Goal: Transaction & Acquisition: Purchase product/service

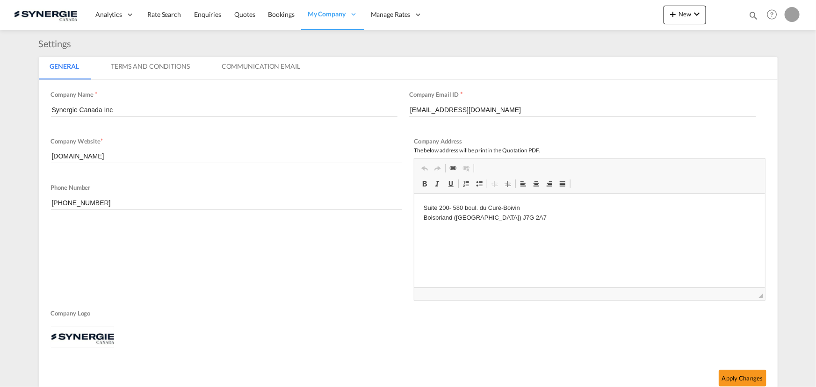
click at [751, 16] on md-icon "icon-magnify" at bounding box center [753, 15] width 10 height 10
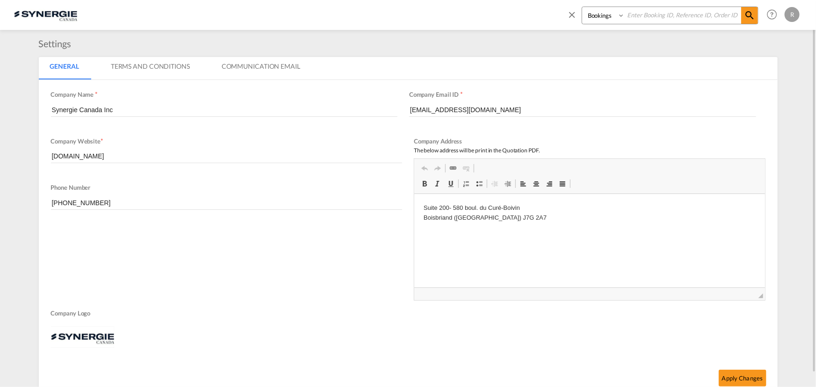
click at [398, 51] on div "Settings General Terms And Conditions Communication Email General Terms And Con…" at bounding box center [408, 217] width 739 height 360
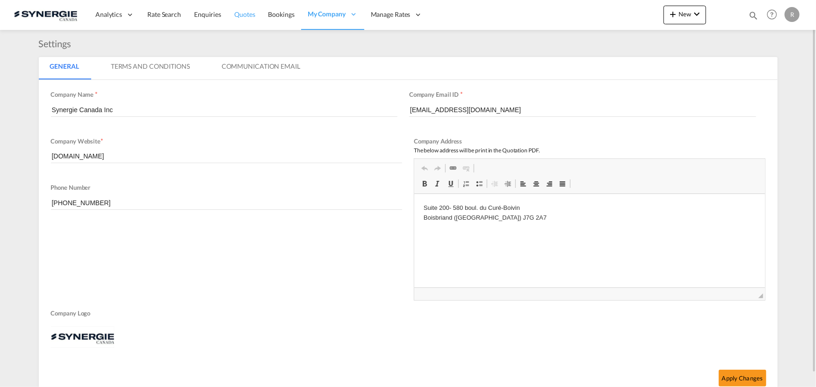
click at [244, 14] on span "Quotes" at bounding box center [244, 14] width 21 height 8
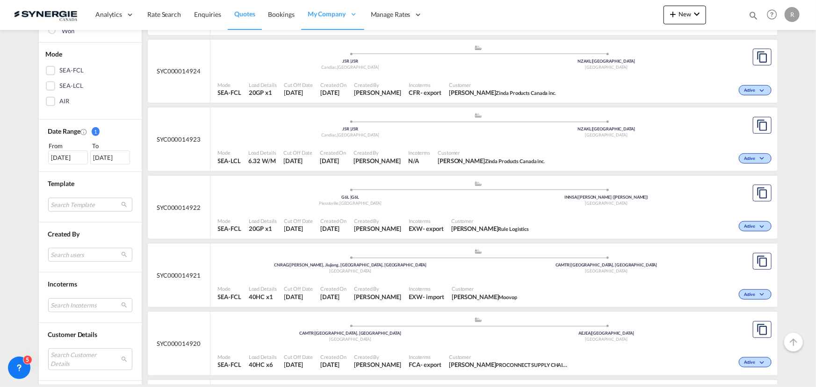
scroll to position [212, 0]
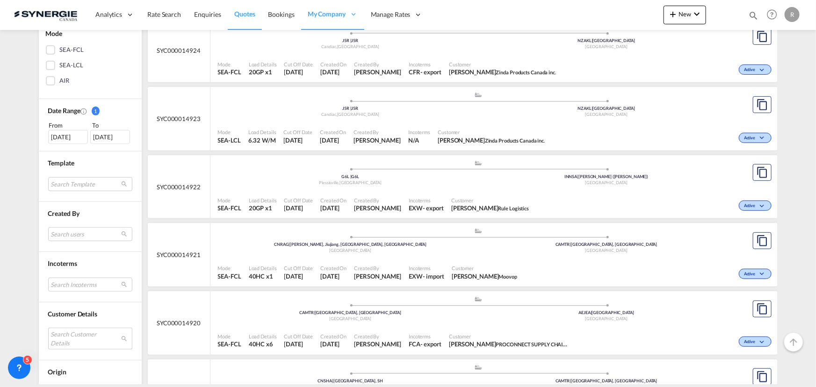
click at [68, 332] on md-select "Search Customer Details user name user [PERSON_NAME] [PERSON_NAME][EMAIL_ADDRES…" at bounding box center [90, 339] width 84 height 22
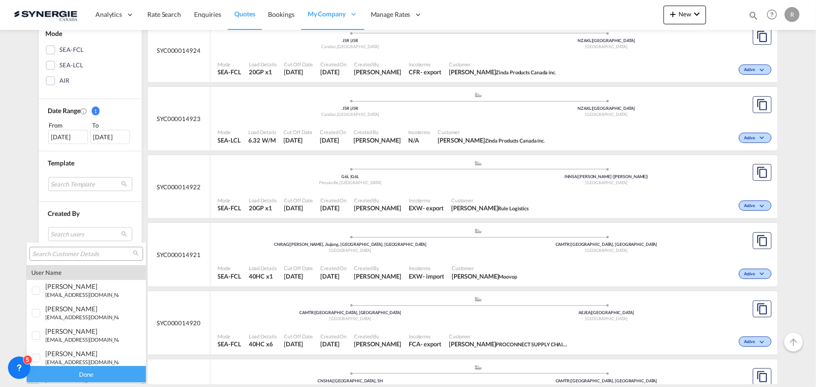
click at [86, 255] on input "search" at bounding box center [82, 254] width 101 height 8
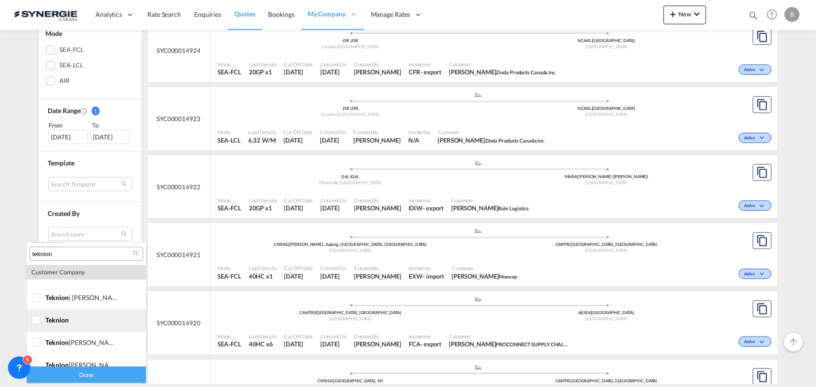
type input "teknion"
click at [40, 319] on div at bounding box center [36, 320] width 9 height 9
click at [84, 374] on div "Done" at bounding box center [86, 375] width 119 height 16
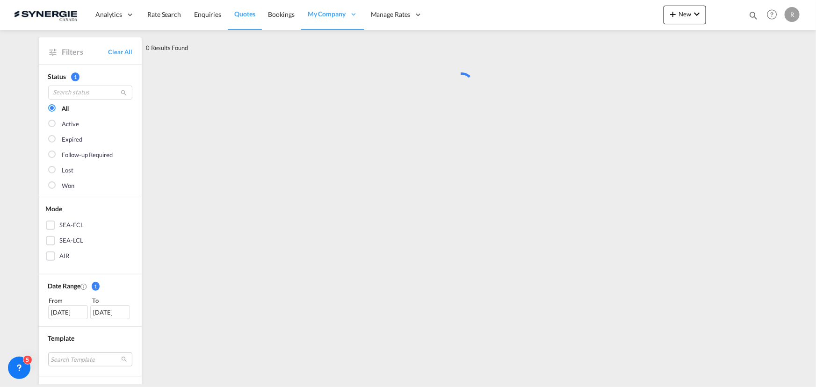
scroll to position [0, 0]
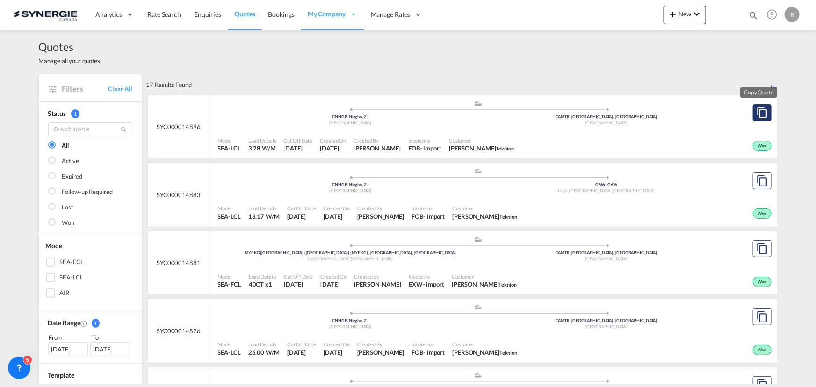
click at [757, 113] on md-icon "assets/icons/custom/copyQuote.svg" at bounding box center [762, 112] width 11 height 11
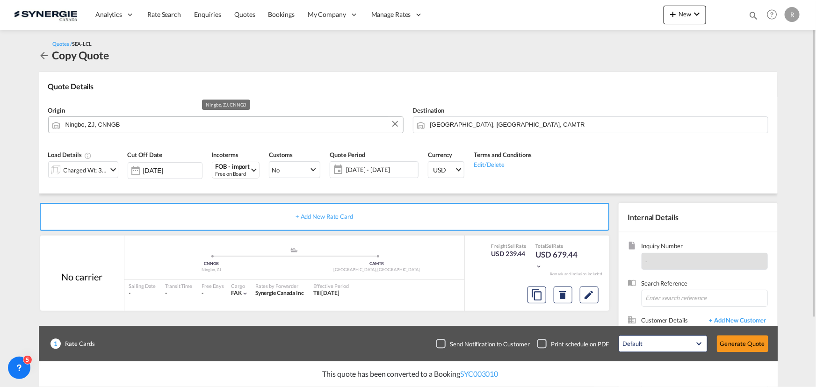
click at [163, 127] on input "Ningbo, ZJ, CNNGB" at bounding box center [231, 124] width 333 height 16
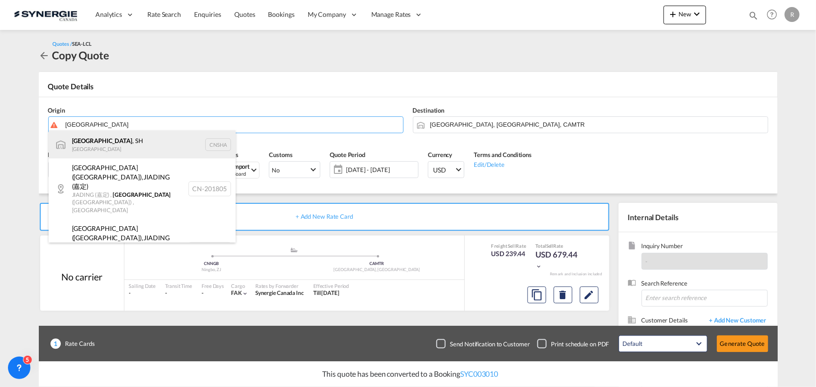
click at [93, 144] on div "Shanghai , SH China CNSHA" at bounding box center [142, 145] width 187 height 28
type input "Shanghai, SH, CNSHA"
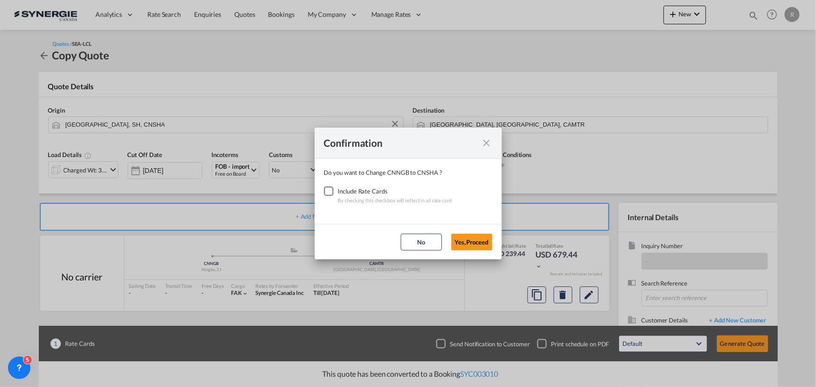
click at [328, 190] on div "Checkbox No Ink" at bounding box center [328, 191] width 9 height 9
click at [476, 240] on button "Yes,Proceed" at bounding box center [471, 242] width 41 height 17
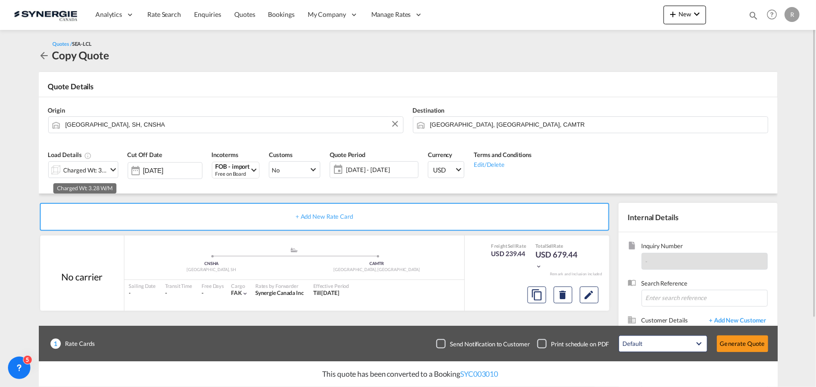
click at [89, 168] on div "Charged Wt: 3.28 W/M" at bounding box center [86, 170] width 44 height 13
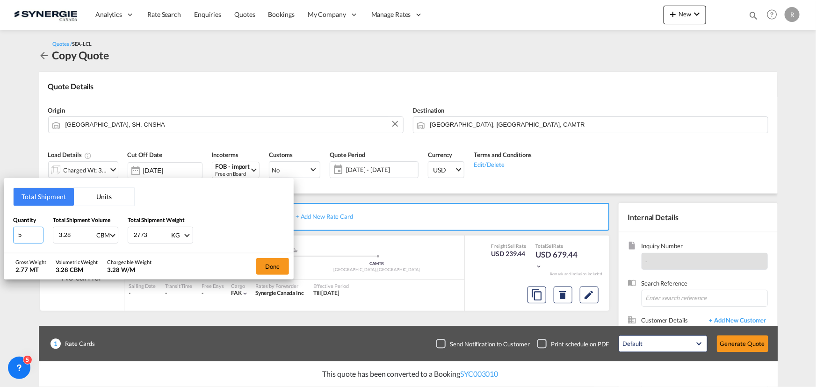
click at [24, 235] on input "5" at bounding box center [28, 235] width 30 height 17
type input "50"
type input "1"
type input "725"
click at [282, 272] on button "Done" at bounding box center [272, 266] width 33 height 17
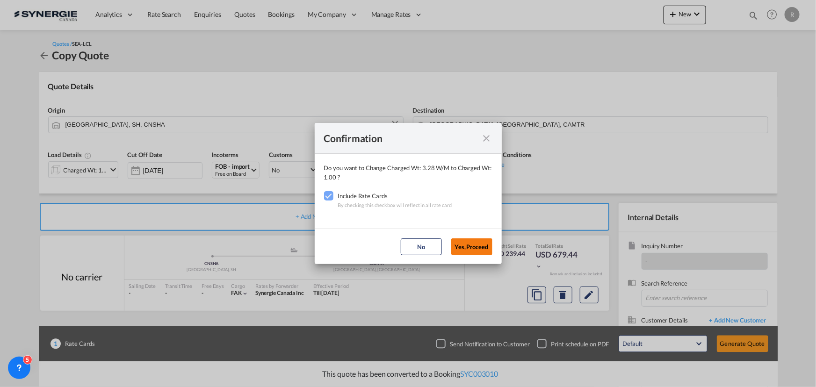
click at [480, 249] on button "Yes,Proceed" at bounding box center [471, 247] width 41 height 17
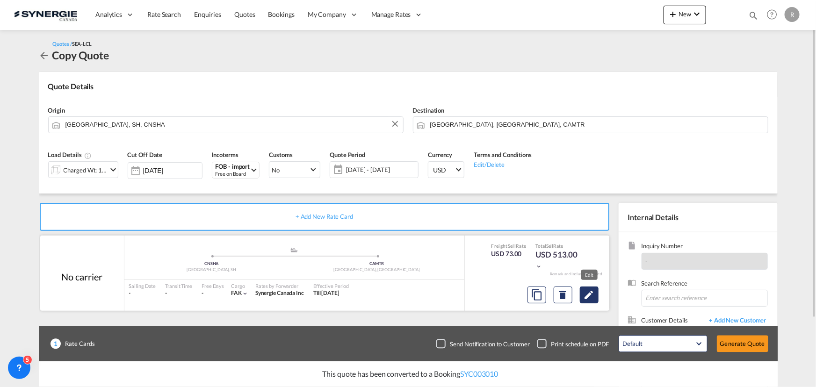
click at [584, 293] on md-icon "Edit" at bounding box center [589, 295] width 11 height 11
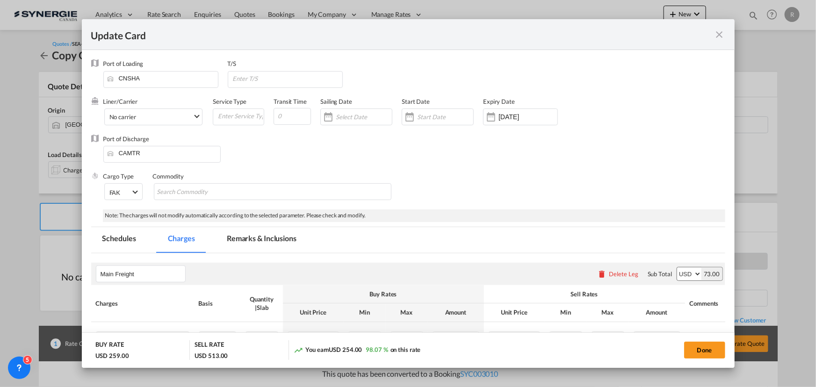
select select "per_w/m"
select select "per_hbl"
select select "flat"
select select "per_bl"
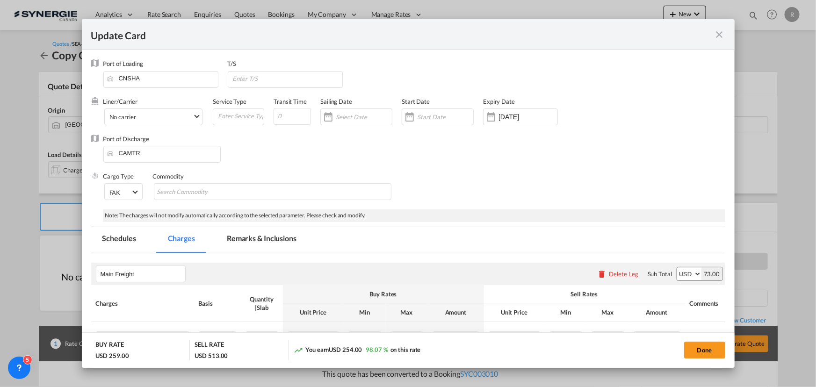
select select "per_bl"
select select "per_shipment"
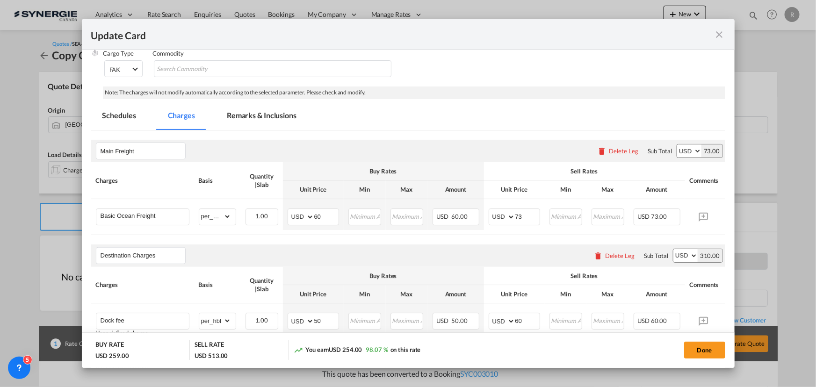
scroll to position [127, 0]
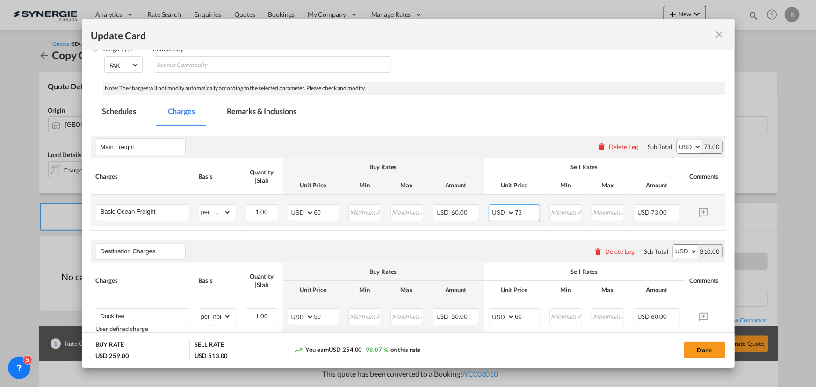
click at [534, 207] on input "73" at bounding box center [527, 212] width 24 height 14
drag, startPoint x: 526, startPoint y: 215, endPoint x: 491, endPoint y: 209, distance: 36.1
click at [491, 209] on md-input-container "AED AFN ALL AMD ANG AOA ARS AUD AWG AZN BAM BBD BDT BGN BHD BIF BMD BND BOB BRL…" at bounding box center [514, 212] width 51 height 17
type input "75"
click at [567, 213] on input "Update CardPort of ..." at bounding box center [566, 212] width 31 height 14
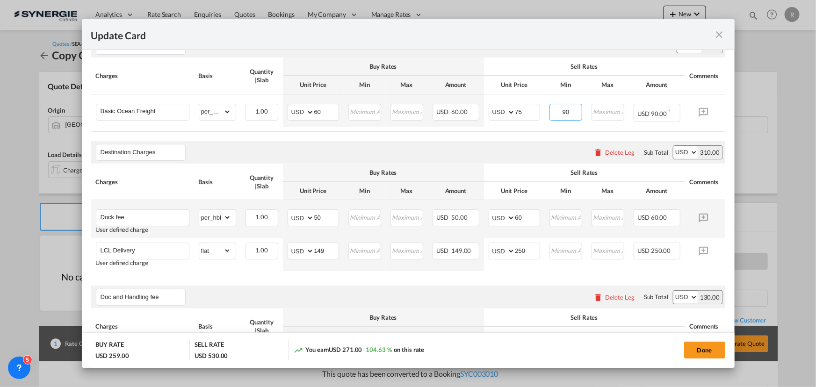
scroll to position [255, 0]
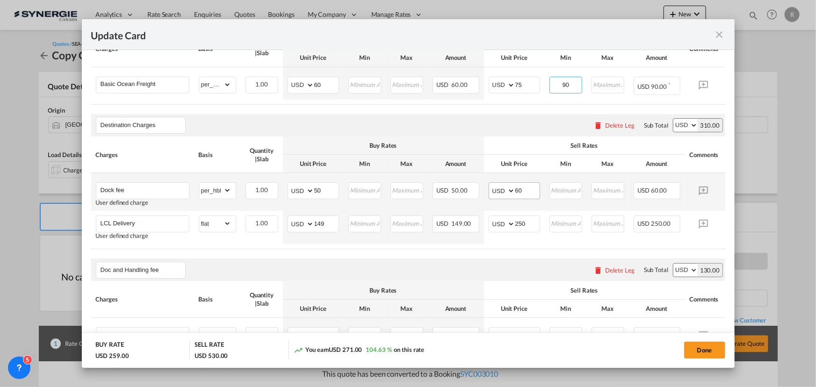
type input "90"
click at [529, 191] on input "60" at bounding box center [527, 190] width 24 height 14
type input "65"
drag, startPoint x: 322, startPoint y: 192, endPoint x: 308, endPoint y: 191, distance: 13.6
click at [308, 191] on md-input-container "AED AFN ALL AMD ANG AOA ARS AUD AWG AZN BAM BBD BDT BGN BHD BIF BMD BND BOB BRL…" at bounding box center [313, 190] width 51 height 17
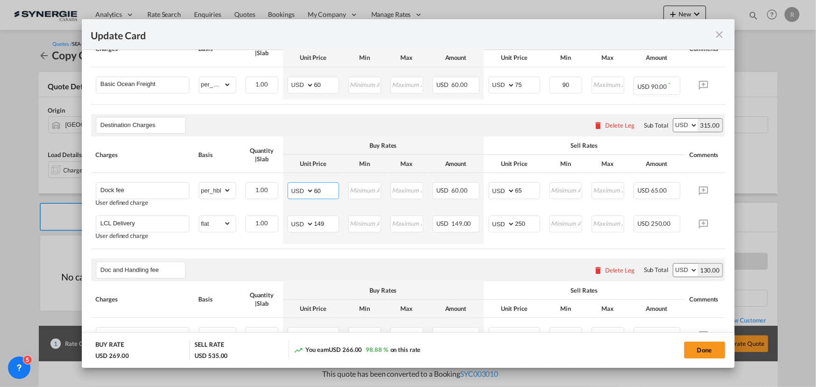
type input "60"
click at [283, 224] on td "AED AFN ALL AMD ANG AOA ARS AUD AWG AZN BAM BBD BDT BGN BHD BIF BMD BND BOB BRL…" at bounding box center [313, 227] width 61 height 33
type input "115"
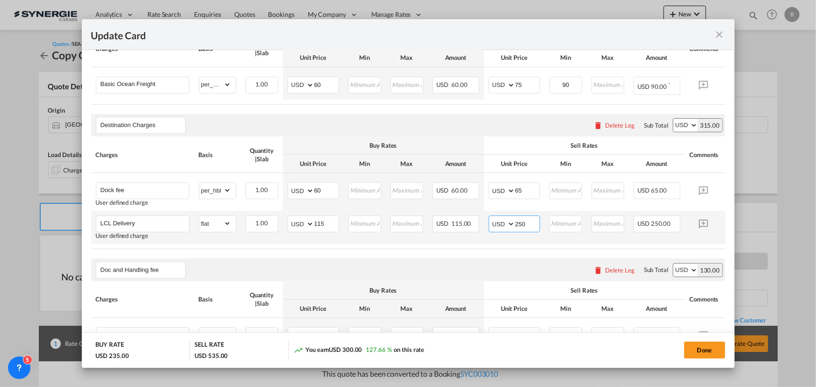
drag, startPoint x: 530, startPoint y: 229, endPoint x: 486, endPoint y: 224, distance: 44.3
click at [486, 224] on td "AED AFN ALL AMD ANG AOA ARS AUD AWG AZN BAM BBD BDT BGN BHD BIF BMD BND BOB BRL…" at bounding box center [514, 227] width 61 height 33
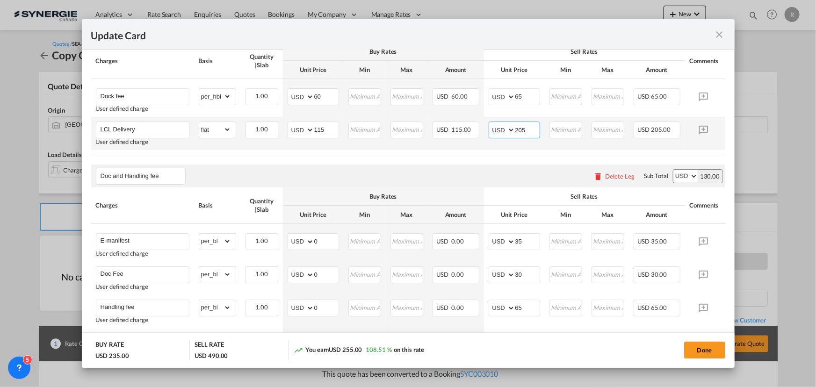
scroll to position [349, 0]
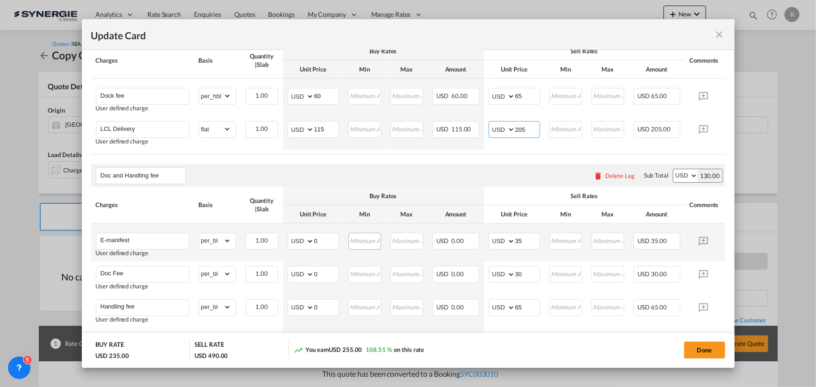
type input "205"
click at [354, 244] on input "Update CardPort of ..." at bounding box center [364, 240] width 31 height 14
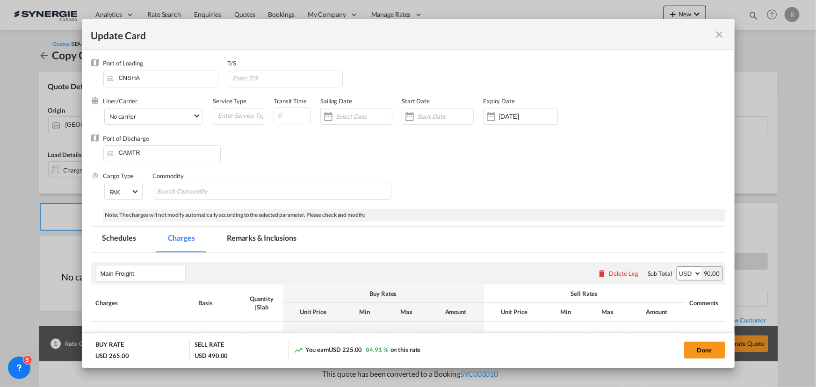
scroll to position [0, 0]
type input "30"
click at [277, 236] on md-tab-item "Remarks & Inclusions" at bounding box center [262, 240] width 92 height 26
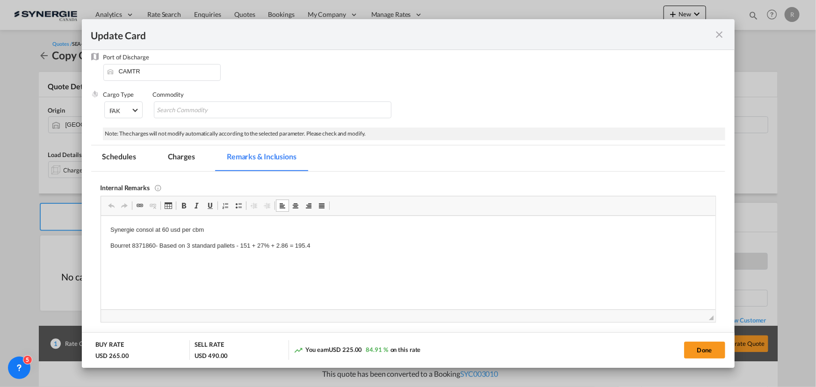
scroll to position [85, 0]
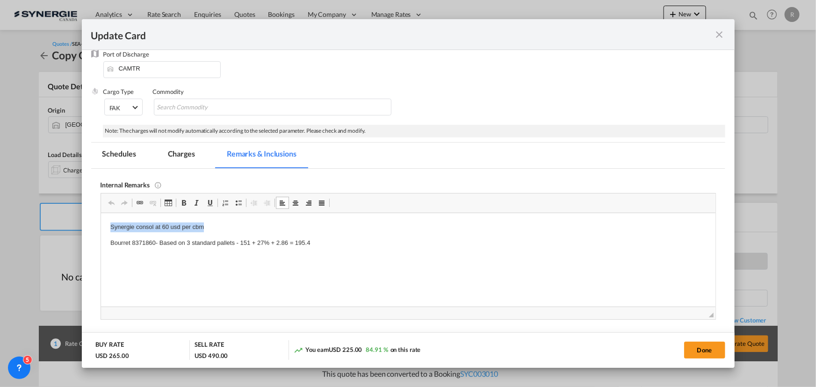
drag, startPoint x: 103, startPoint y: 228, endPoint x: 229, endPoint y: 230, distance: 125.4
click at [229, 229] on html "Synergie consol at 60 usd per cbm Bourret 8371860- Based on 3 standard pallets …" at bounding box center [408, 235] width 615 height 44
click at [229, 231] on p "AOF https://app.frontapp.com/open/msg_1hjc15ov?key=kEM7ydkRjknQnkD2gqRw3SzAnL83…" at bounding box center [408, 227] width 596 height 10
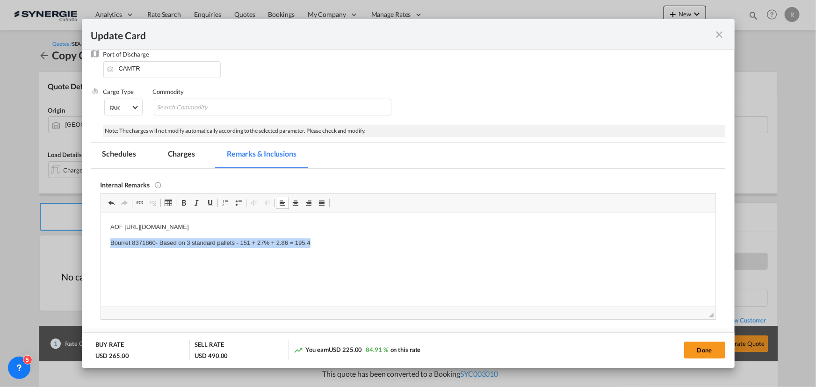
drag, startPoint x: 106, startPoint y: 240, endPoint x: 380, endPoint y: 233, distance: 274.2
click at [380, 233] on html "AOF https://app.frontapp.com/open/msg_1hjc15ov?key=kEM7ydkRjknQnkD2gqRw3SzAnL83…" at bounding box center [408, 235] width 615 height 44
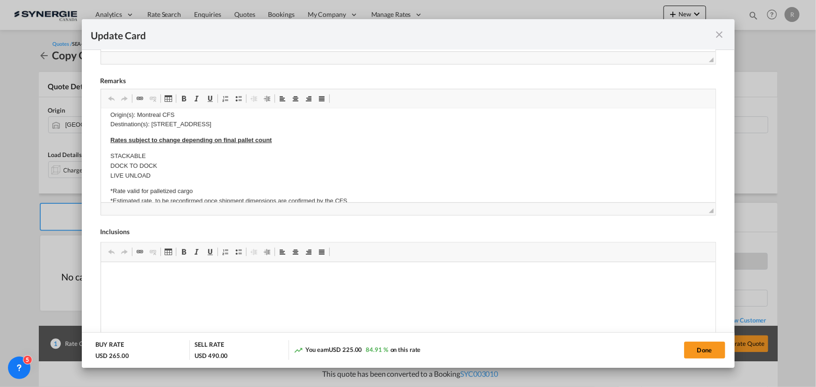
scroll to position [170, 0]
click at [699, 346] on button "Done" at bounding box center [704, 350] width 41 height 17
type input "17 Oct 2025"
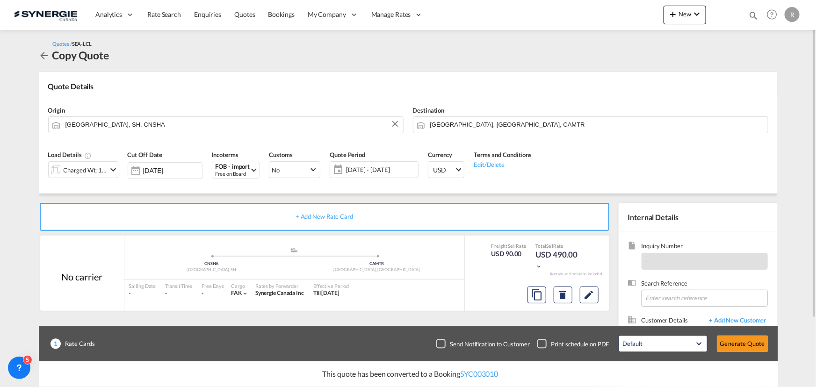
scroll to position [42, 0]
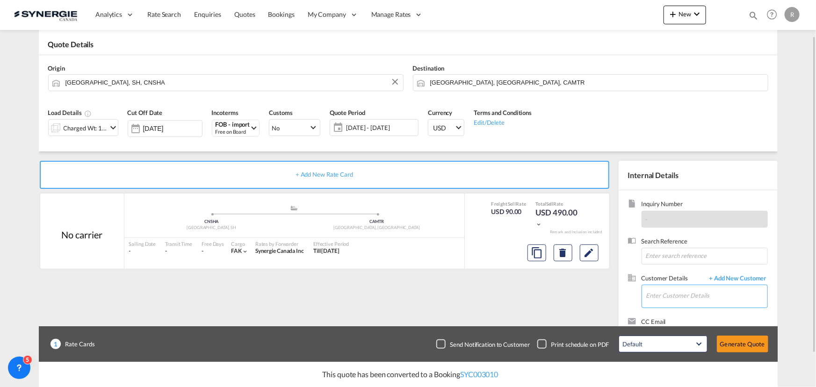
click at [663, 301] on input "Enter Customer Details" at bounding box center [706, 295] width 121 height 21
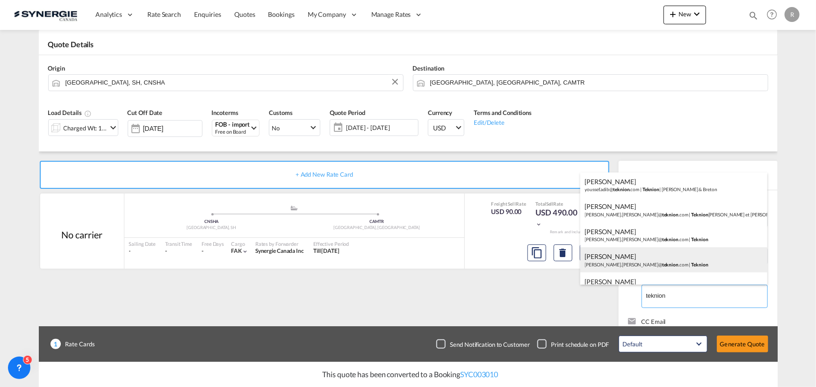
click at [634, 258] on div "Charles-Olivier Thibault charles-olivier.thibault@ teknion .com | Teknion" at bounding box center [674, 259] width 187 height 25
type input "Teknion, Charles-Olivier Thibault, charles-olivier.thibault@teknion.com"
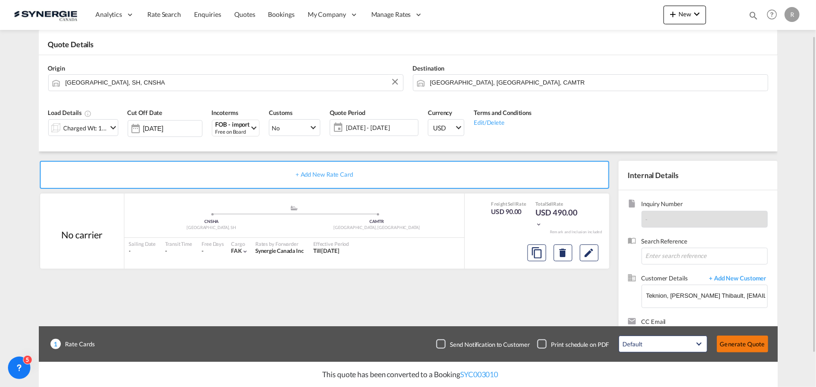
click at [740, 348] on button "Generate Quote" at bounding box center [742, 344] width 51 height 17
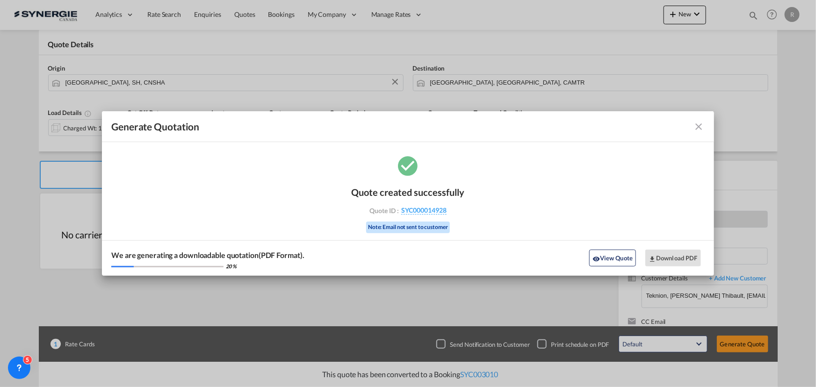
click at [697, 128] on md-icon "icon-close fg-AAA8AD cursor m-0" at bounding box center [699, 126] width 11 height 11
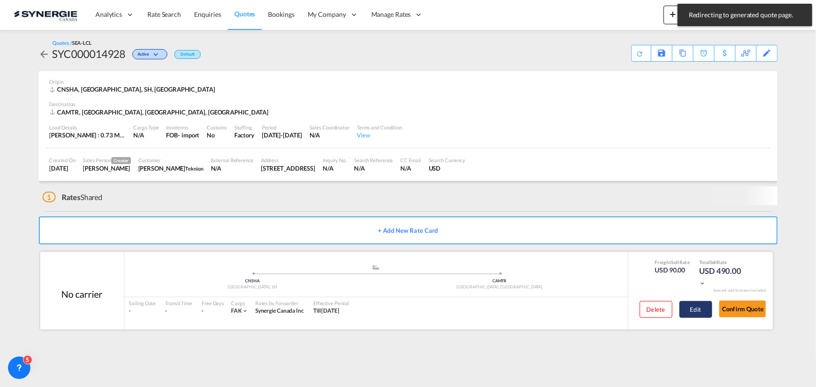
click at [689, 307] on button "Edit" at bounding box center [696, 309] width 33 height 17
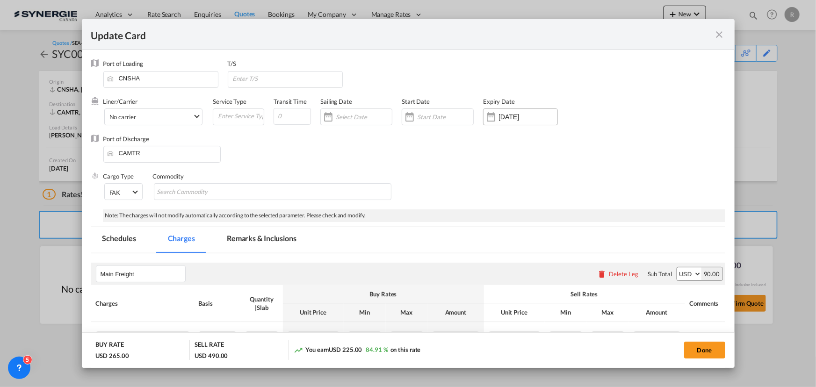
click at [509, 120] on input "18 Oct 2025" at bounding box center [528, 116] width 59 height 7
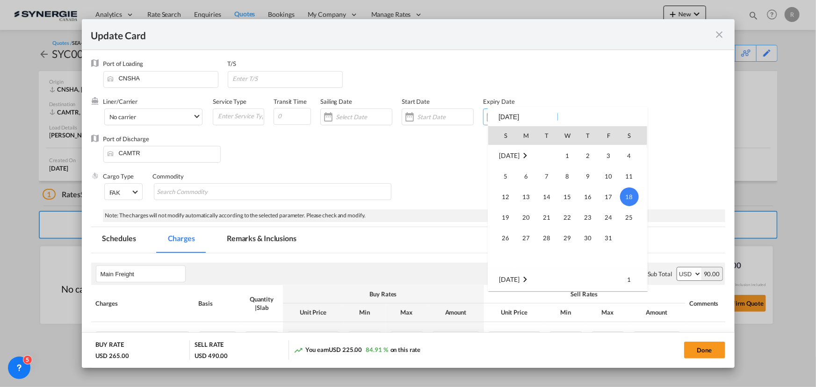
scroll to position [216761, 0]
click at [548, 175] on span "30" at bounding box center [547, 177] width 19 height 19
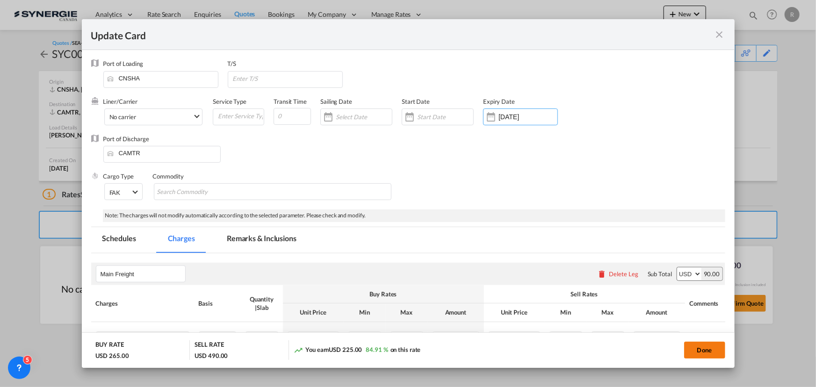
click at [710, 351] on button "Done" at bounding box center [704, 350] width 41 height 17
type input "[DATE]"
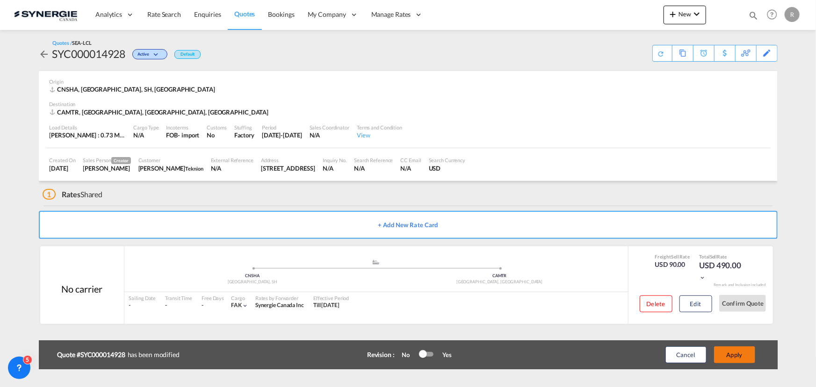
click at [738, 360] on button "Apply" at bounding box center [734, 355] width 41 height 17
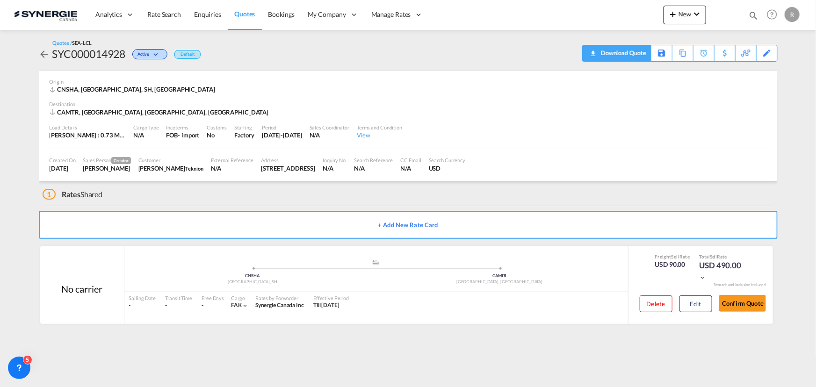
click at [641, 58] on div "Download Quote" at bounding box center [623, 52] width 48 height 15
click at [748, 303] on button "Confirm Quote" at bounding box center [742, 303] width 47 height 17
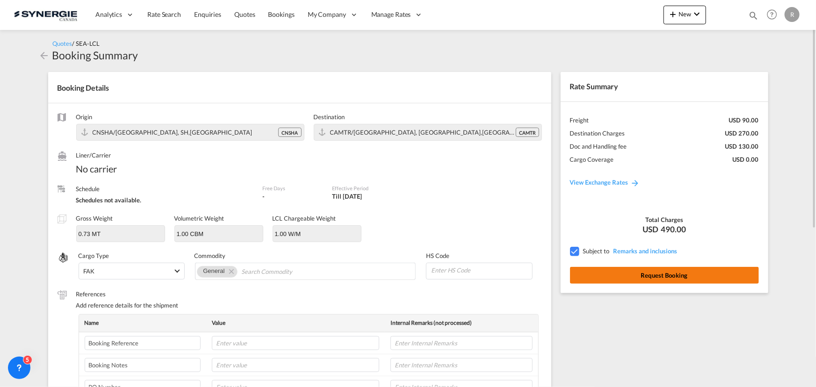
click at [685, 281] on button "Request Booking" at bounding box center [664, 275] width 189 height 17
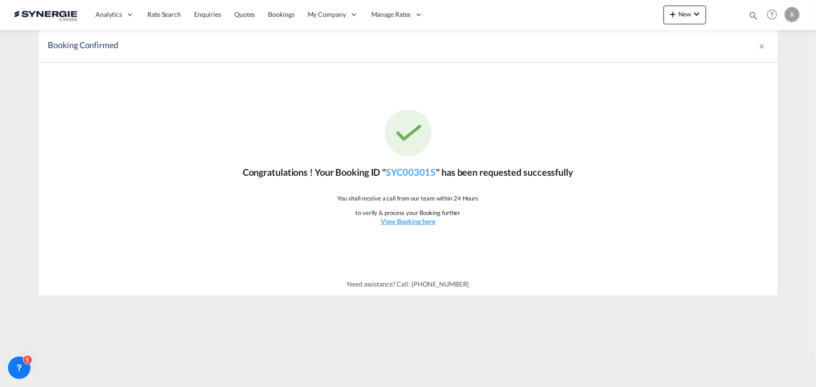
click at [756, 13] on md-icon "icon-magnify" at bounding box center [753, 15] width 10 height 10
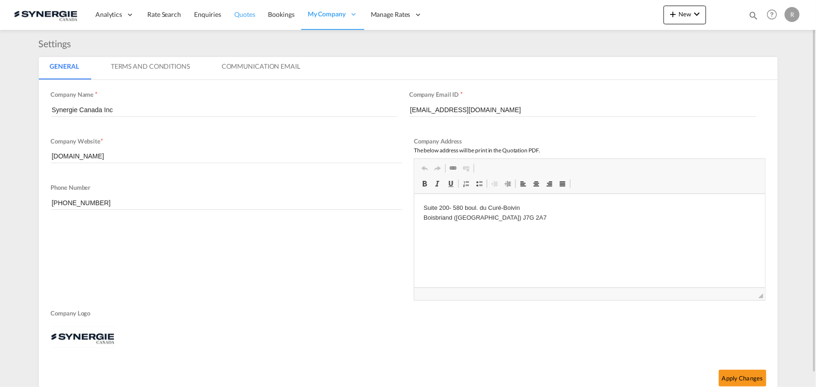
click at [247, 14] on span "Quotes" at bounding box center [244, 14] width 21 height 8
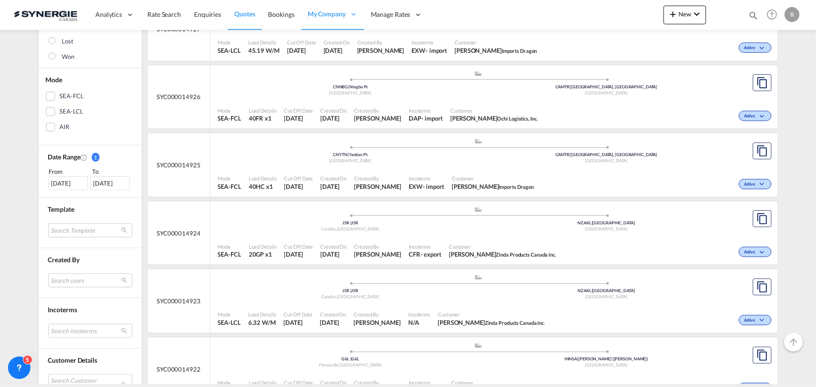
scroll to position [255, 0]
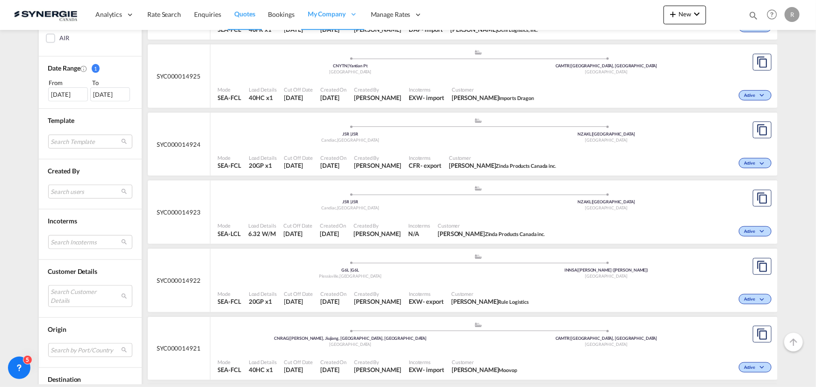
click at [61, 96] on div "[DATE]" at bounding box center [68, 94] width 40 height 14
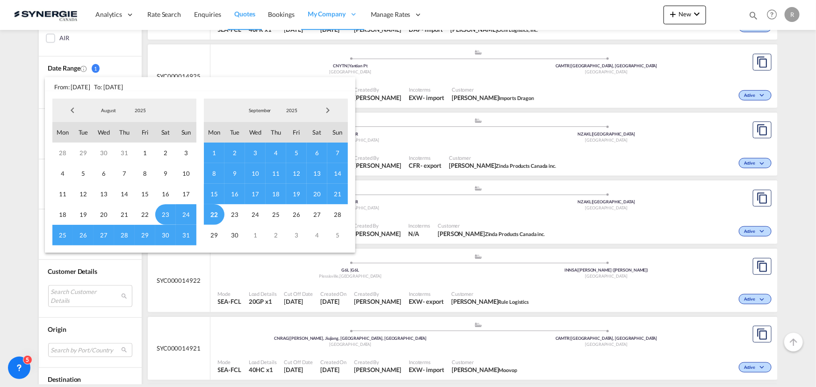
click at [71, 110] on span "Previous Month" at bounding box center [72, 110] width 19 height 19
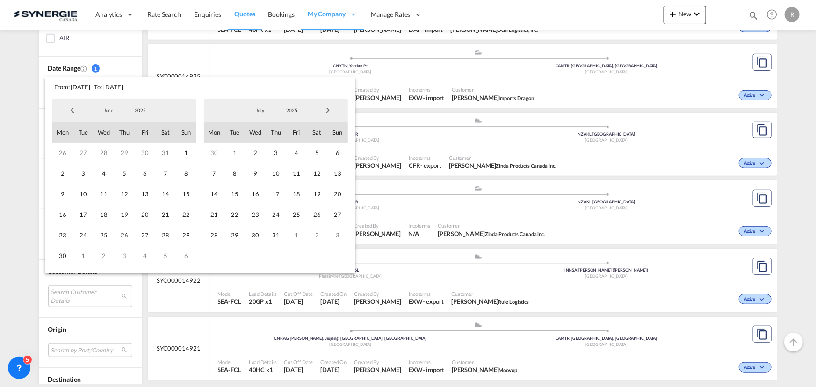
click at [71, 110] on span "Previous Month" at bounding box center [72, 110] width 19 height 19
click at [89, 153] on span "1" at bounding box center [83, 153] width 21 height 21
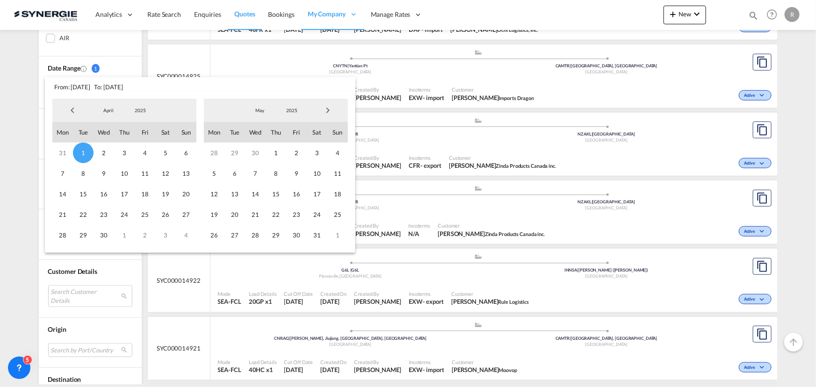
click at [327, 112] on span "Next Month" at bounding box center [328, 110] width 19 height 19
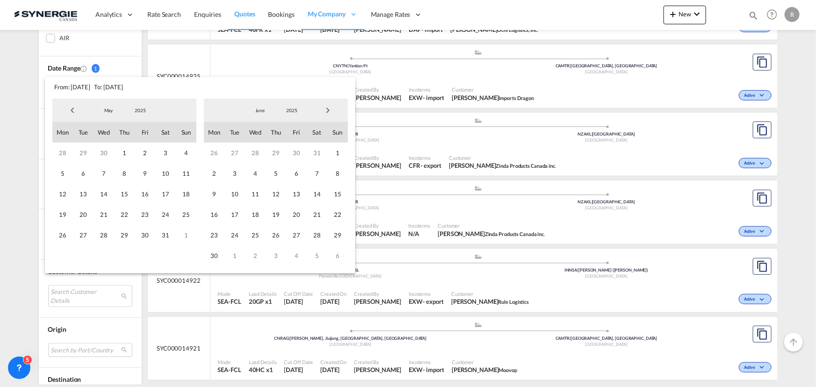
click at [327, 112] on span "Next Month" at bounding box center [328, 110] width 19 height 19
click at [273, 235] on span "31" at bounding box center [276, 235] width 21 height 21
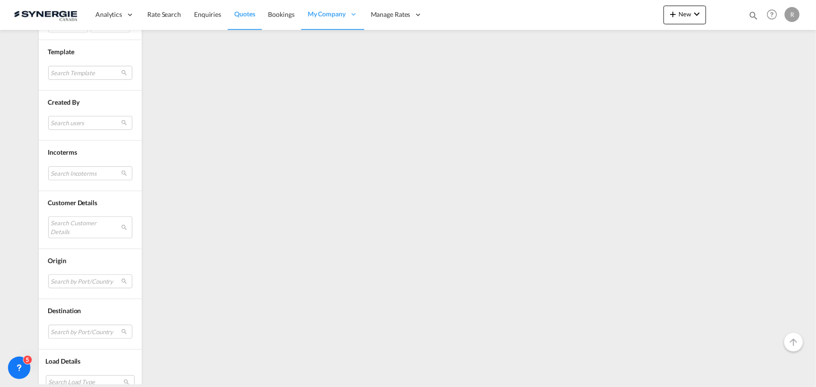
scroll to position [337, 0]
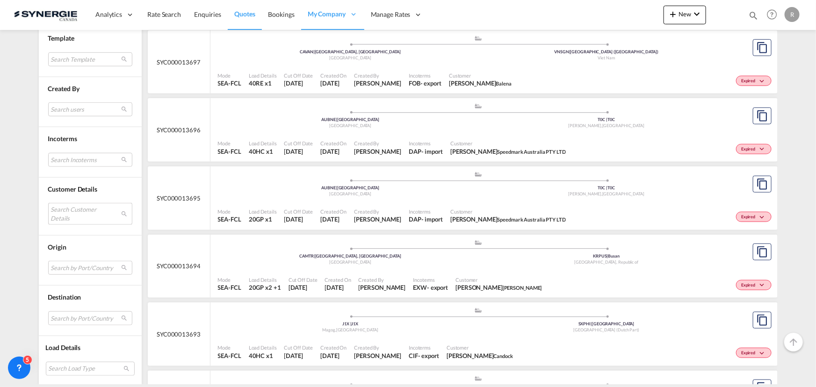
click at [75, 215] on md-select "Search Customer Details user name user silviya Boydeva silviya.boydeva@avebulga…" at bounding box center [90, 214] width 84 height 22
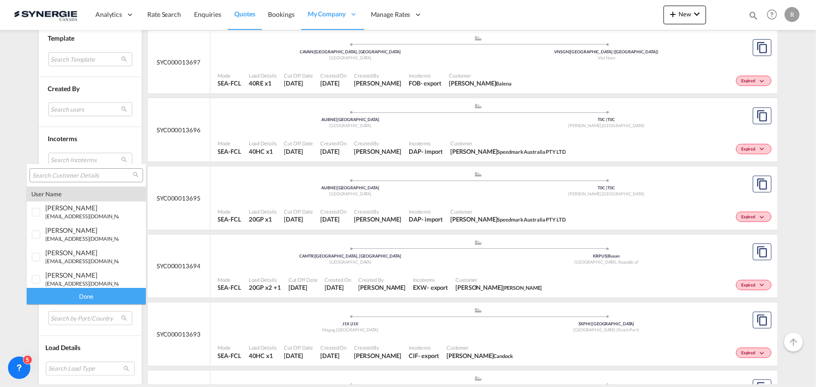
click at [95, 172] on input "search" at bounding box center [82, 176] width 101 height 8
type input "f"
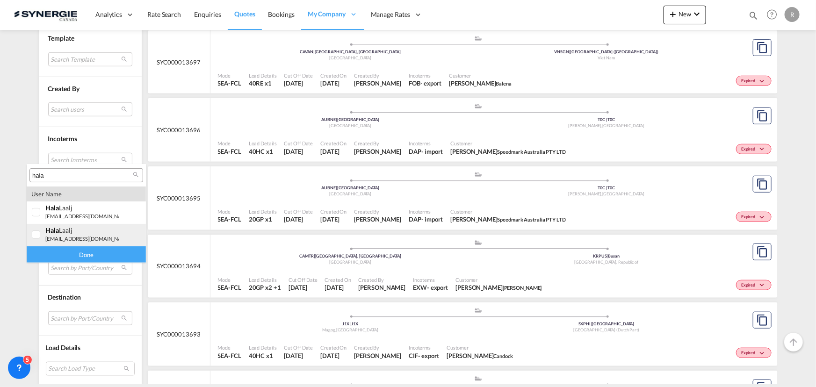
type input "hala"
click at [47, 239] on small "freightus@hlc.bike" at bounding box center [88, 239] width 86 height 6
click at [70, 258] on div "Done" at bounding box center [86, 255] width 119 height 16
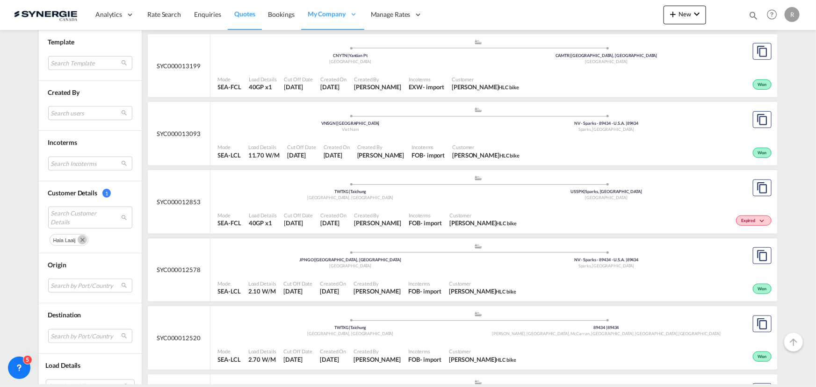
scroll to position [425, 0]
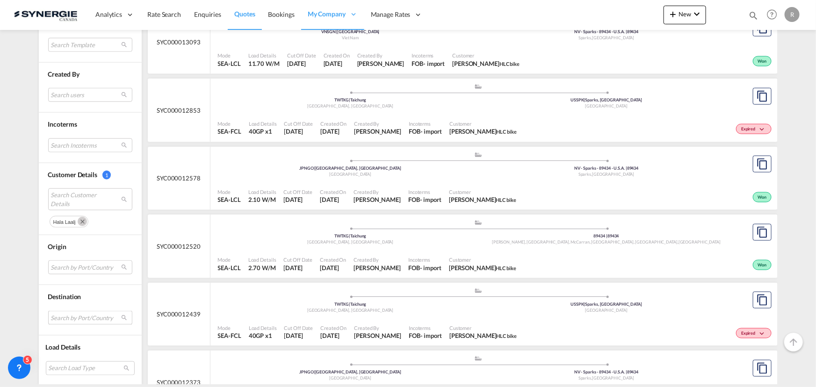
click at [69, 311] on md-select "Search by Port/Country JPNIC nichinan japan AEAMF mussafah united arab emirates…" at bounding box center [90, 318] width 84 height 14
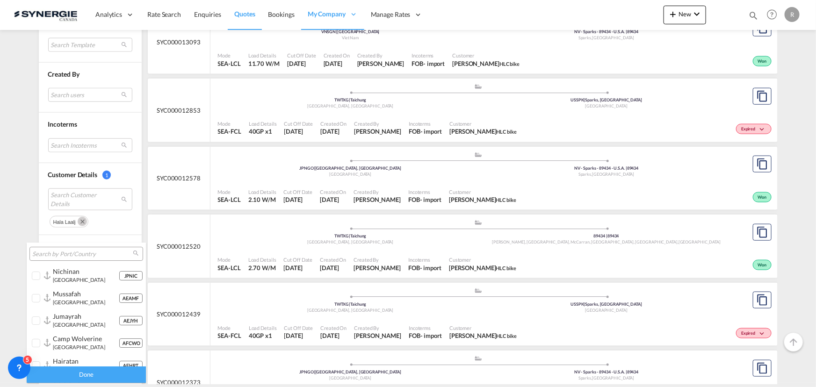
click at [80, 251] on input "search" at bounding box center [82, 254] width 101 height 8
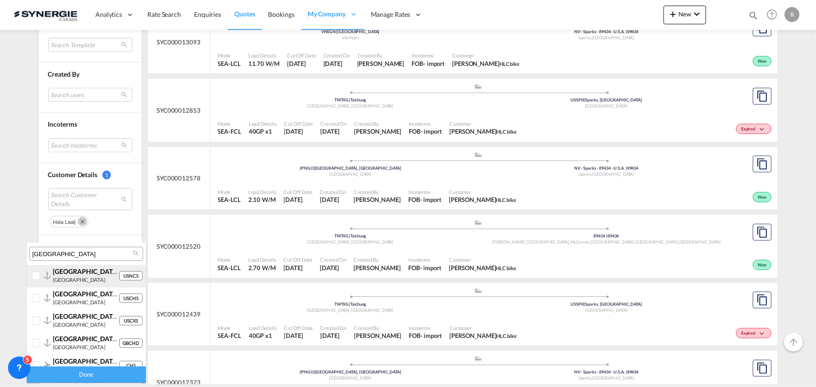
type input "charleston"
click at [39, 276] on div at bounding box center [36, 276] width 9 height 9
click at [40, 301] on div at bounding box center [36, 298] width 9 height 9
click at [35, 279] on div at bounding box center [36, 276] width 9 height 9
click at [93, 372] on div "Done" at bounding box center [86, 375] width 119 height 16
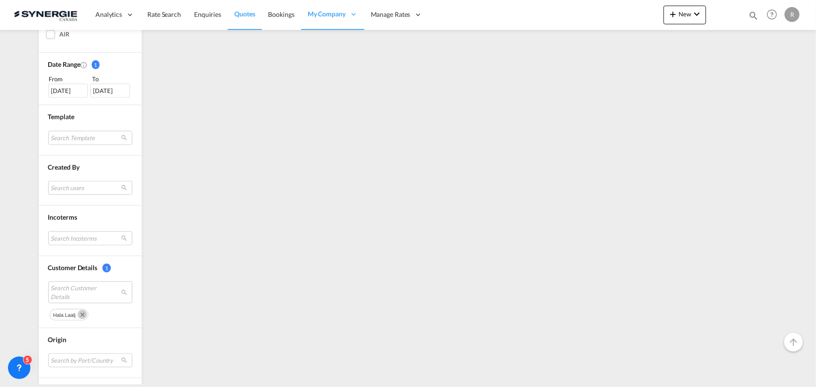
scroll to position [0, 0]
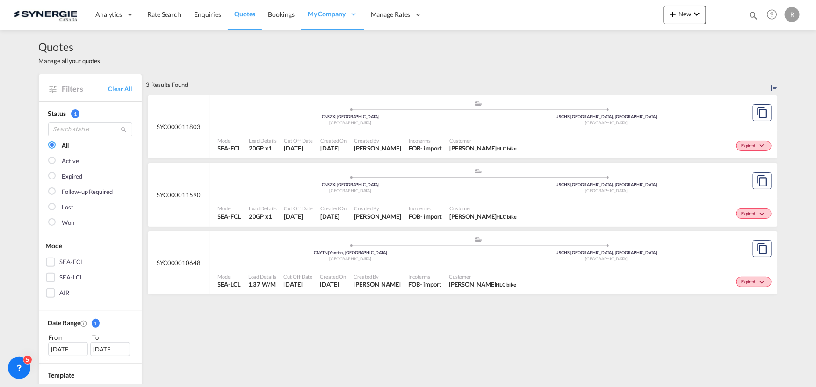
click at [535, 138] on div "Expired" at bounding box center [648, 144] width 254 height 23
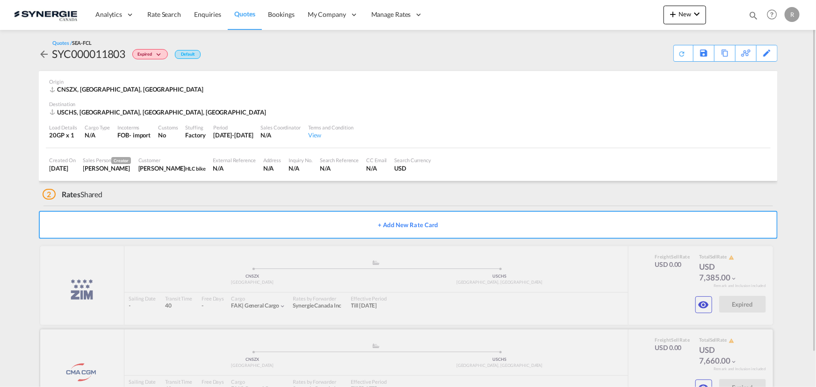
scroll to position [37, 0]
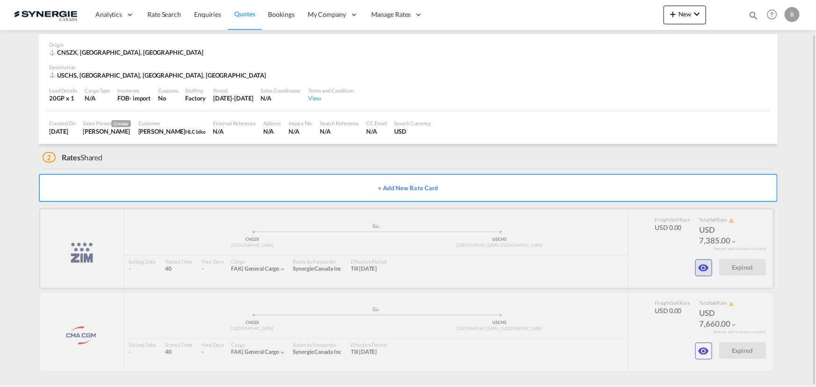
click at [701, 266] on md-icon "icon-eye" at bounding box center [703, 267] width 11 height 11
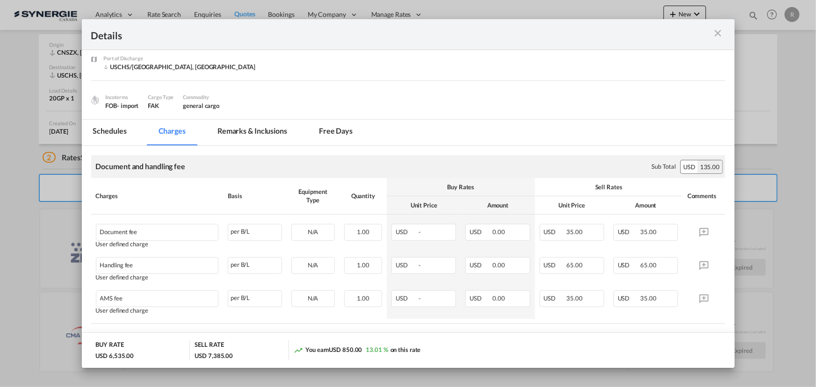
scroll to position [0, 0]
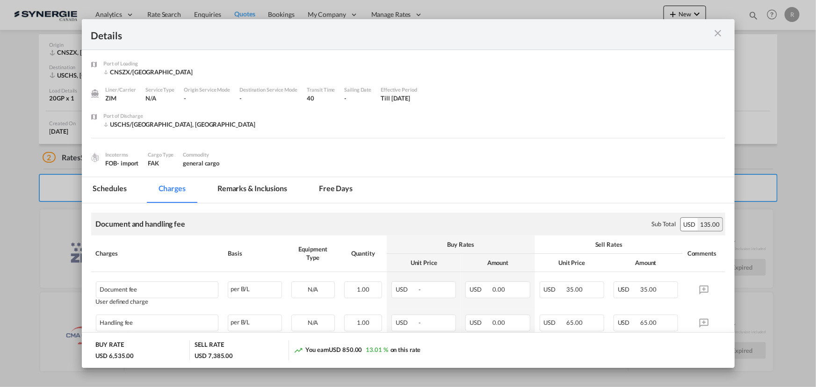
click at [715, 35] on md-icon "icon-close m-3 fg-AAA8AD cursor" at bounding box center [718, 33] width 11 height 11
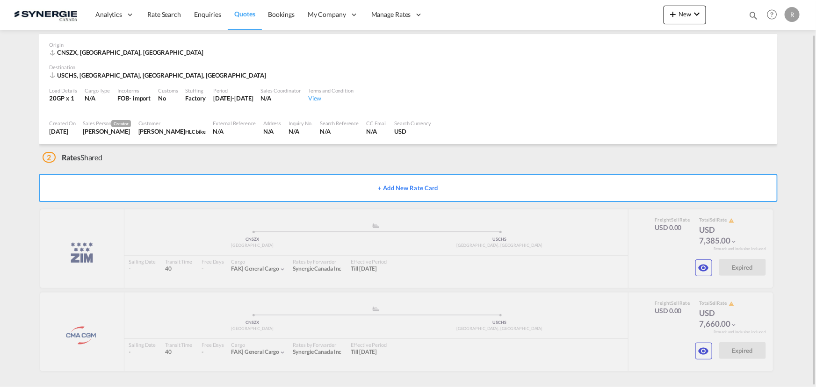
click at [248, 11] on span "Quotes" at bounding box center [244, 14] width 21 height 8
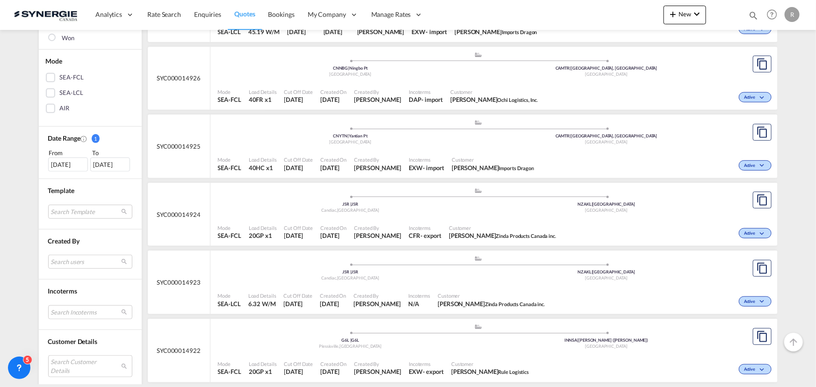
scroll to position [298, 0]
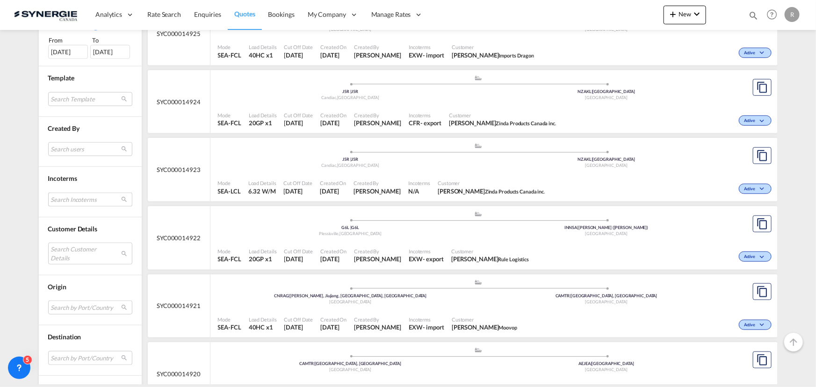
click at [75, 200] on md-select "Search Incoterms CFR-EXPORT cost and freight CPT-IMPORT carrier paid to DPU-EXP…" at bounding box center [90, 200] width 84 height 14
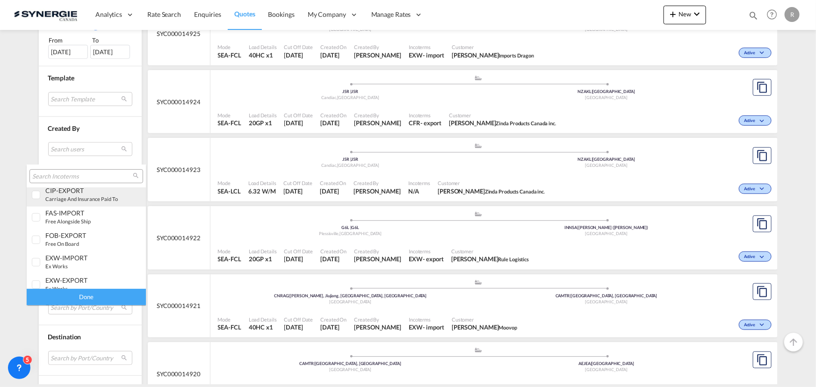
scroll to position [170, 0]
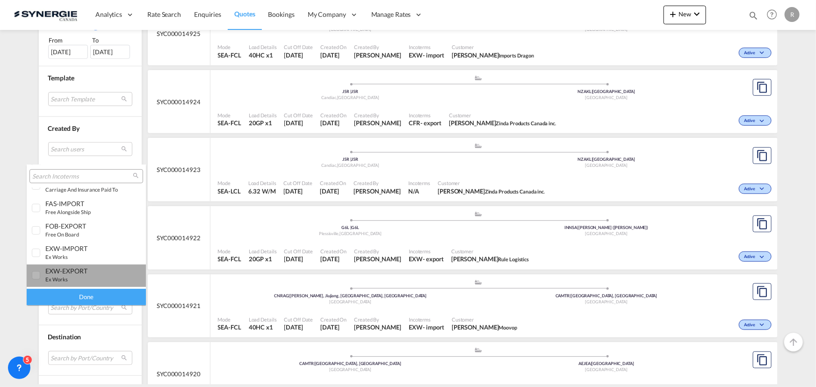
click at [87, 275] on div "EXW-EXPORT ex works" at bounding box center [81, 275] width 73 height 16
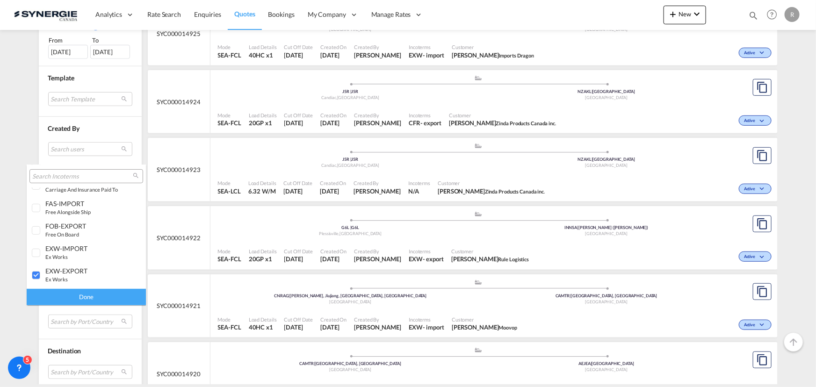
click at [99, 303] on div "Done" at bounding box center [86, 297] width 119 height 16
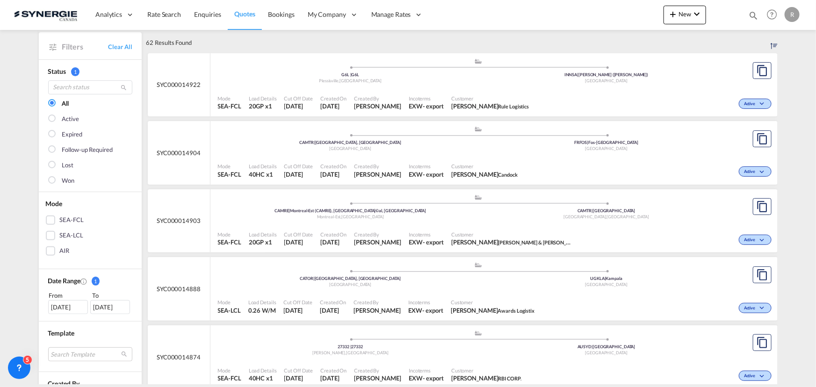
scroll to position [127, 0]
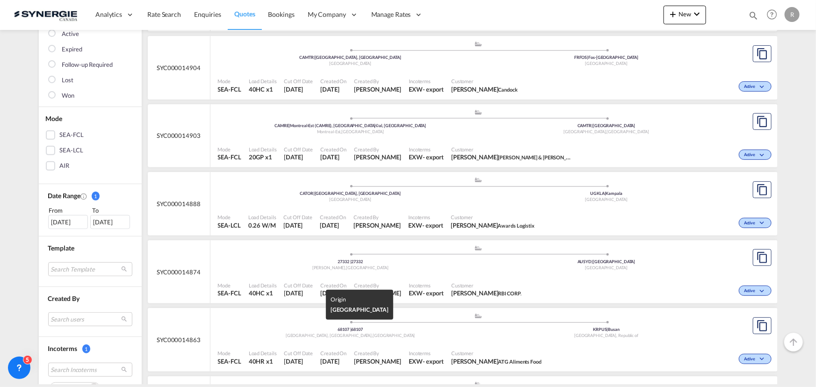
click at [440, 331] on div "68107 | 68107" at bounding box center [351, 330] width 256 height 6
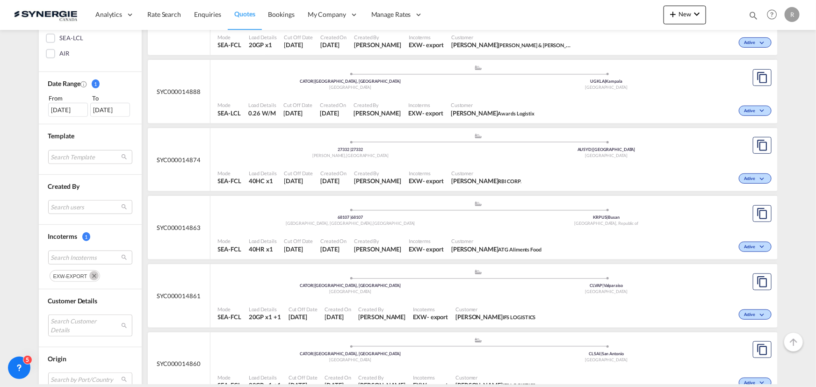
scroll to position [255, 0]
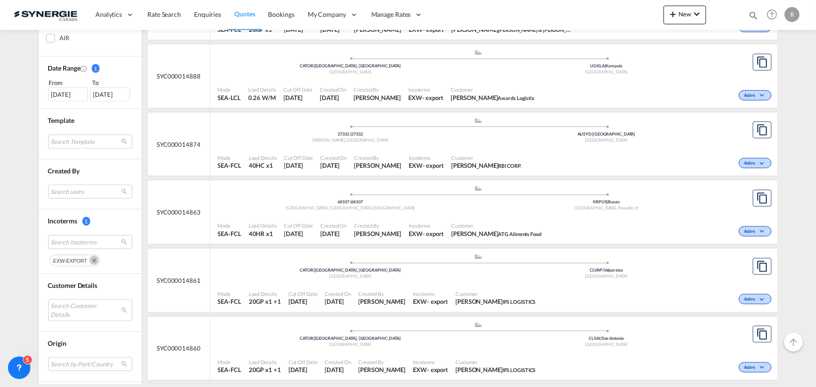
click at [90, 261] on md-icon "Remove" at bounding box center [93, 260] width 9 height 9
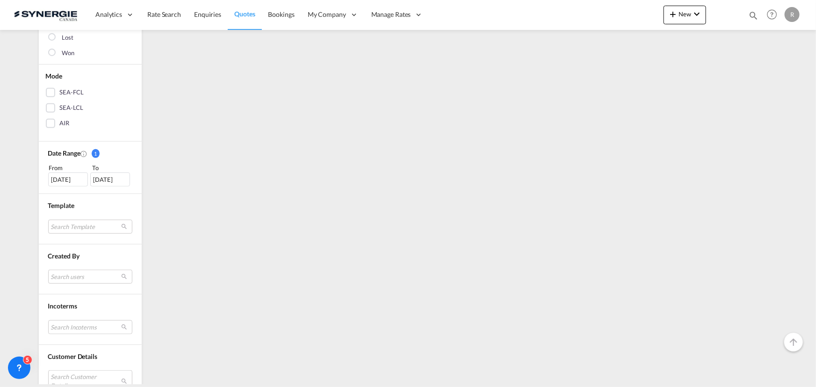
scroll to position [337, 0]
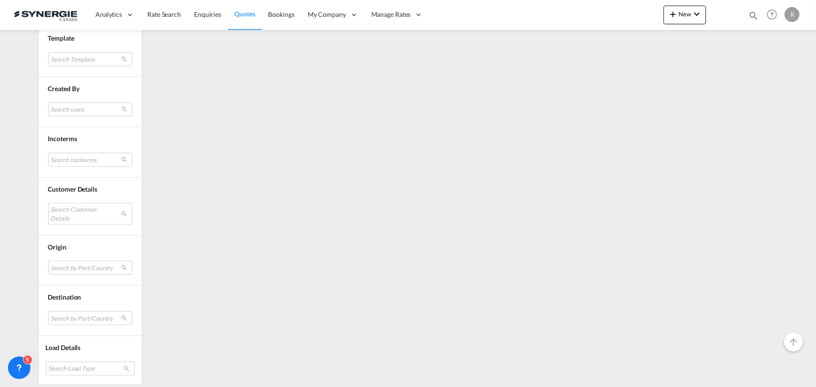
click at [80, 210] on md-select "Search Customer Details user name user [PERSON_NAME] [PERSON_NAME][EMAIL_ADDRES…" at bounding box center [90, 214] width 84 height 22
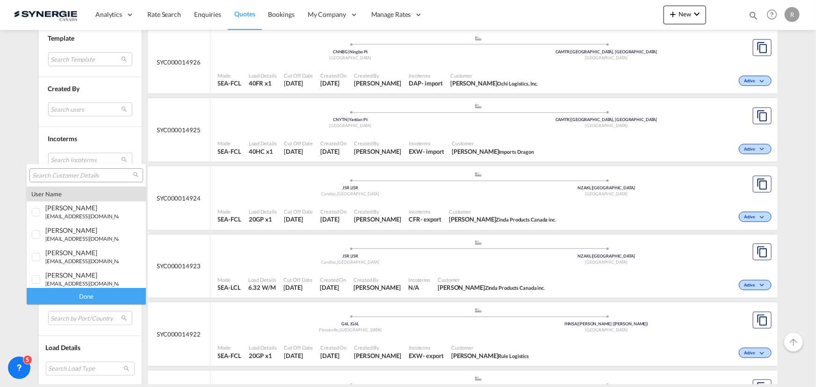
click at [87, 172] on input "search" at bounding box center [82, 176] width 101 height 8
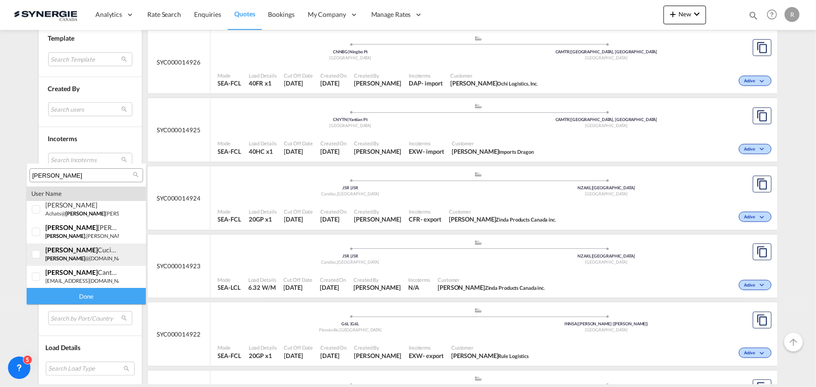
type input "laura"
click at [132, 259] on small "| ad waters" at bounding box center [145, 258] width 27 height 6
click at [108, 298] on div "Done" at bounding box center [86, 296] width 119 height 16
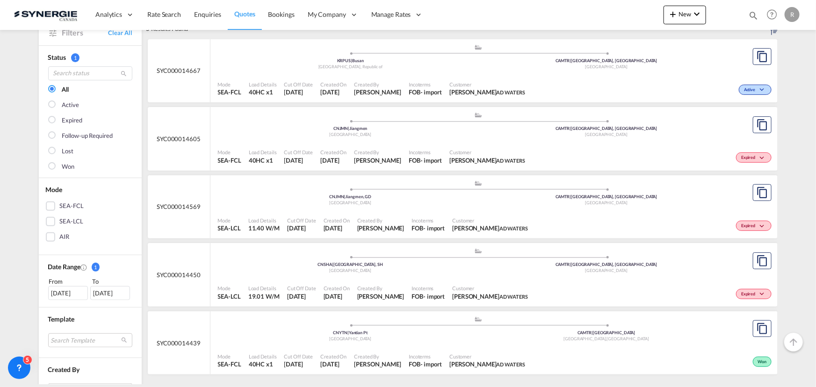
scroll to position [42, 0]
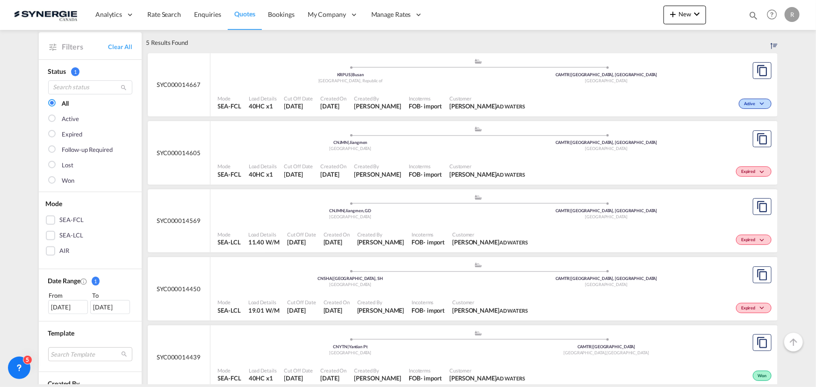
click at [532, 227] on div "Expired" at bounding box center [653, 238] width 242 height 23
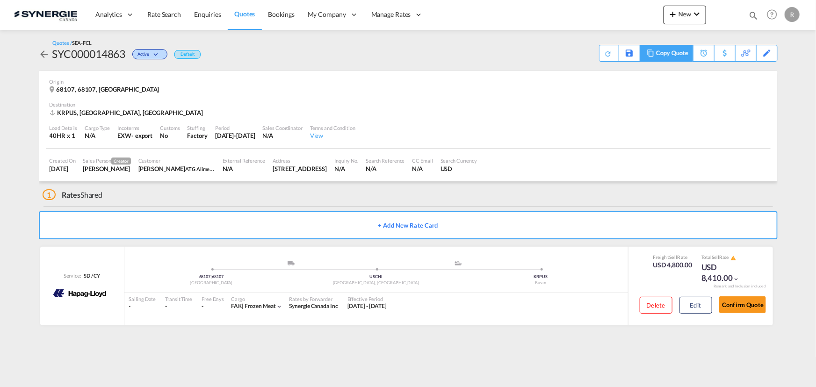
click at [677, 56] on div "Copy Quote" at bounding box center [672, 53] width 32 height 16
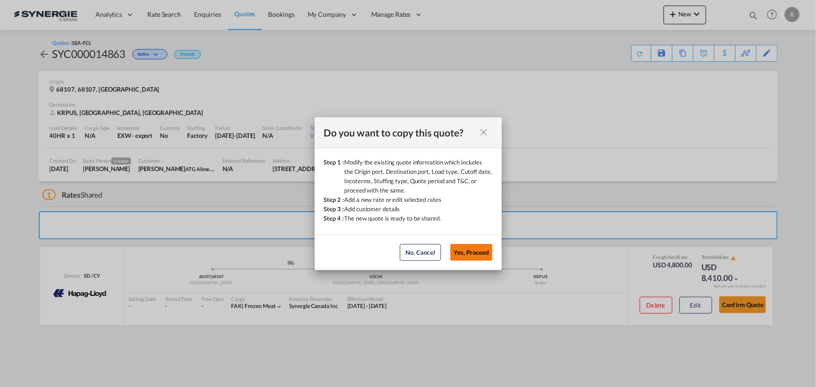
click at [472, 254] on button "Yes, Proceed" at bounding box center [471, 252] width 42 height 17
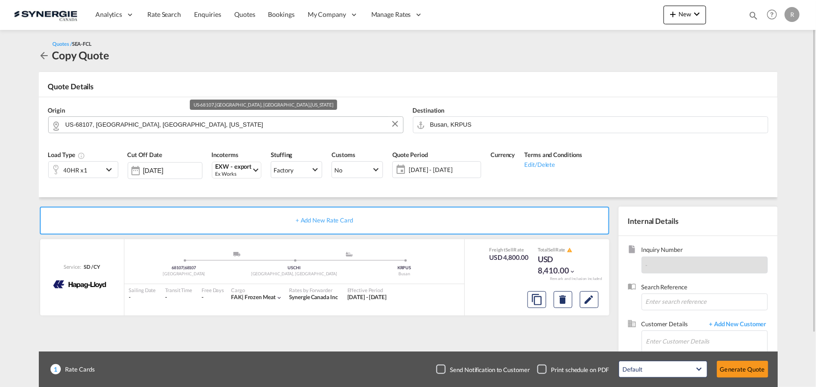
click at [242, 125] on input "US-68107, Omaha, NE, Nebraska" at bounding box center [231, 124] width 333 height 16
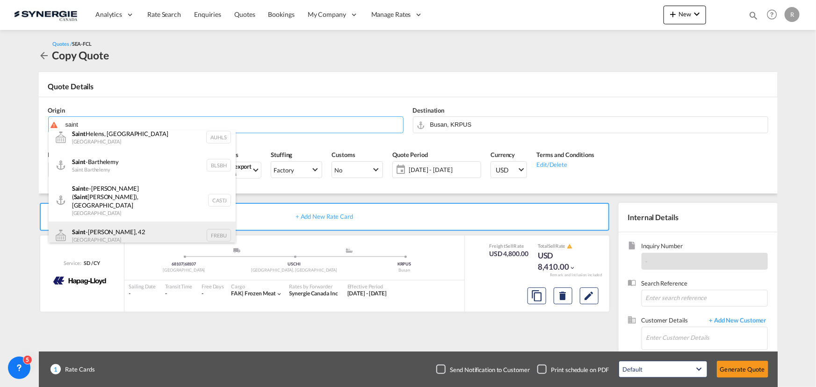
scroll to position [255, 0]
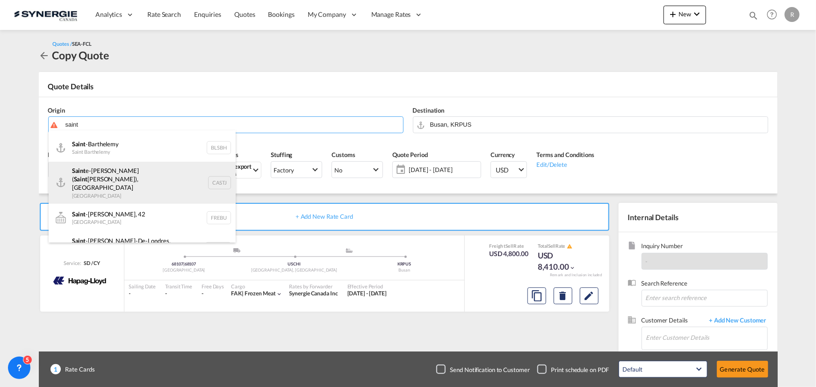
click at [139, 173] on div "Saint e-Julie ( Saint John), NB Canada CASTJ" at bounding box center [142, 183] width 187 height 42
type input "Sainte-Julie (Saint John), NB, CASTJ"
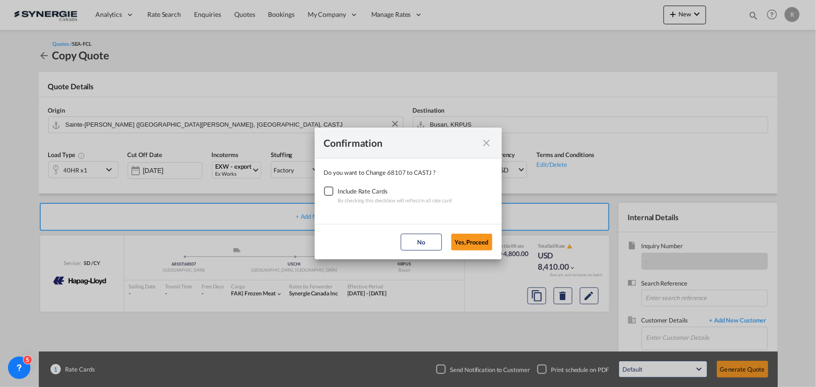
click at [327, 191] on div "Checkbox No Ink" at bounding box center [328, 191] width 9 height 9
click at [472, 242] on button "Yes,Proceed" at bounding box center [471, 242] width 41 height 17
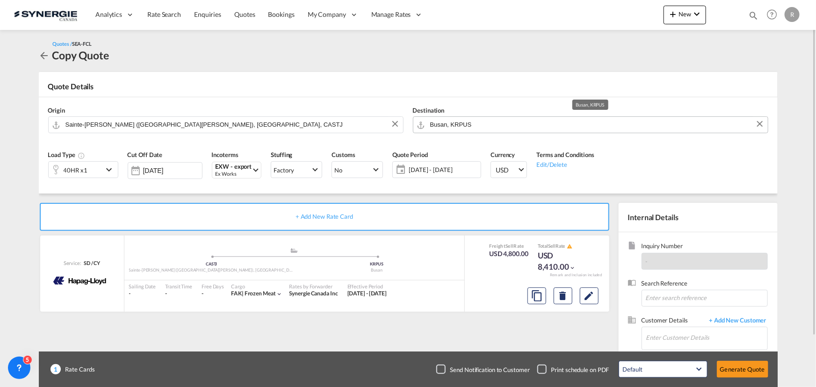
click at [521, 121] on input "Busan, KRPUS" at bounding box center [596, 124] width 333 height 16
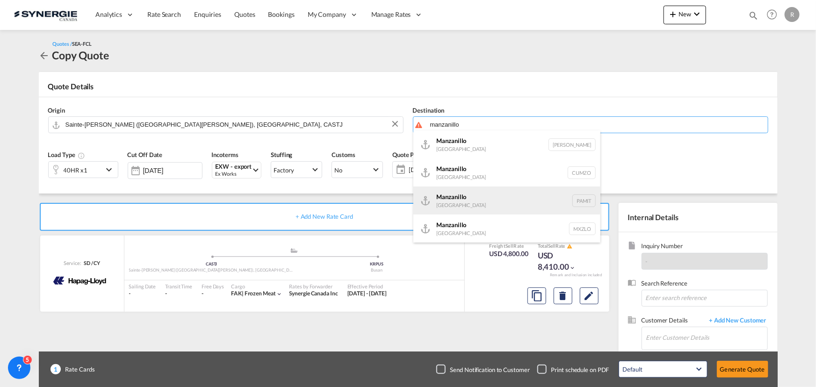
click at [480, 205] on div "Manzanillo Panama PAMIT" at bounding box center [507, 201] width 187 height 28
type input "Manzanillo, PAMIT"
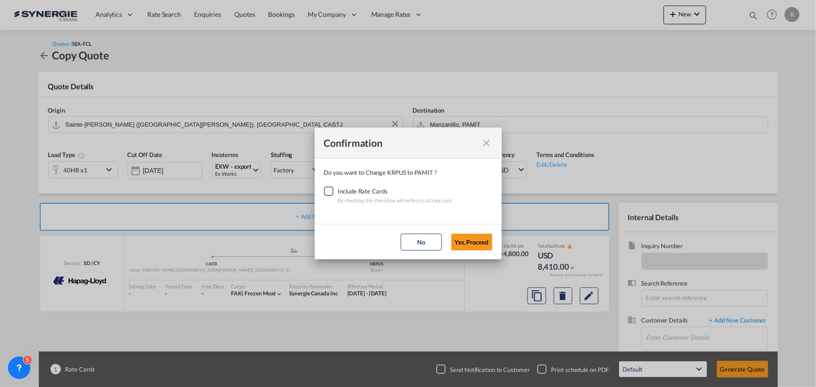
click at [329, 192] on div "Checkbox No Ink" at bounding box center [328, 191] width 9 height 9
click at [473, 243] on button "Yes,Proceed" at bounding box center [471, 242] width 41 height 17
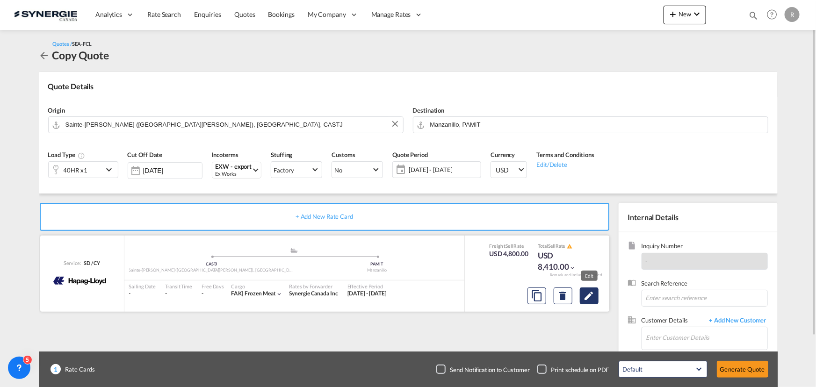
click at [591, 295] on md-icon "Edit" at bounding box center [589, 295] width 11 height 11
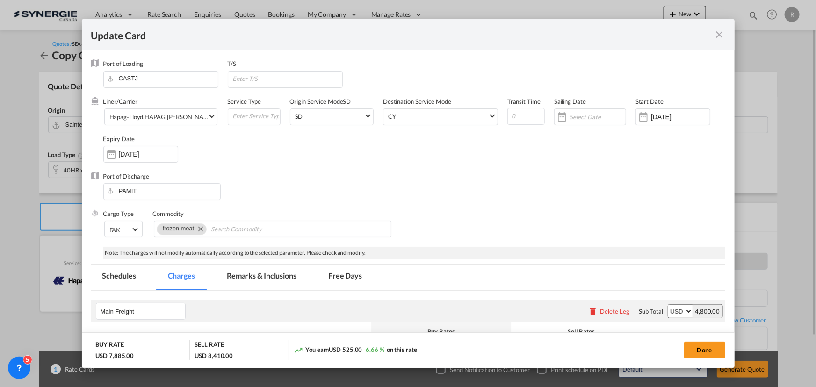
select select "per container"
select select "per B/L"
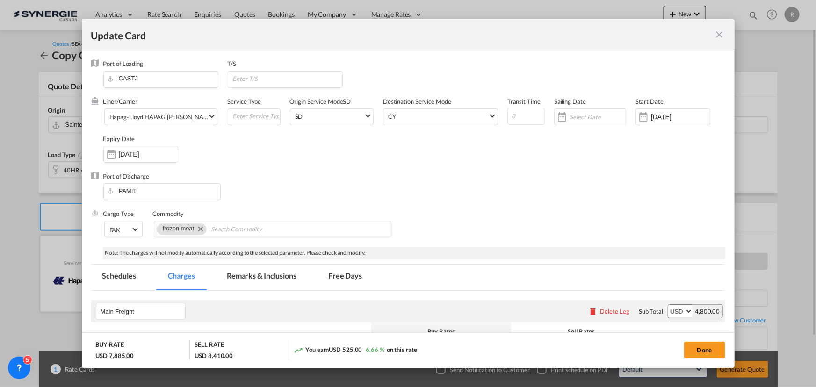
select select "per B/L"
select select "per shipment"
click at [199, 229] on md-icon "Remove frozen meat" at bounding box center [200, 228] width 11 height 11
click at [218, 226] on input "Chips input." at bounding box center [200, 229] width 86 height 15
type input "Frozen potato"
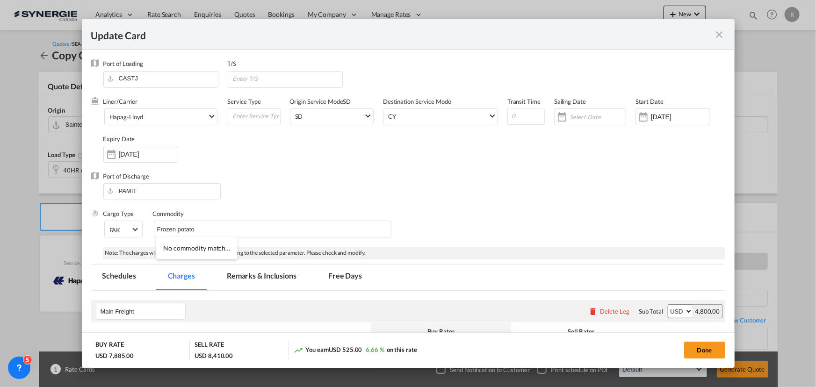
click at [476, 218] on div "Cargo Type FAK FAK GCR GDSM General Cargo Hazardous Cargo Ambient Foodstuff Chi…" at bounding box center [414, 228] width 622 height 37
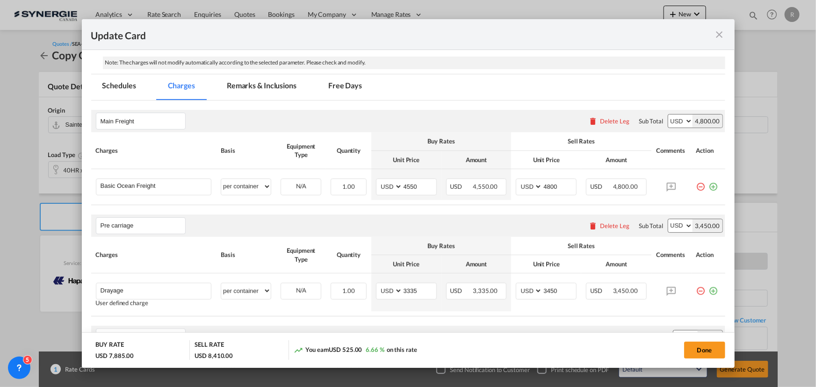
scroll to position [212, 0]
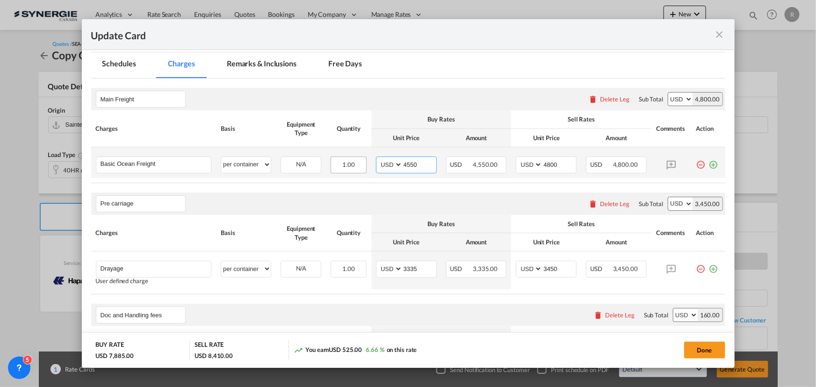
drag, startPoint x: 414, startPoint y: 164, endPoint x: 346, endPoint y: 159, distance: 68.5
click at [346, 159] on tr "Basic Ocean Freight Please Enter User Defined Charges Cannot Be Published per e…" at bounding box center [408, 162] width 634 height 31
type input "2786"
drag, startPoint x: 551, startPoint y: 162, endPoint x: 514, endPoint y: 161, distance: 37.4
click at [516, 161] on md-input-container "AED AFN ALL AMD ANG AOA ARS AUD AWG AZN BAM BBD BDT BGN BHD BIF BMD BND BOB BRL…" at bounding box center [546, 165] width 61 height 17
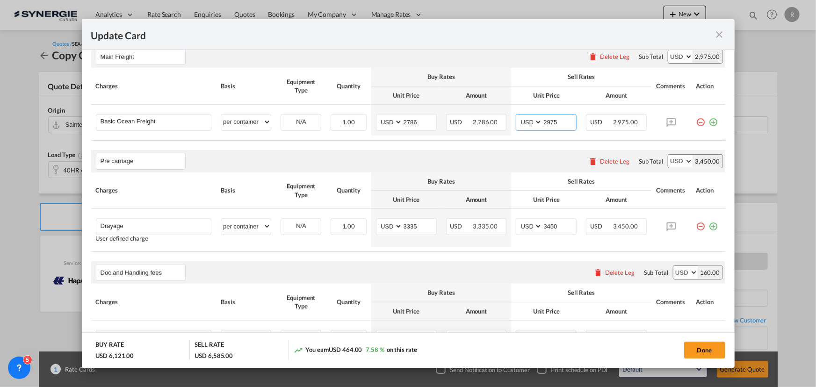
scroll to position [298, 0]
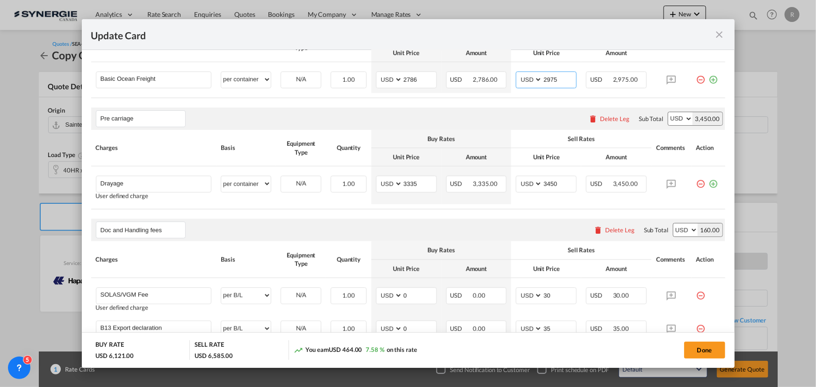
type input "2975"
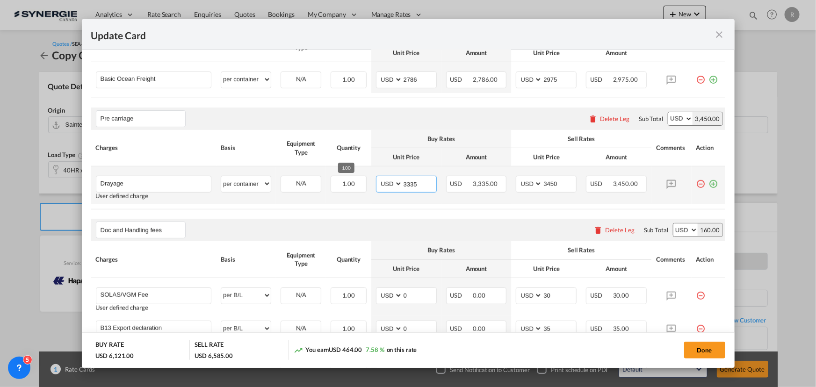
drag, startPoint x: 417, startPoint y: 182, endPoint x: 313, endPoint y: 168, distance: 104.9
click at [350, 181] on tr "Drayage Please Enter User Defined Charges Cannot Be Published User defined char…" at bounding box center [408, 186] width 634 height 38
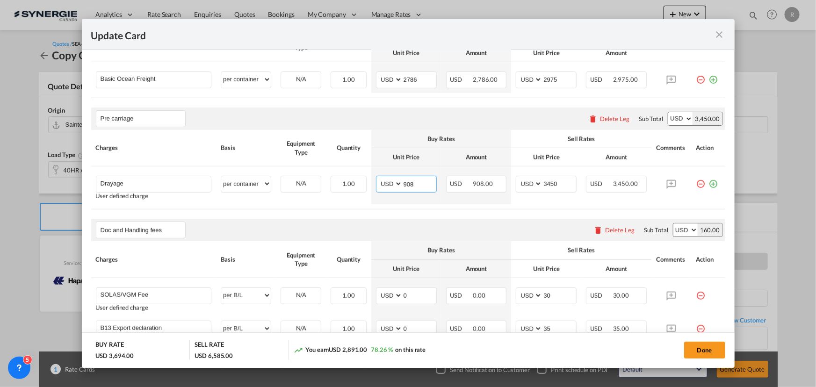
drag, startPoint x: 414, startPoint y: 182, endPoint x: 335, endPoint y: 165, distance: 80.6
click at [355, 177] on tr "Drayage Please Enter User Defined Charges Cannot Be Published User defined char…" at bounding box center [408, 186] width 634 height 38
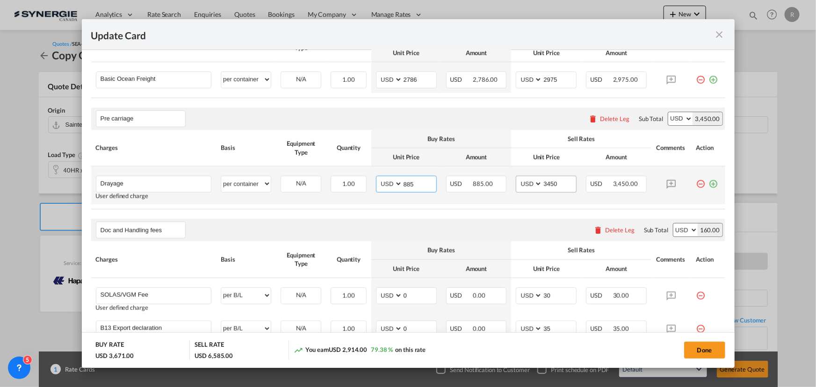
type input "885"
drag, startPoint x: 556, startPoint y: 182, endPoint x: 537, endPoint y: 182, distance: 19.2
click at [537, 182] on md-input-container "AED AFN ALL AMD ANG AOA ARS AUD AWG AZN BAM BBD BDT BGN BHD BIF BMD BND BOB BRL…" at bounding box center [546, 184] width 61 height 17
type input "985"
click at [711, 185] on md-icon "icon-plus-circle-outline green-400-fg" at bounding box center [713, 180] width 9 height 9
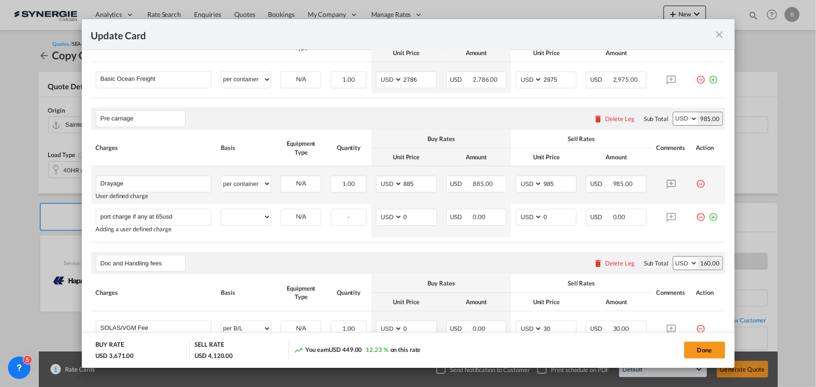
type input "port charge if any at 65usd"
click at [540, 249] on rate-modification "Main Freight Please enter leg name Leg Name Already Exists Delete Leg Sub Total…" at bounding box center [408, 292] width 634 height 598
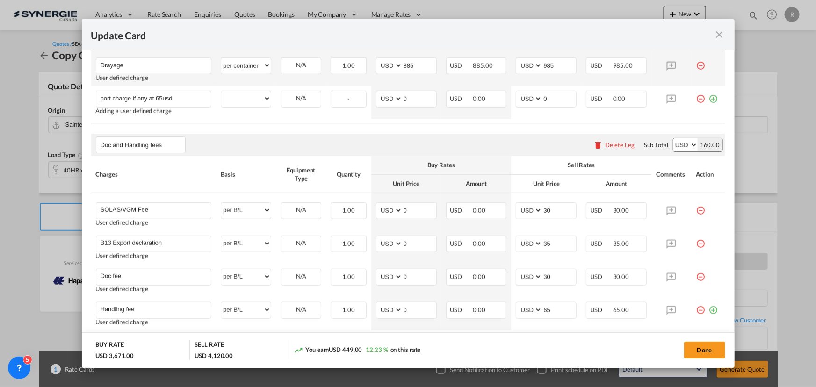
scroll to position [425, 0]
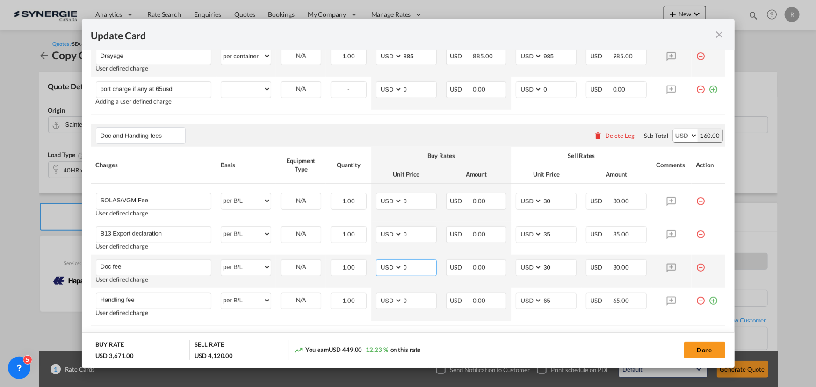
drag, startPoint x: 412, startPoint y: 267, endPoint x: 369, endPoint y: 266, distance: 43.0
click at [371, 266] on td "AED AFN ALL AMD ANG AOA ARS AUD AWG AZN BAM BBD BDT BGN BHD BIF BMD BND BOB BRL…" at bounding box center [406, 271] width 70 height 33
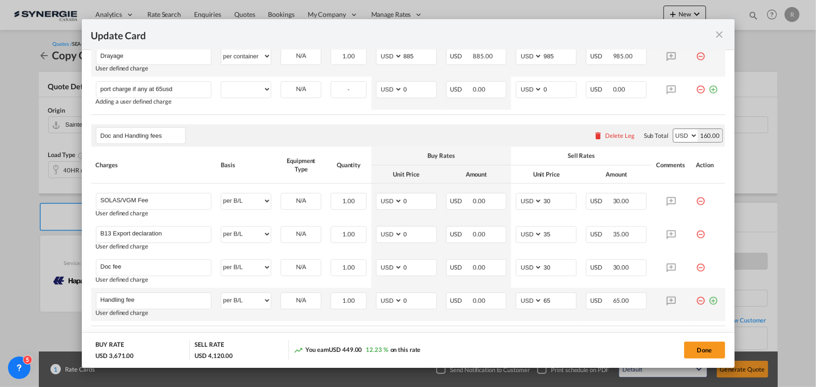
click at [709, 302] on md-icon "icon-plus-circle-outline green-400-fg" at bounding box center [713, 297] width 9 height 9
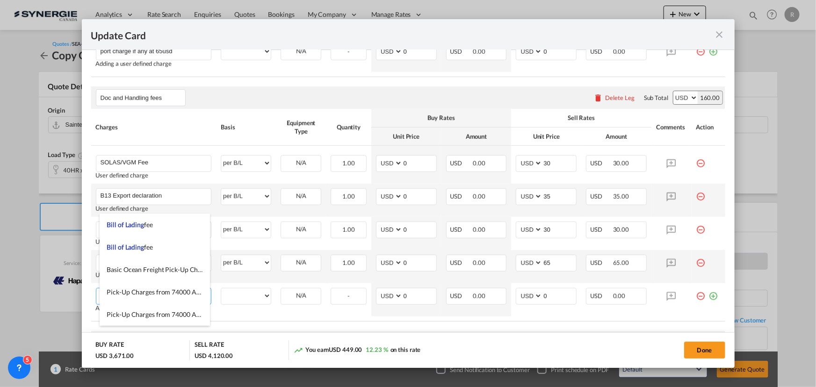
scroll to position [510, 0]
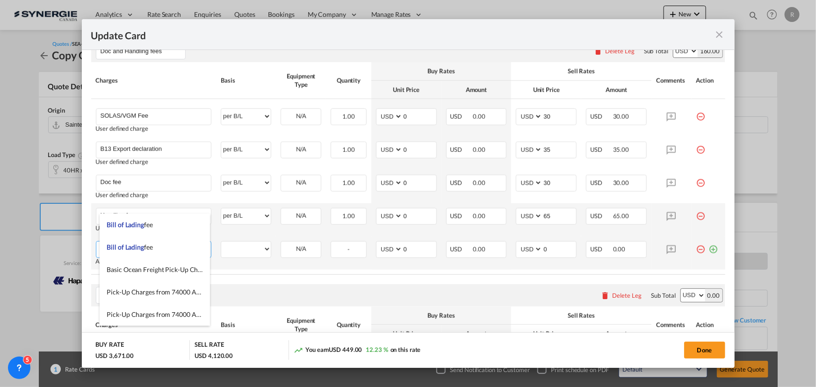
type input "Bill of lading"
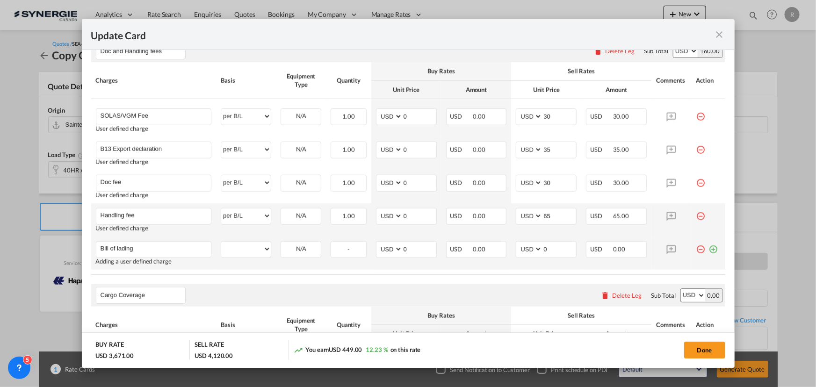
click at [212, 244] on td "Bill of lading Please Enter User Defined Charges Cannot Be Published Adding a u…" at bounding box center [153, 253] width 125 height 33
click at [244, 247] on select "per equipment per container per B/L per shipping bill per shipment per pallet p…" at bounding box center [246, 249] width 50 height 15
select select "per B/L"
click at [221, 242] on select "per equipment per container per B/L per shipping bill per shipment per pallet p…" at bounding box center [246, 249] width 50 height 15
drag, startPoint x: 404, startPoint y: 248, endPoint x: 352, endPoint y: 238, distance: 52.8
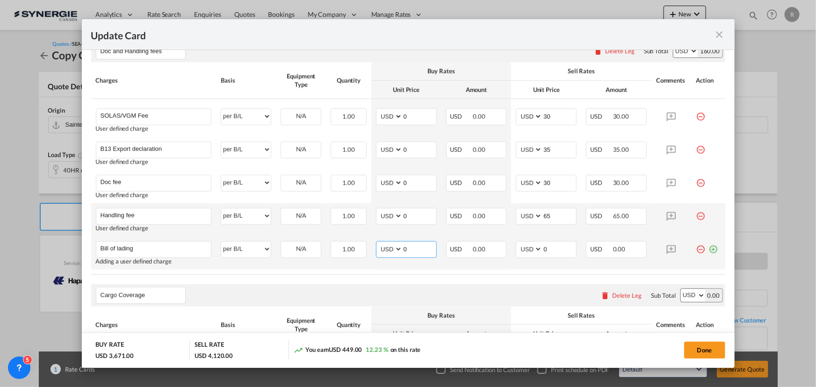
click at [352, 238] on tr "Bill of lading Please Enter User Defined Charges Cannot Be Published Adding a u…" at bounding box center [408, 253] width 634 height 33
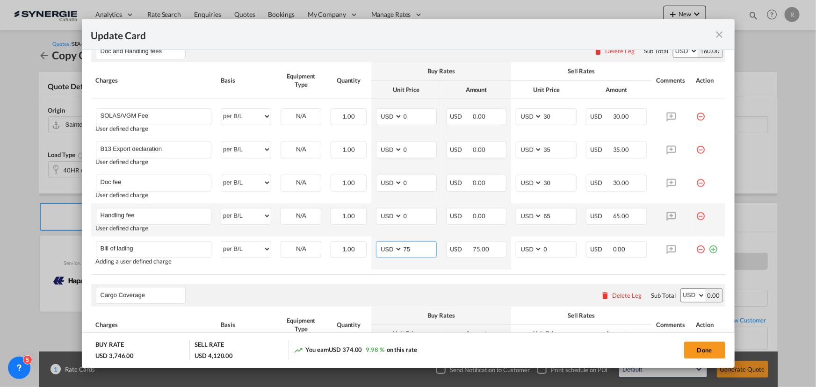
type input "75"
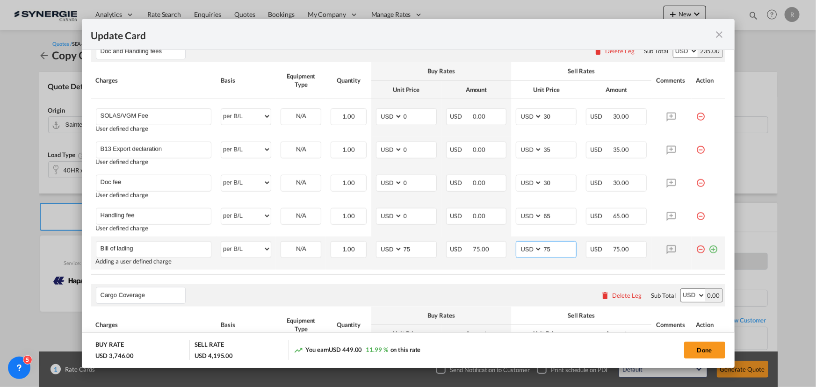
type input "75"
click at [709, 246] on md-icon "icon-plus-circle-outline green-400-fg" at bounding box center [713, 245] width 9 height 9
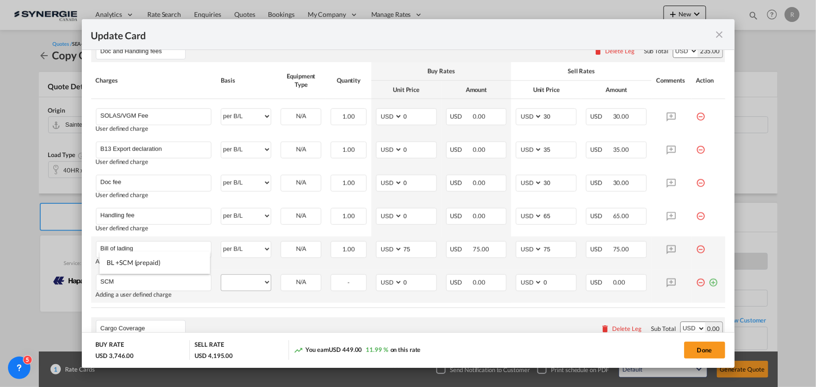
type input "SCM"
click at [250, 282] on select "per equipment per container per B/L per shipping bill per shipment per pallet p…" at bounding box center [246, 282] width 50 height 15
select select "per B/L"
click at [221, 275] on select "per equipment per container per B/L per shipping bill per shipment per pallet p…" at bounding box center [246, 282] width 50 height 15
drag, startPoint x: 411, startPoint y: 282, endPoint x: 370, endPoint y: 276, distance: 41.7
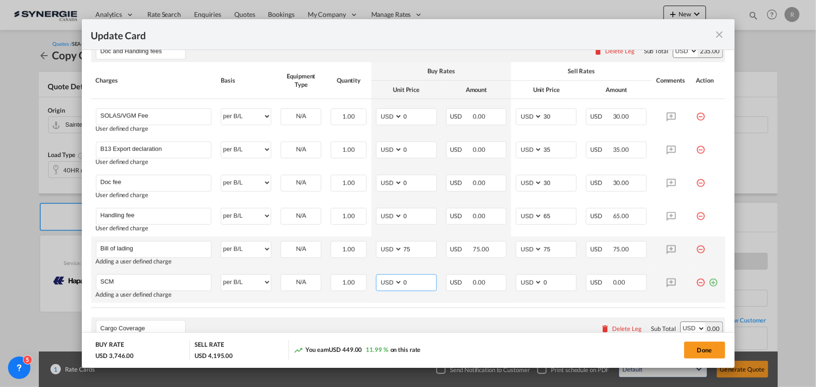
click at [371, 276] on td "AED AFN ALL AMD ANG AOA ARS AUD AWG AZN BAM BBD BDT BGN BHD BIF BMD BND BOB BRL…" at bounding box center [406, 286] width 70 height 33
type input "35"
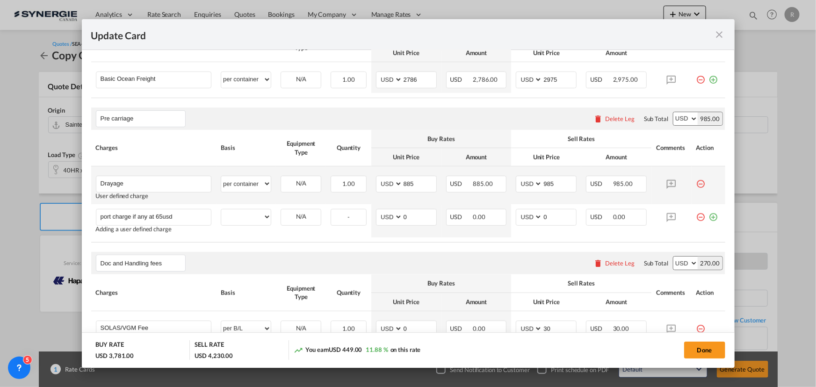
scroll to position [212, 0]
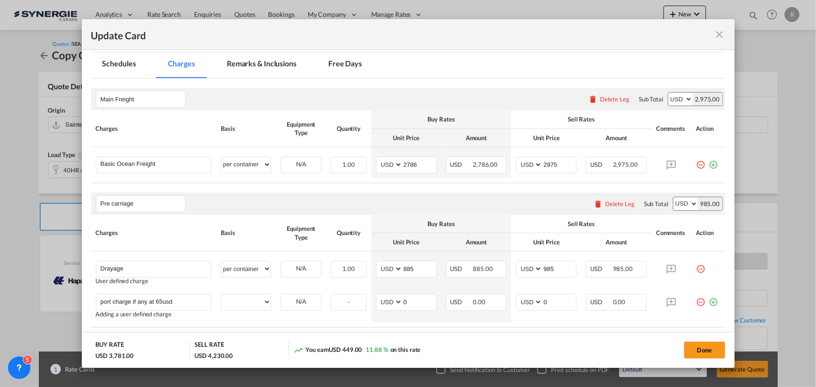
type input "35"
click at [251, 63] on md-tab-item "Remarks & Inclusions" at bounding box center [262, 65] width 92 height 26
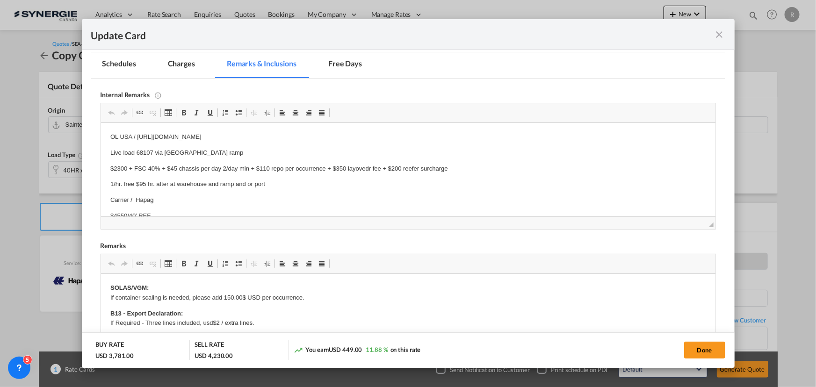
scroll to position [0, 0]
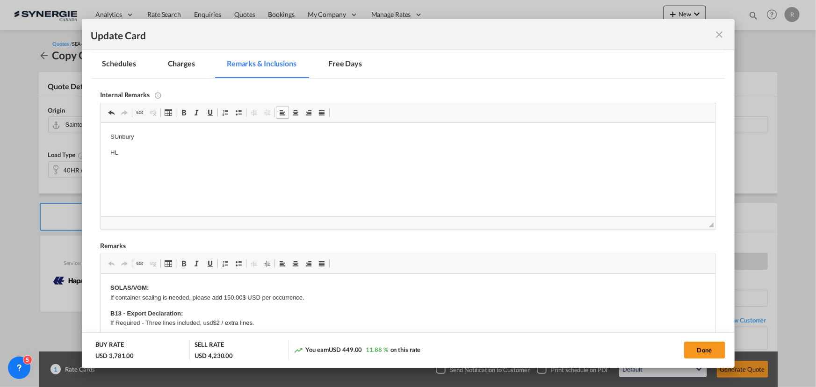
drag, startPoint x: 130, startPoint y: 155, endPoint x: 178, endPoint y: 135, distance: 51.6
click at [178, 135] on p "SUnbury" at bounding box center [408, 137] width 596 height 10
click at [172, 134] on p "SUnbury" at bounding box center [408, 137] width 596 height 10
click at [194, 152] on html "SUnbury https://app.frontapp.com/open/msg_1hqgcpjj?key=HqdHijiWBh1zSeZn8jVi6T_F…" at bounding box center [408, 145] width 615 height 44
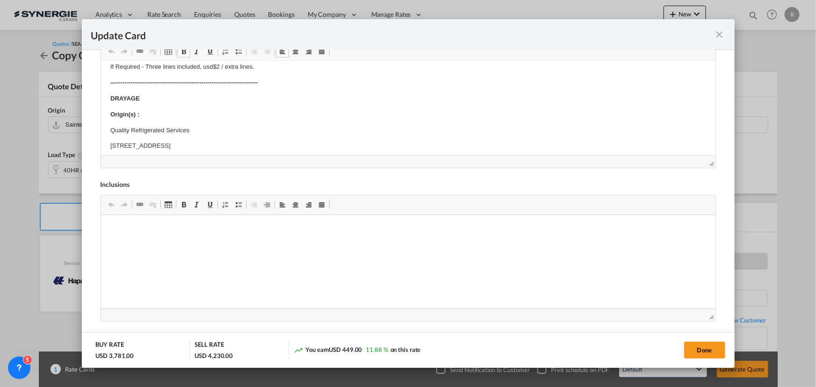
scroll to position [85, 0]
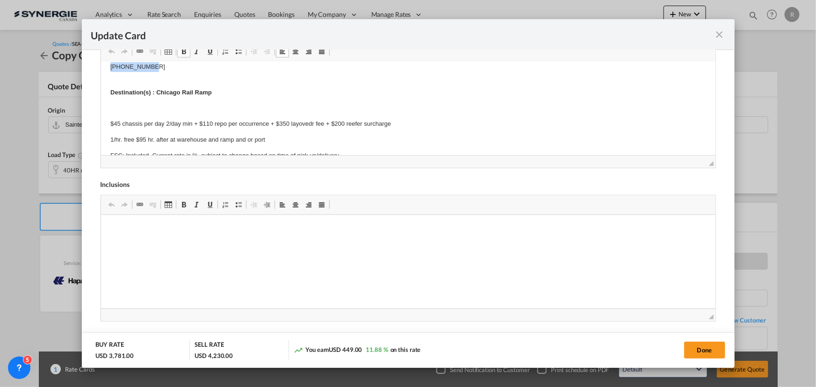
drag, startPoint x: 110, startPoint y: 91, endPoint x: 208, endPoint y: 70, distance: 100.1
click at [208, 70] on body "SOLAS/VGM: If container scaling is needed, please add 150.00$ USD per occurrenc…" at bounding box center [408, 250] width 596 height 669
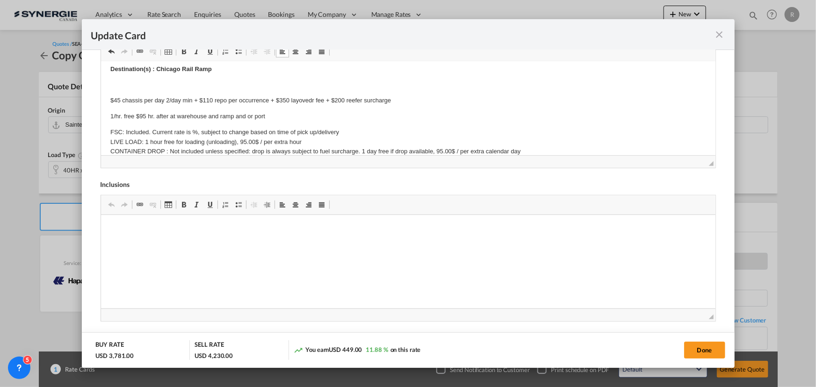
drag, startPoint x: 104, startPoint y: 98, endPoint x: 356, endPoint y: 109, distance: 252.4
click at [356, 109] on html "SOLAS/VGM: If container scaling is needed, please add 150.00$ USD per occurrenc…" at bounding box center [408, 263] width 615 height 615
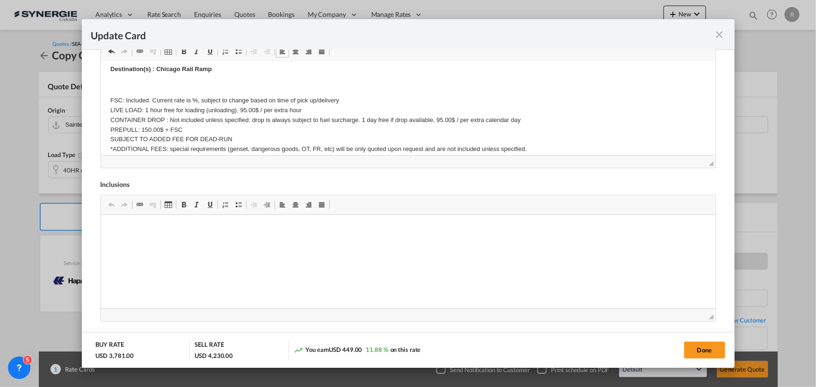
click at [147, 83] on p "Editor, editor5" at bounding box center [408, 85] width 596 height 10
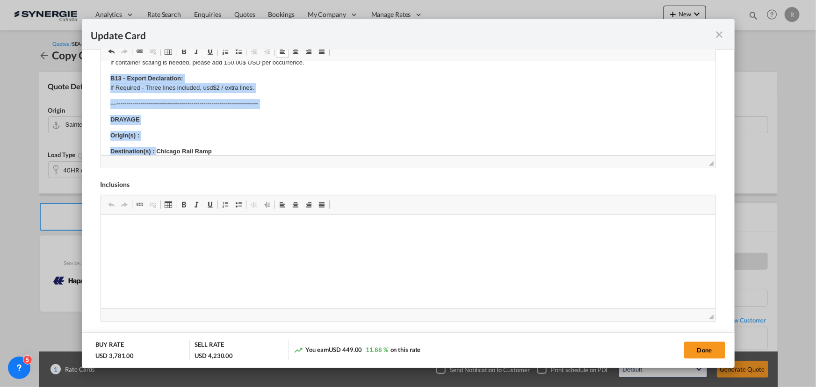
scroll to position [0, 0]
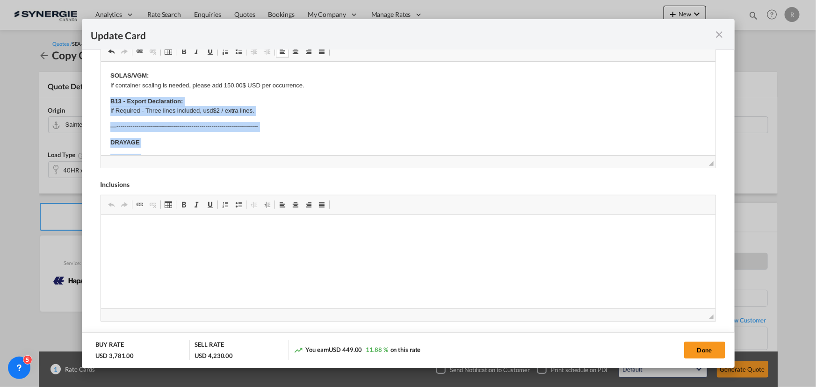
drag, startPoint x: 156, startPoint y: 67, endPoint x: 214, endPoint y: 95, distance: 64.4
click at [214, 95] on body "SOLAS/VGM: If container scaling is needed, please add 150.00$ USD per occurrenc…" at bounding box center [408, 345] width 596 height 548
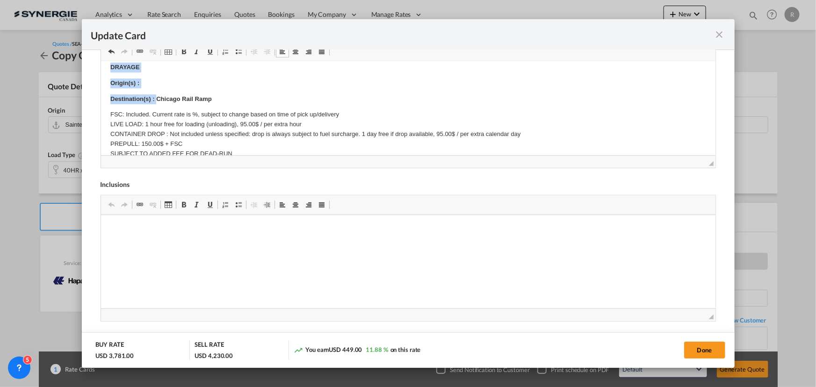
scroll to position [85, 0]
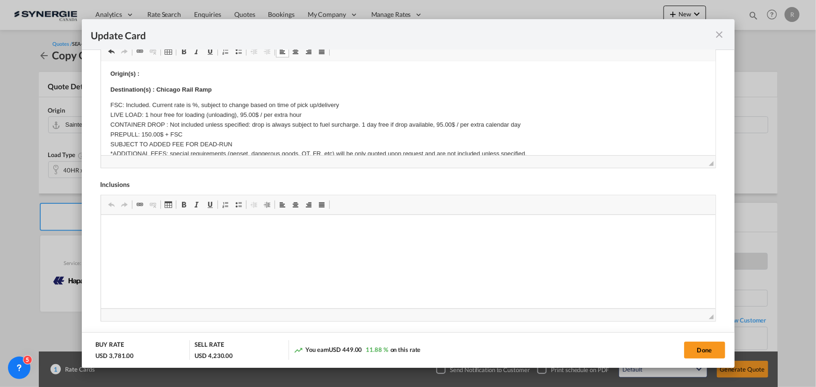
click at [173, 88] on strong "Destination(s) : Chicago Rail Ramp" at bounding box center [161, 89] width 102 height 7
drag, startPoint x: 156, startPoint y: 87, endPoint x: 230, endPoint y: 89, distance: 73.9
click at [230, 89] on p "Destination(s) : Chicago Rail Ramp" at bounding box center [408, 90] width 596 height 10
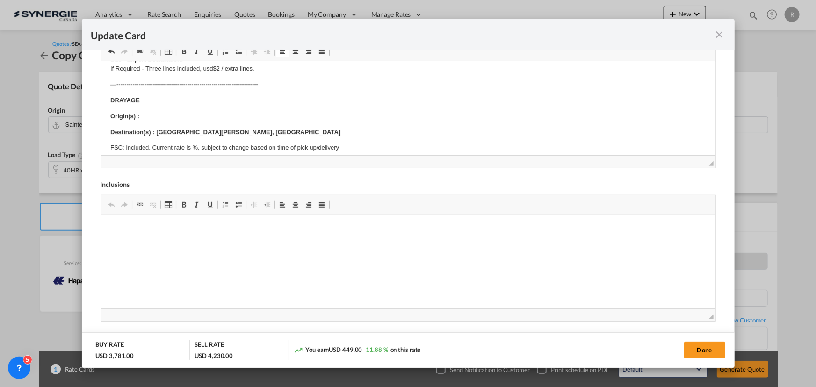
scroll to position [42, 0]
click at [153, 116] on p "Origin(s) :" at bounding box center [408, 117] width 596 height 10
click at [142, 112] on p "Origin(s) :" at bounding box center [408, 117] width 596 height 10
click at [119, 114] on strong "Origin(s) :" at bounding box center [124, 116] width 29 height 7
click at [157, 116] on p "Origin(s) :" at bounding box center [408, 117] width 596 height 10
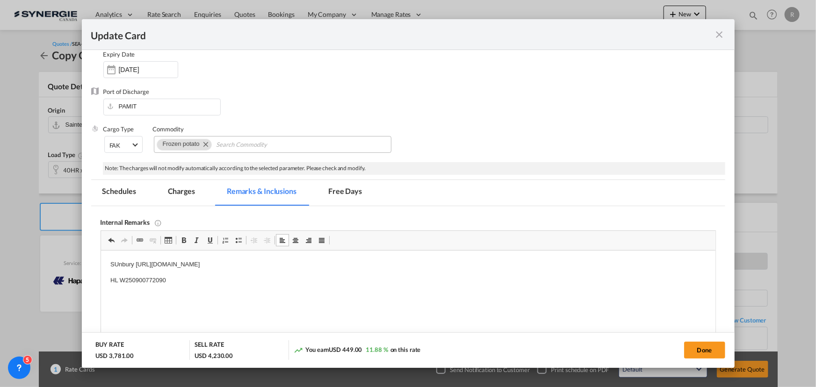
scroll to position [84, 0]
click at [188, 192] on md-tab-item "Charges" at bounding box center [182, 194] width 50 height 26
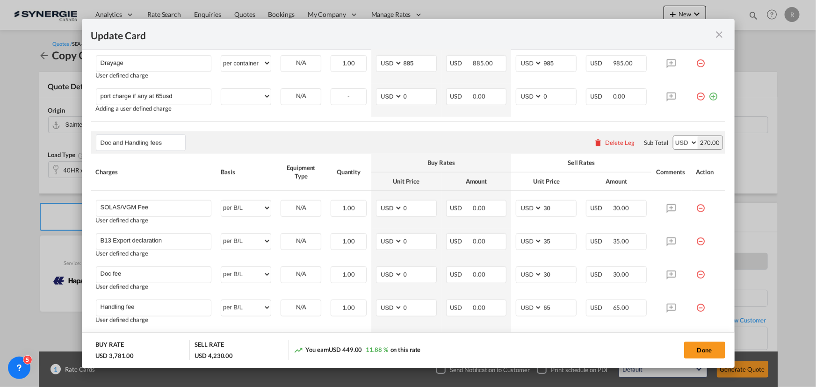
scroll to position [333, 0]
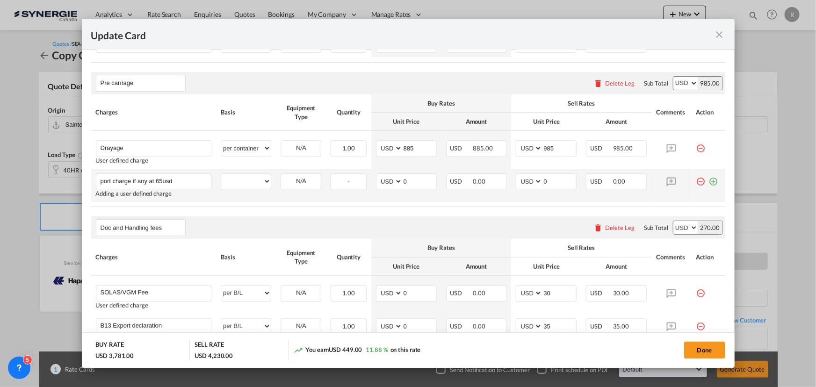
click at [709, 182] on md-icon "icon-plus-circle-outline green-400-fg" at bounding box center [713, 178] width 9 height 9
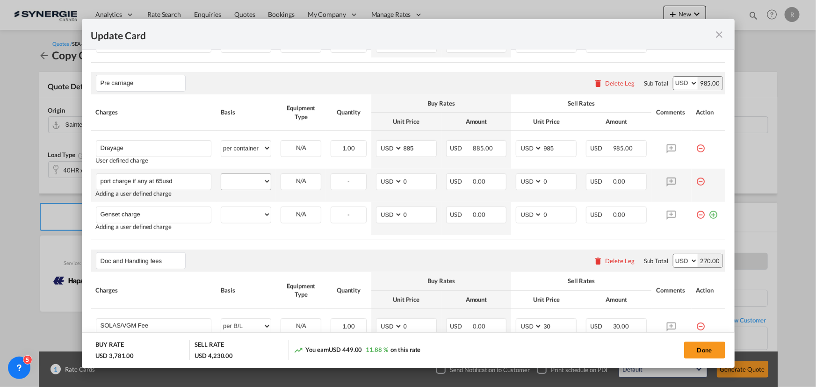
type input "Genset charge"
click at [228, 185] on select "per equipment per container per B/L per shipping bill per shipment per pallet p…" at bounding box center [246, 181] width 50 height 15
select select "per container"
click at [221, 174] on select "per equipment per container per B/L per shipping bill per shipment per pallet p…" at bounding box center [246, 181] width 50 height 15
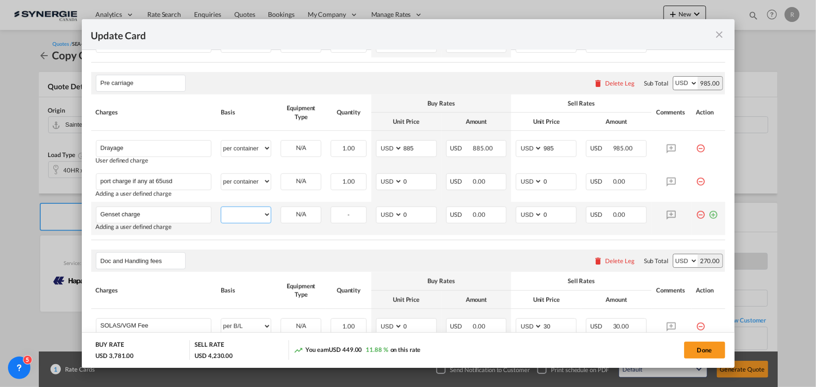
click at [241, 218] on select "per equipment per container per B/L per shipping bill per shipment per pallet p…" at bounding box center [246, 214] width 50 height 15
select select "per container"
click at [221, 207] on select "per equipment per container per B/L per shipping bill per shipment per pallet p…" at bounding box center [246, 214] width 50 height 15
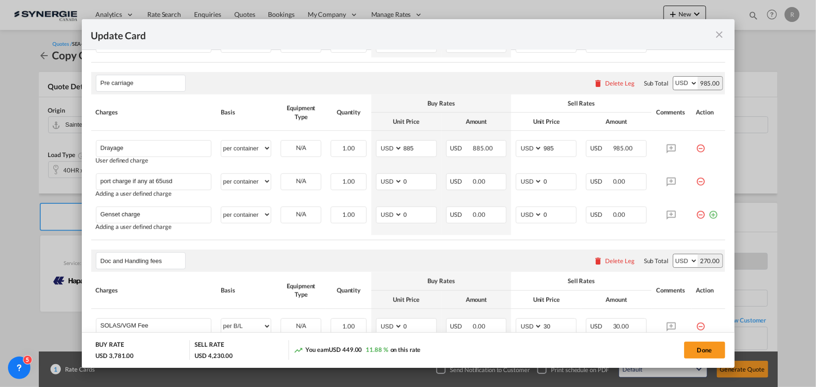
click at [475, 261] on div "Doc and Handling fees Please enter leg name Leg Name Already Exists Delete Leg …" at bounding box center [408, 261] width 634 height 22
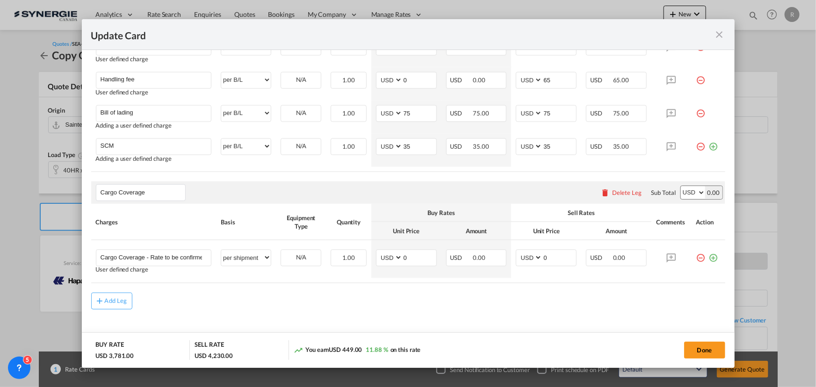
scroll to position [688, 0]
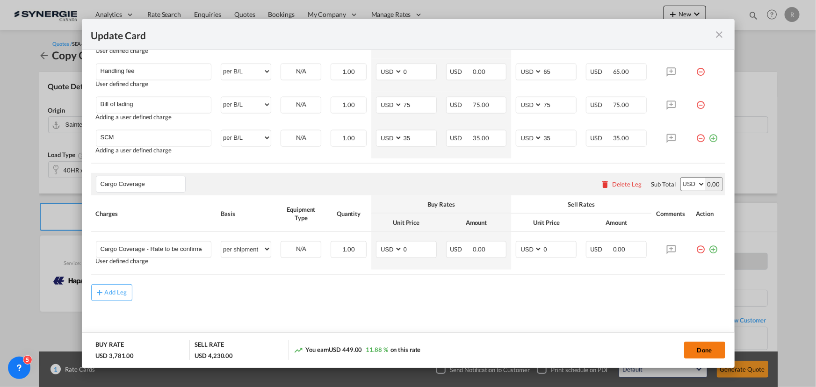
click at [692, 356] on button "Done" at bounding box center [704, 350] width 41 height 17
type input "17 Sep 2025"
type input "29 Sep 2025"
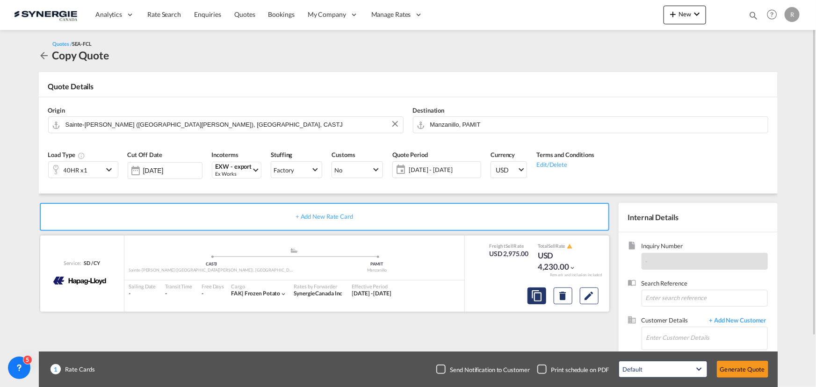
click at [536, 301] on md-icon "assets/icons/custom/copyQuote.svg" at bounding box center [536, 295] width 11 height 11
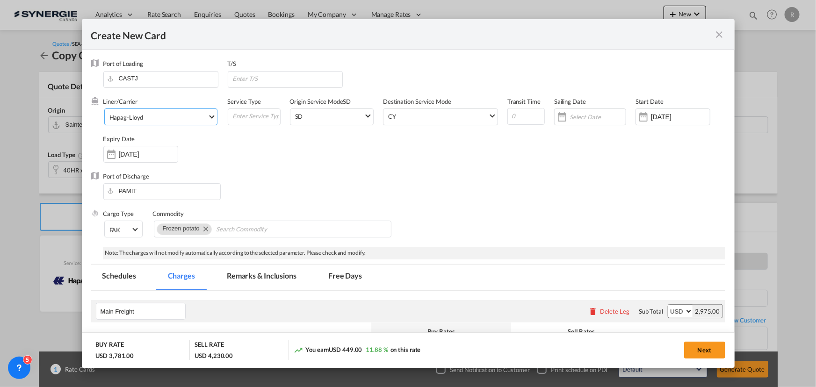
click at [178, 112] on md-select-value "Hapag-Lloyd" at bounding box center [163, 116] width 109 height 15
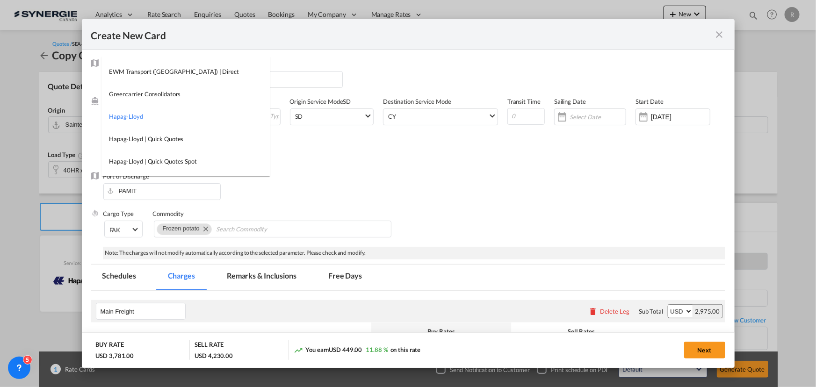
scroll to position [0, 0]
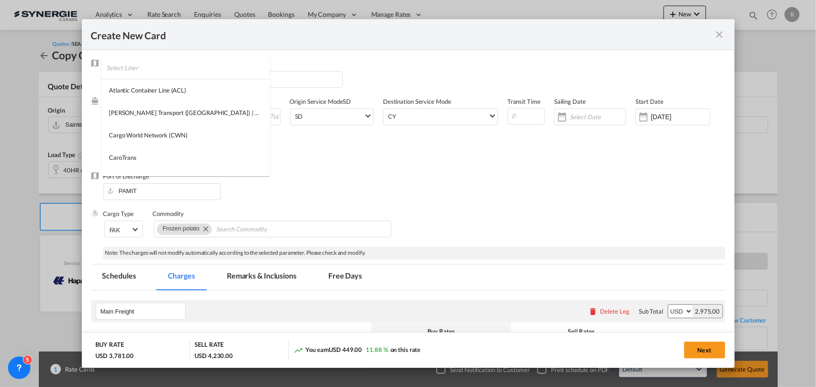
click at [167, 70] on input "search" at bounding box center [188, 68] width 163 height 22
type input "cma"
click at [126, 90] on div "CMA CGM" at bounding box center [123, 90] width 29 height 8
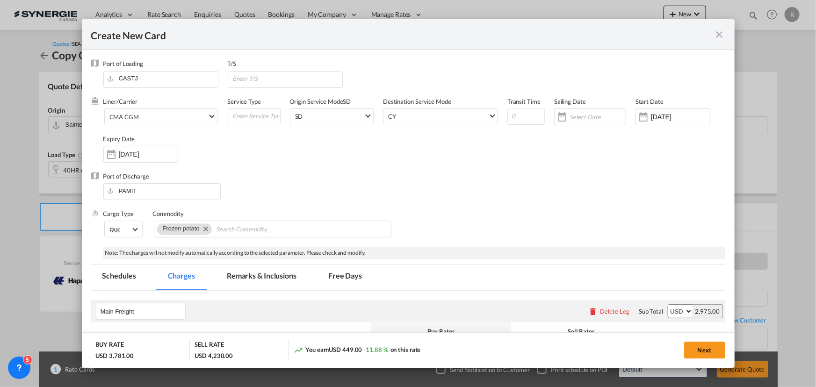
click at [371, 164] on div "Liner/Carrier CMA CGM Service Type Origin Service Mode SD SD SD CY Destination …" at bounding box center [414, 134] width 622 height 75
click at [173, 112] on md-select-value "CMA CGM" at bounding box center [163, 116] width 109 height 15
click at [165, 182] on div "CMA CGM | ANL | SpotOn API" at bounding box center [149, 184] width 81 height 8
click at [447, 180] on div "Port of Discharge PAMIT" at bounding box center [408, 190] width 634 height 37
click at [147, 157] on input "[DATE]" at bounding box center [148, 154] width 59 height 7
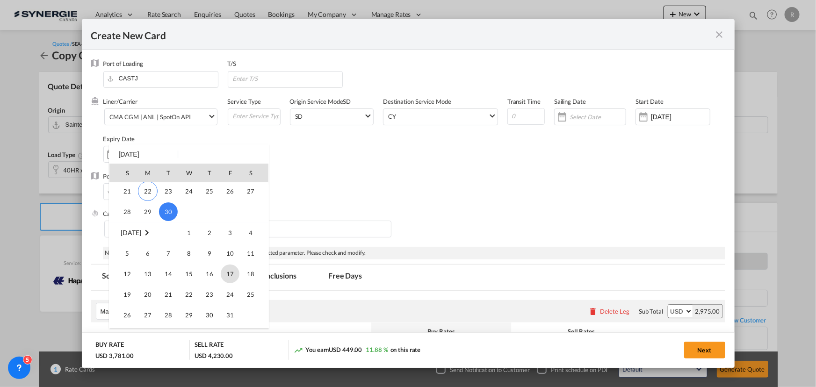
scroll to position [85, 0]
click at [188, 270] on span "15" at bounding box center [189, 273] width 19 height 19
type input "15 Oct 2025"
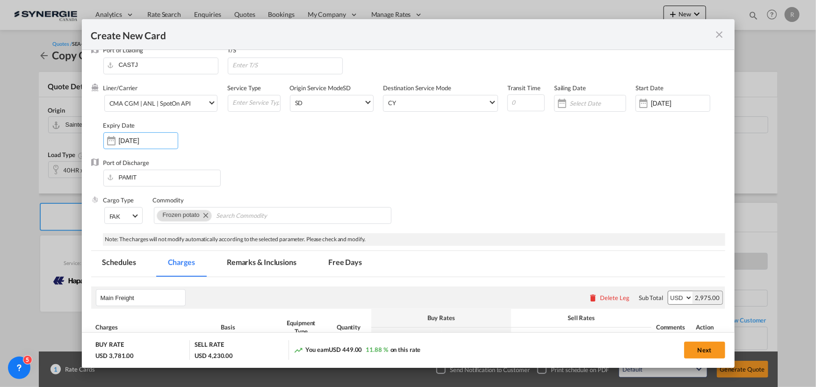
scroll to position [0, 0]
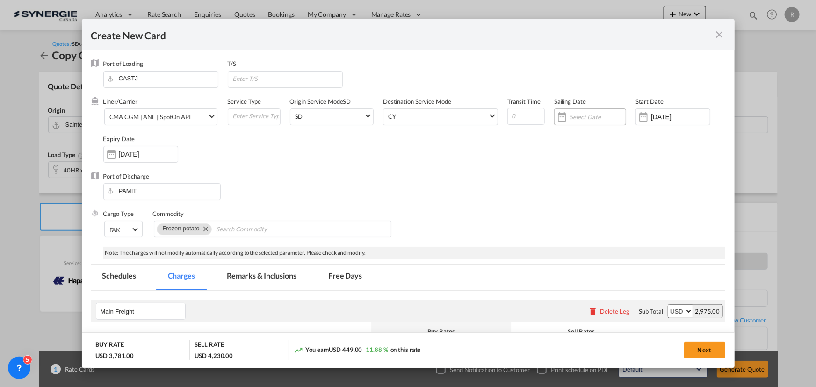
click at [589, 114] on input "Create New Card ..." at bounding box center [598, 116] width 56 height 7
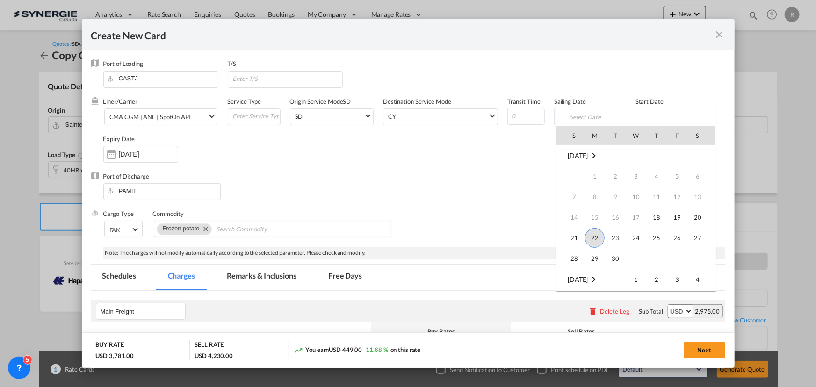
click at [450, 221] on div at bounding box center [408, 193] width 816 height 387
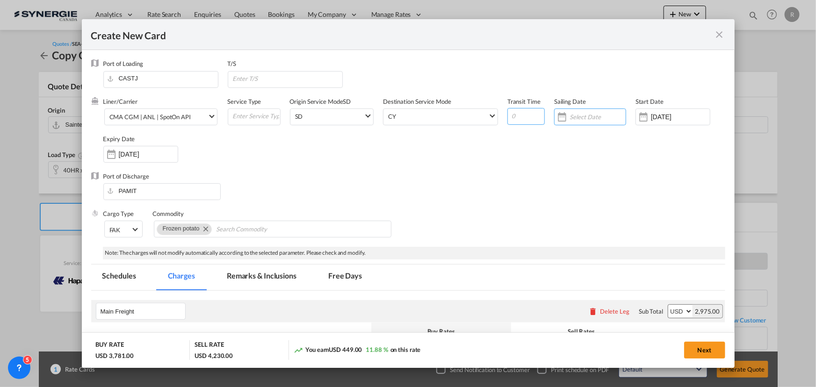
click at [524, 116] on input "Create New Card ..." at bounding box center [526, 116] width 37 height 17
type input "24"
click at [247, 76] on input "Create New Card ..." at bounding box center [287, 79] width 110 height 14
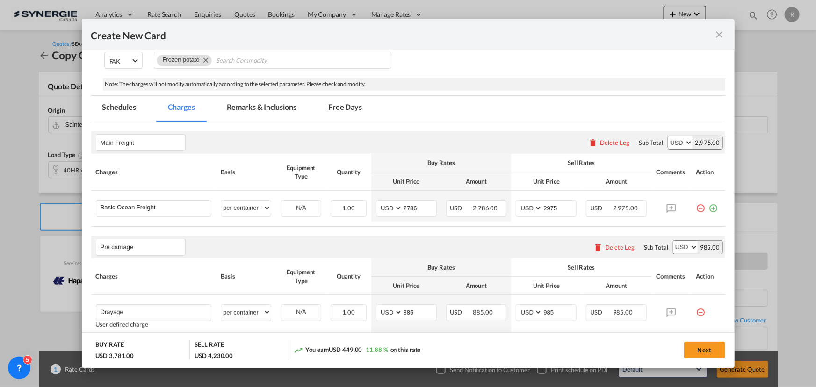
scroll to position [170, 0]
type input "caucedo"
drag, startPoint x: 404, startPoint y: 205, endPoint x: 388, endPoint y: 204, distance: 15.9
click at [388, 204] on md-input-container "AED AFN ALL AMD ANG AOA ARS AUD AWG AZN BAM BBD BDT BGN BHD BIF BMD BND BOB BRL…" at bounding box center [406, 207] width 61 height 17
type input "1750"
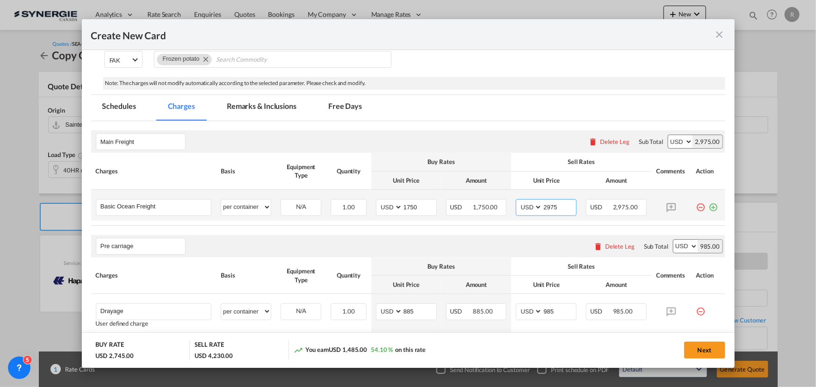
drag, startPoint x: 557, startPoint y: 202, endPoint x: 505, endPoint y: 197, distance: 51.7
click at [505, 197] on tr "Basic Ocean Freight Please Enter User Defined Charges Cannot Be Published per e…" at bounding box center [408, 205] width 634 height 31
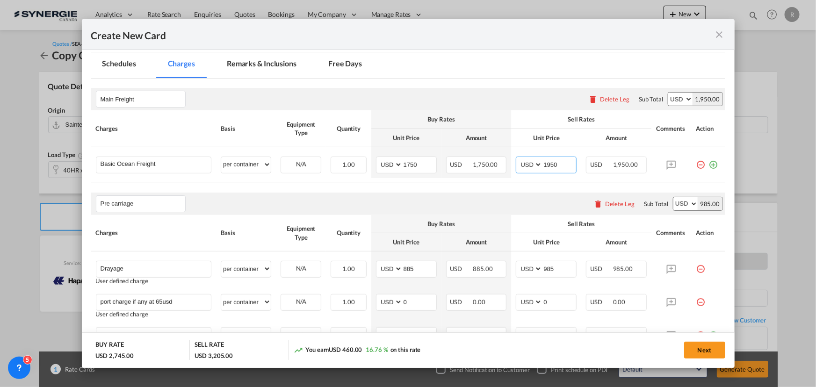
scroll to position [0, 0]
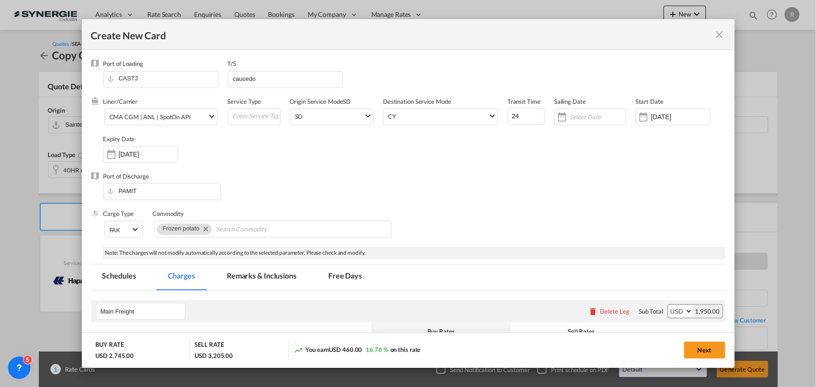
type input "1950"
click at [259, 271] on md-tab-item "Remarks & Inclusions" at bounding box center [262, 278] width 92 height 26
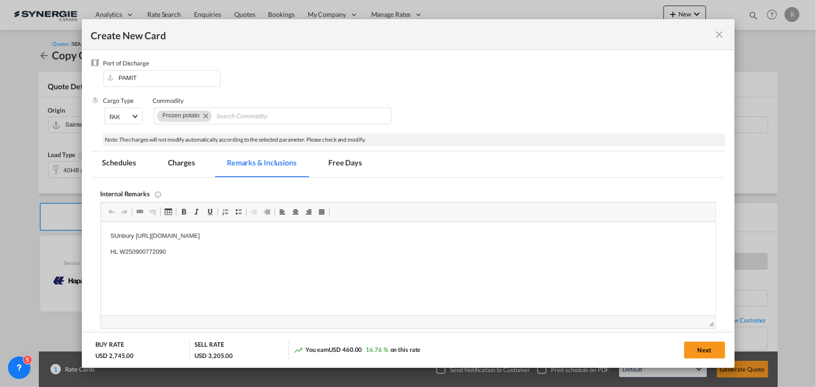
scroll to position [127, 0]
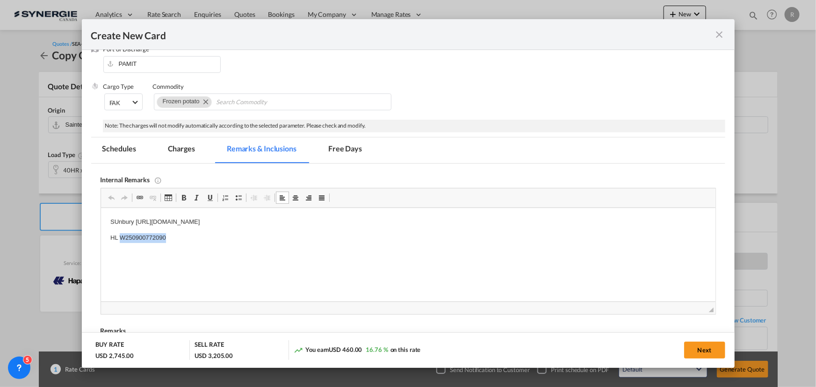
drag, startPoint x: 120, startPoint y: 238, endPoint x: 182, endPoint y: 236, distance: 62.3
click at [182, 236] on p "HL W250900772090" at bounding box center [408, 238] width 596 height 10
click at [157, 241] on p "HL" at bounding box center [408, 238] width 596 height 10
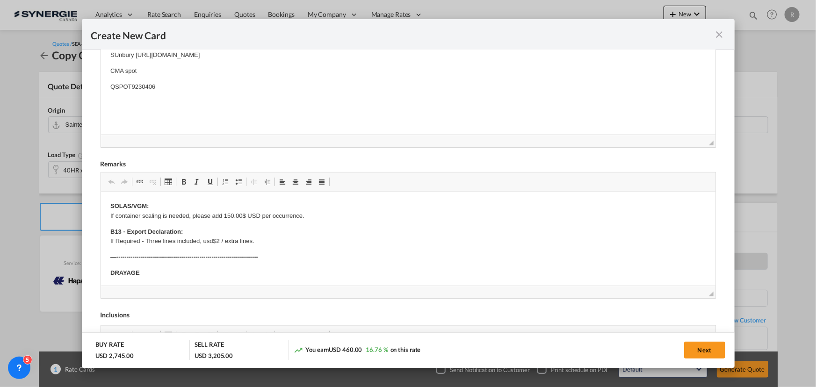
scroll to position [298, 0]
click at [702, 350] on button "Next" at bounding box center [704, 350] width 41 height 17
type input "17 Sep 2025"
type input "14 Oct 2025"
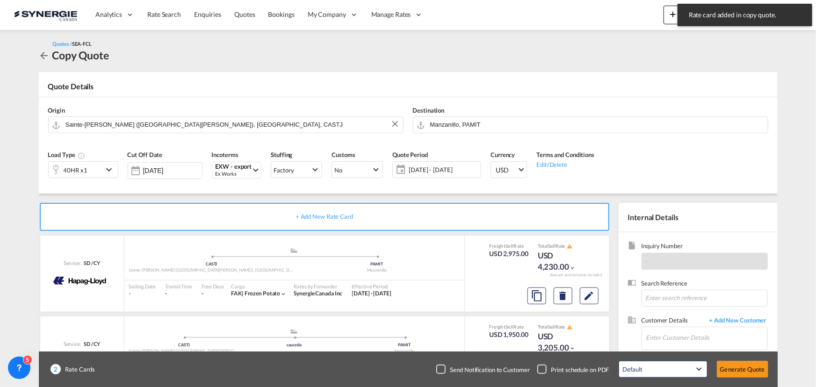
scroll to position [140, 0]
click at [591, 298] on md-icon "Edit" at bounding box center [589, 295] width 11 height 11
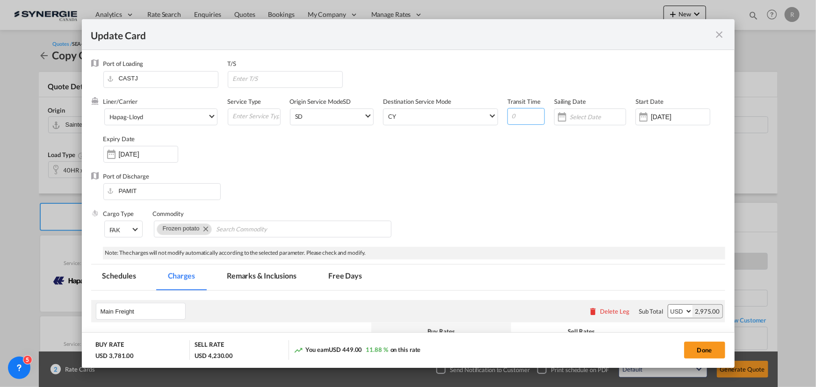
click at [524, 119] on input "Update Card Port ..." at bounding box center [526, 116] width 37 height 17
type input "27"
click at [706, 350] on button "Done" at bounding box center [704, 350] width 41 height 17
type input "17 Sep 2025"
type input "29 Sep 2025"
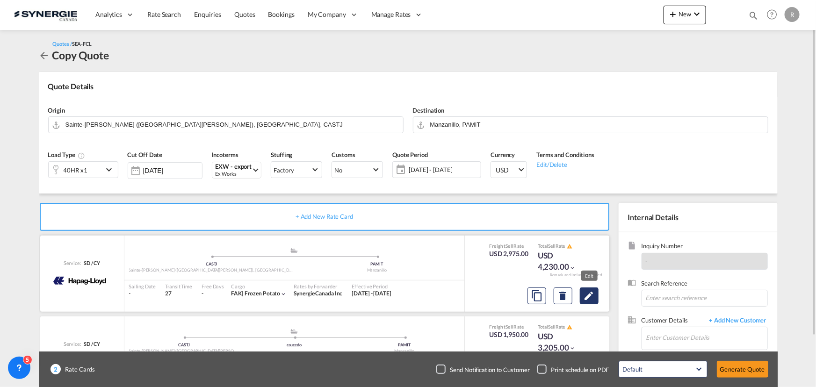
click at [593, 295] on md-icon "Edit" at bounding box center [589, 295] width 11 height 11
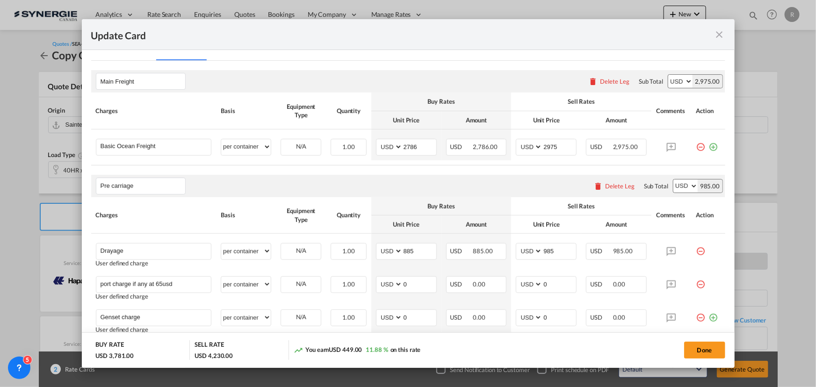
scroll to position [340, 0]
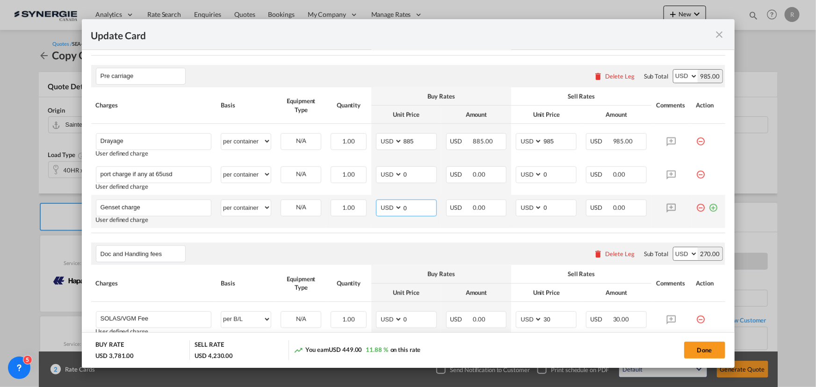
drag, startPoint x: 403, startPoint y: 203, endPoint x: 386, endPoint y: 200, distance: 17.1
click at [386, 200] on md-input-container "AED AFN ALL AMD ANG AOA ARS AUD AWG AZN BAM BBD BDT BGN BHD BIF BMD BND BOB BRL…" at bounding box center [406, 208] width 61 height 17
type input "90"
drag, startPoint x: 551, startPoint y: 208, endPoint x: 514, endPoint y: 206, distance: 37.0
click at [516, 206] on md-input-container "AED AFN ALL AMD ANG AOA ARS AUD AWG AZN BAM BBD BDT BGN BHD BIF BMD BND BOB BRL…" at bounding box center [546, 208] width 61 height 17
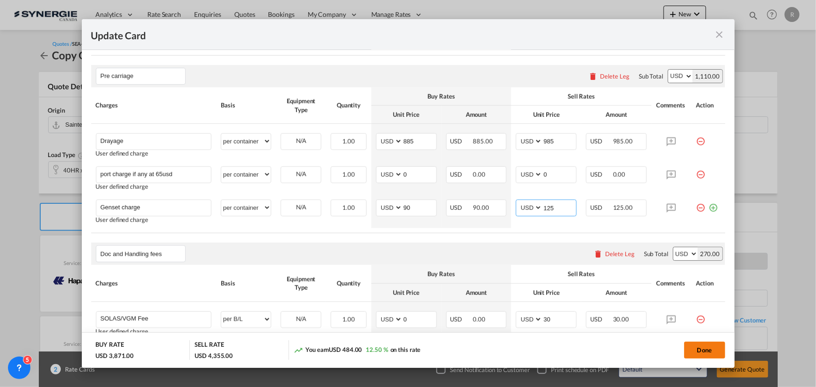
type input "125"
click at [697, 353] on button "Done" at bounding box center [704, 350] width 41 height 17
type input "17 Sep 2025"
type input "29 Sep 2025"
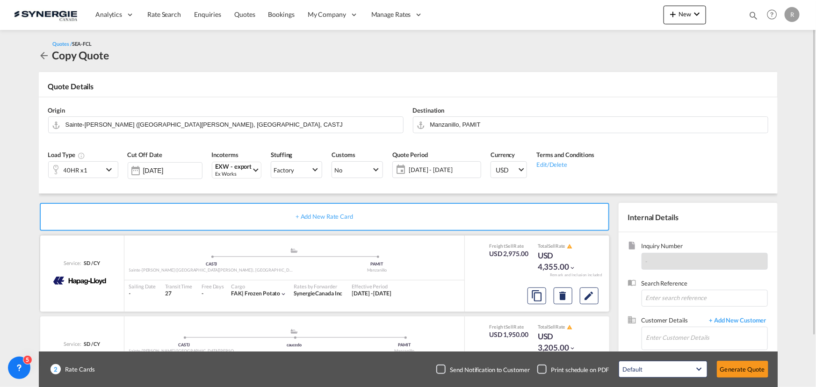
scroll to position [58, 0]
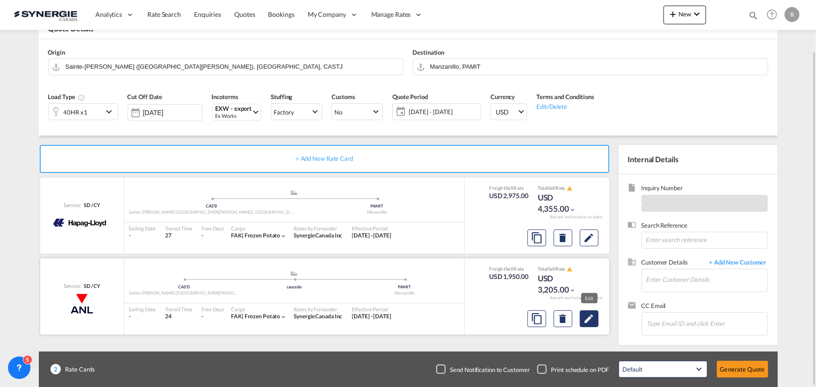
click at [586, 321] on md-icon "Edit" at bounding box center [589, 318] width 11 height 11
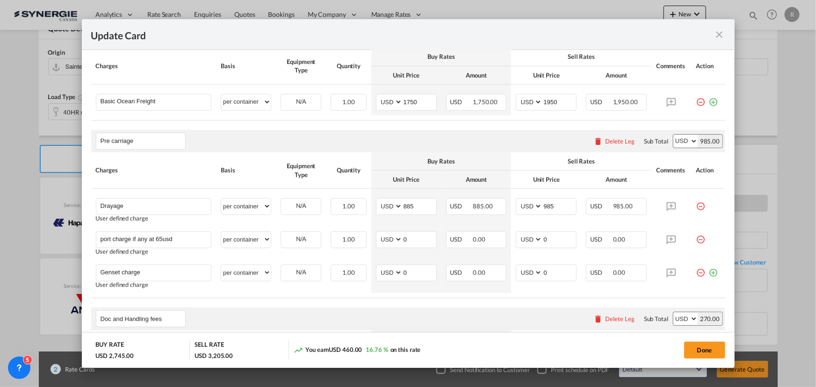
scroll to position [298, 0]
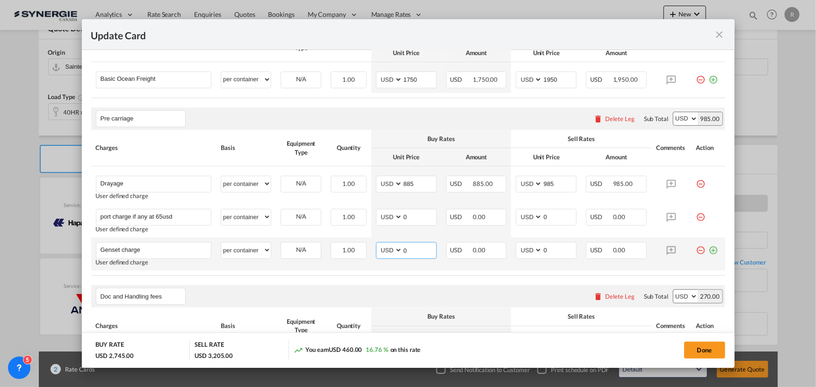
drag, startPoint x: 413, startPoint y: 250, endPoint x: 406, endPoint y: 250, distance: 6.6
click at [406, 250] on input "0" at bounding box center [420, 250] width 34 height 14
type input "90"
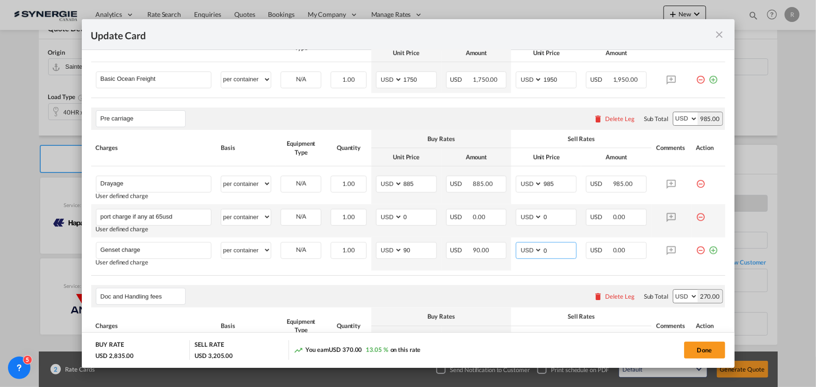
click at [486, 237] on tbody "Drayage Please Enter User Defined Charges Cannot Be Published User defined char…" at bounding box center [408, 219] width 634 height 104
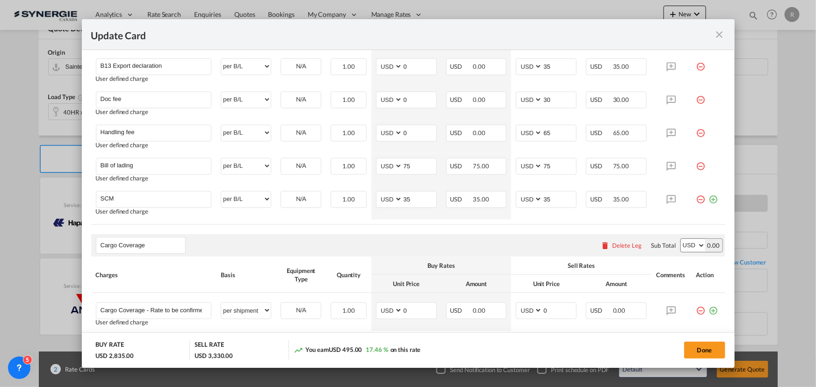
scroll to position [638, 0]
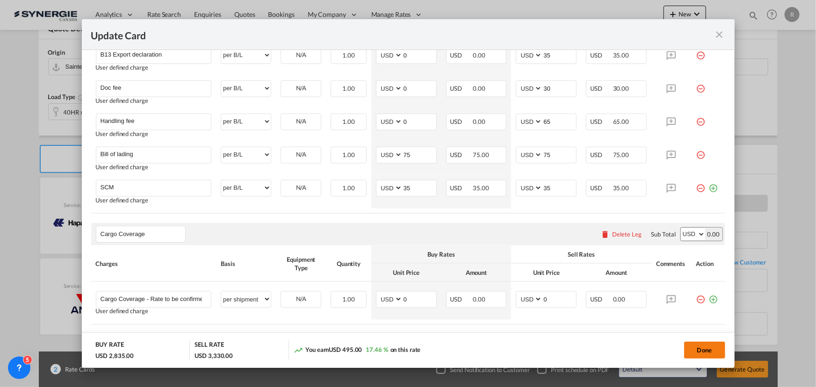
type input "125"
click at [706, 355] on button "Done" at bounding box center [704, 350] width 41 height 17
type input "17 Sep 2025"
type input "14 Oct 2025"
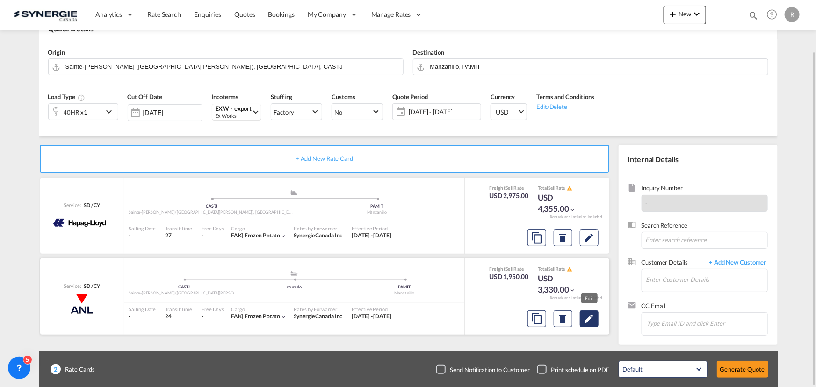
click at [588, 322] on md-icon "Edit" at bounding box center [589, 318] width 11 height 11
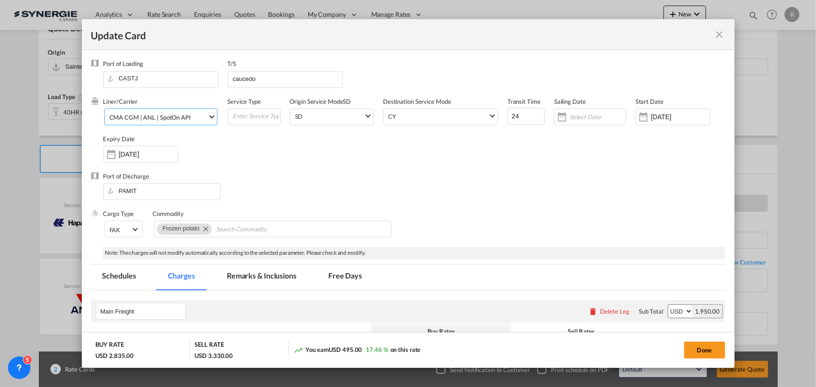
click at [169, 119] on div "CMA CGM | ANL | SpotOn API" at bounding box center [149, 117] width 81 height 7
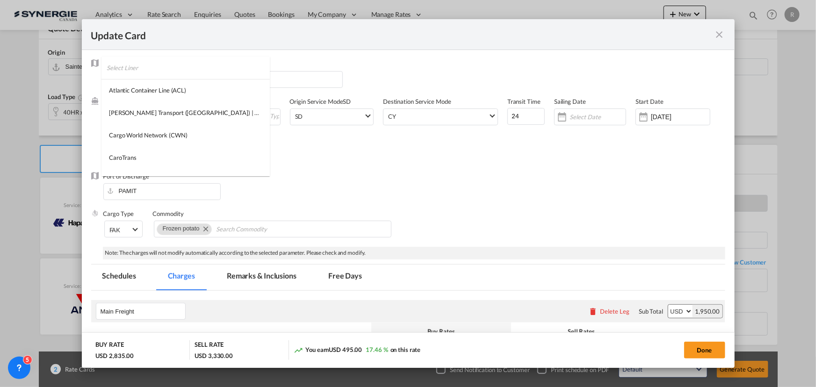
scroll to position [153, 0]
click at [383, 173] on md-backdrop at bounding box center [408, 193] width 816 height 387
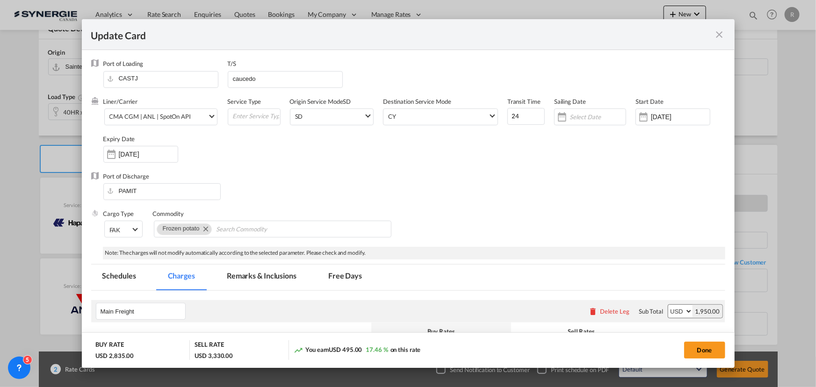
click at [377, 181] on div "Port of Discharge PAMIT" at bounding box center [408, 190] width 634 height 37
click at [194, 113] on span "CMA CGM | ANL | SpotOn API" at bounding box center [158, 117] width 98 height 8
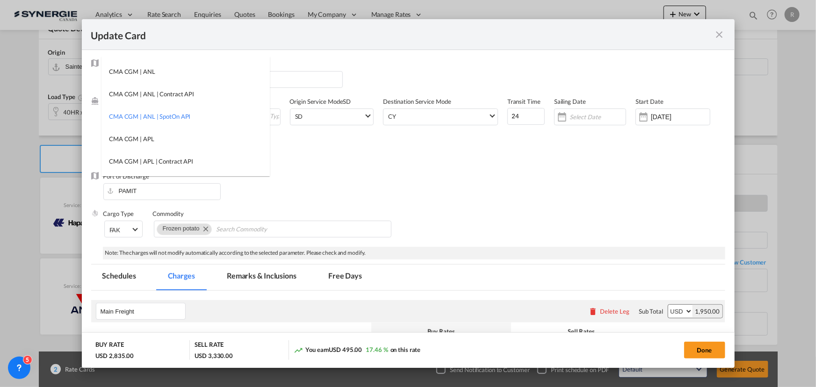
click at [443, 205] on md-backdrop at bounding box center [408, 193] width 816 height 387
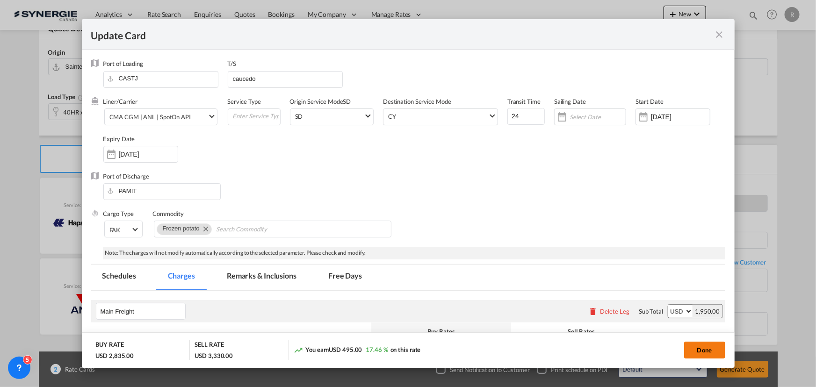
drag, startPoint x: 703, startPoint y: 353, endPoint x: 695, endPoint y: 351, distance: 8.3
click at [703, 353] on button "Done" at bounding box center [704, 350] width 41 height 17
type input "17 Sep 2025"
type input "14 Oct 2025"
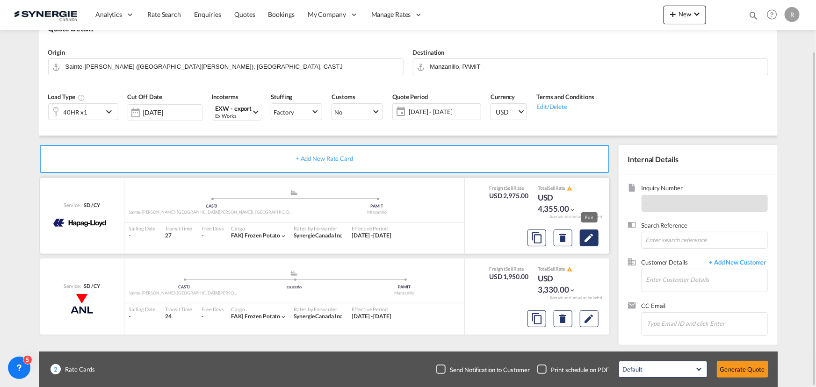
click at [591, 240] on md-icon "Edit" at bounding box center [589, 237] width 11 height 11
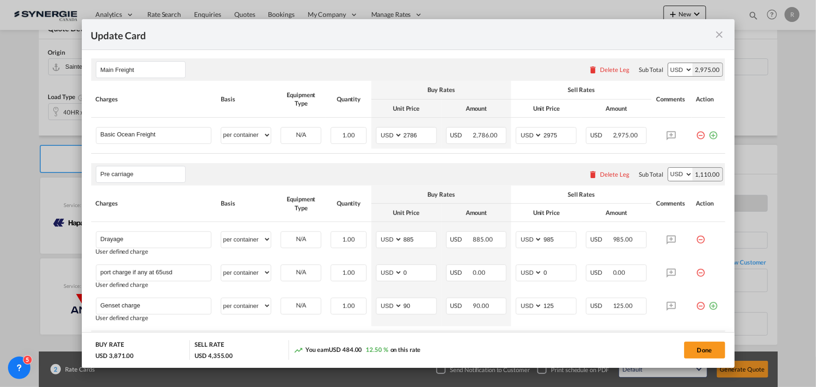
scroll to position [212, 0]
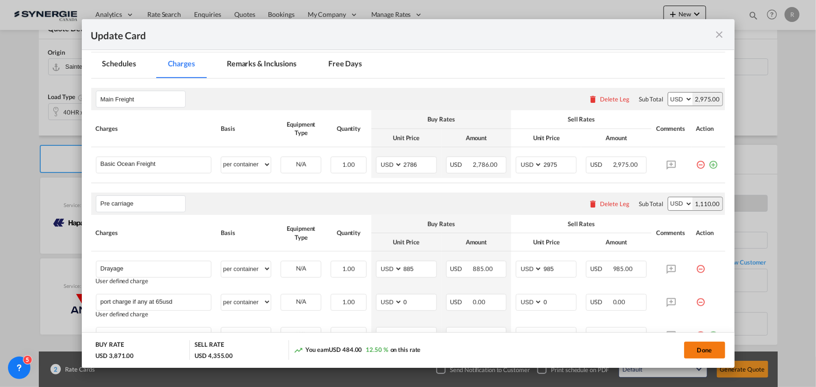
click at [708, 349] on button "Done" at bounding box center [704, 350] width 41 height 17
type input "17 Sep 2025"
type input "[DATE]"
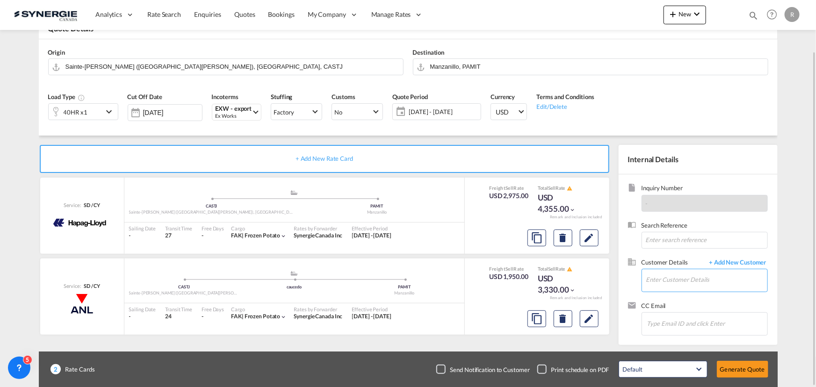
click at [665, 280] on input "Enter Customer Details" at bounding box center [706, 279] width 121 height 21
paste input "francisco.plaza@dbgroup.net"
type input "francisco.plaza@dbgroup.net"
click at [747, 264] on span "+ Add New Customer" at bounding box center [736, 263] width 63 height 11
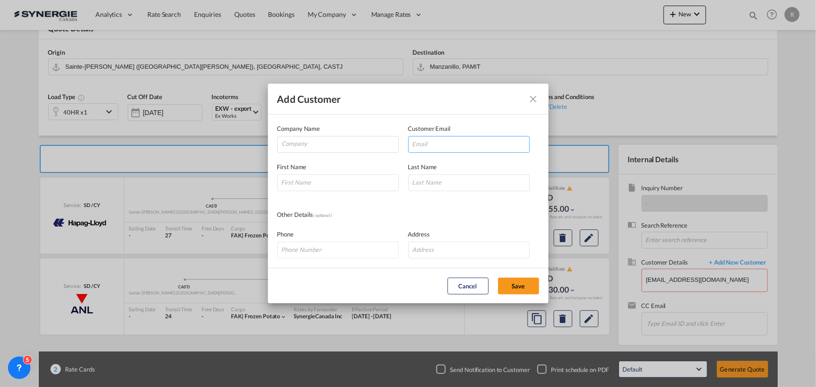
click at [429, 145] on input "Add Customer Company ..." at bounding box center [469, 144] width 122 height 17
paste input "francisco.plaza@dbgroup.net"
type input "francisco.plaza@dbgroup.net"
click at [338, 145] on input "Company" at bounding box center [340, 144] width 116 height 14
click at [356, 137] on input "Company" at bounding box center [340, 144] width 116 height 14
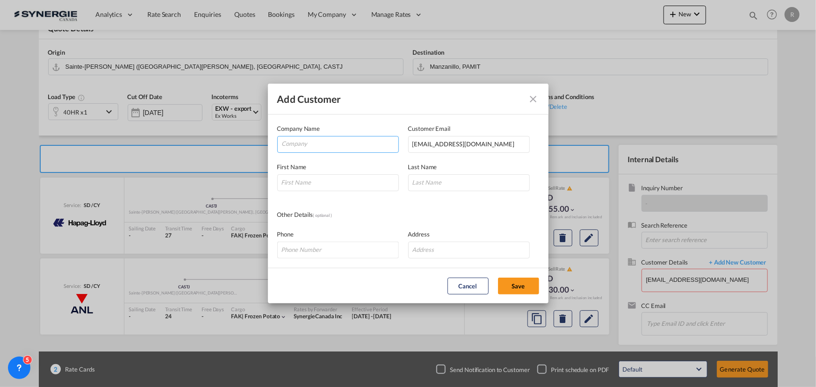
paste input "D.B. Group America LTD. Miami Office United States"
type input "D.B. Group America LTD. Miami Office United States"
click at [318, 181] on input "Add Customer Company ..." at bounding box center [338, 182] width 122 height 17
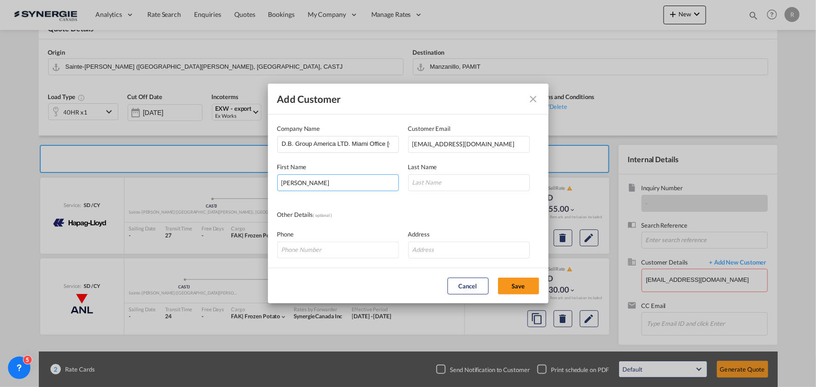
type input "Francisco"
type input "Plaza"
click at [515, 285] on button "Save" at bounding box center [518, 286] width 41 height 17
type input "D.B. Group America LTD. Miami Office United States, Francisco Plaza, francisco.…"
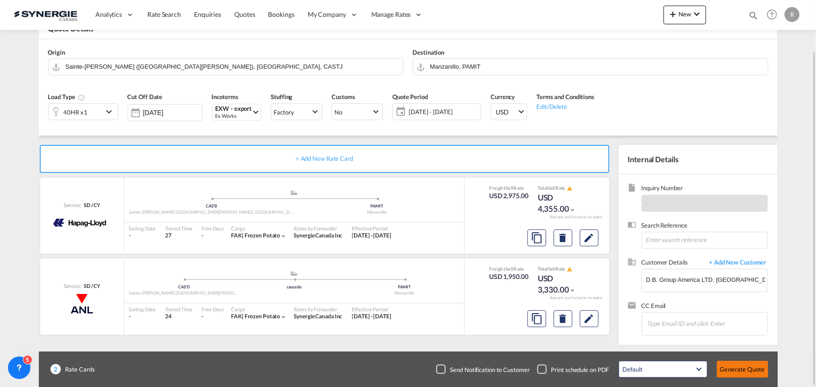
click at [748, 370] on button "Generate Quote" at bounding box center [742, 369] width 51 height 17
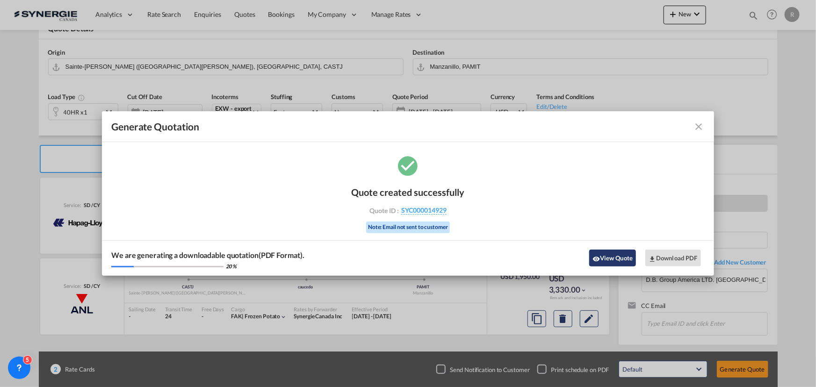
click at [613, 250] on button "View Quote" at bounding box center [612, 258] width 47 height 17
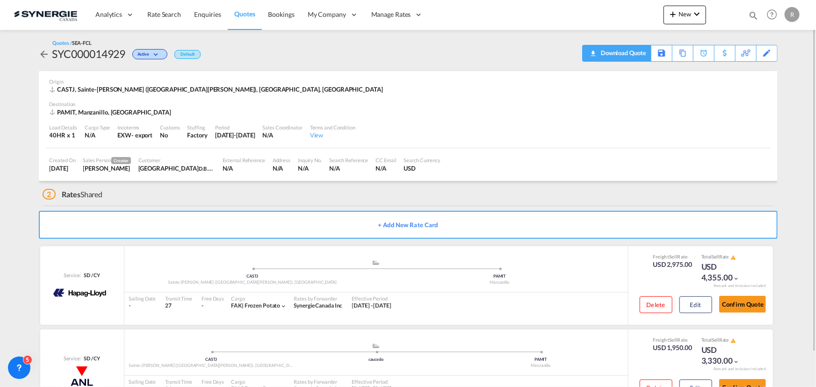
click at [637, 54] on div "Download Quote" at bounding box center [623, 52] width 48 height 15
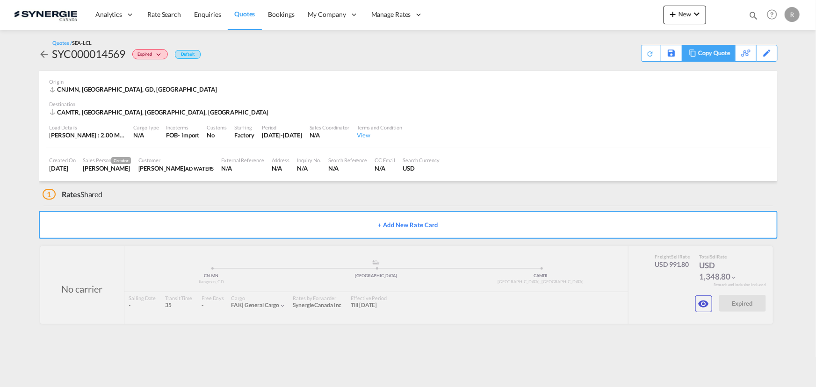
click at [720, 54] on div "Copy Quote" at bounding box center [714, 53] width 32 height 16
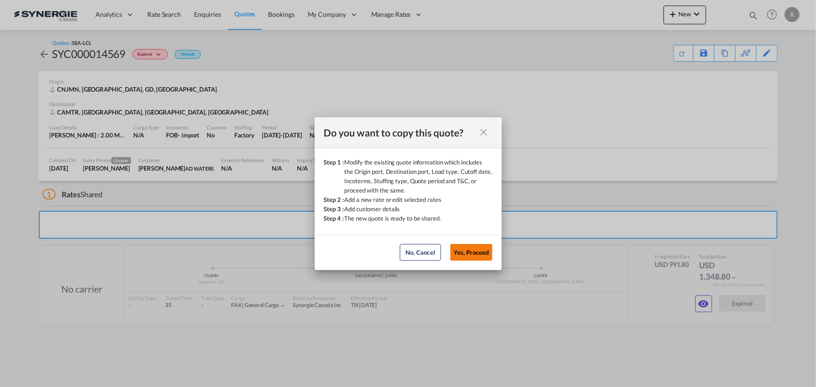
click at [480, 253] on button "Yes, Proceed" at bounding box center [471, 252] width 42 height 17
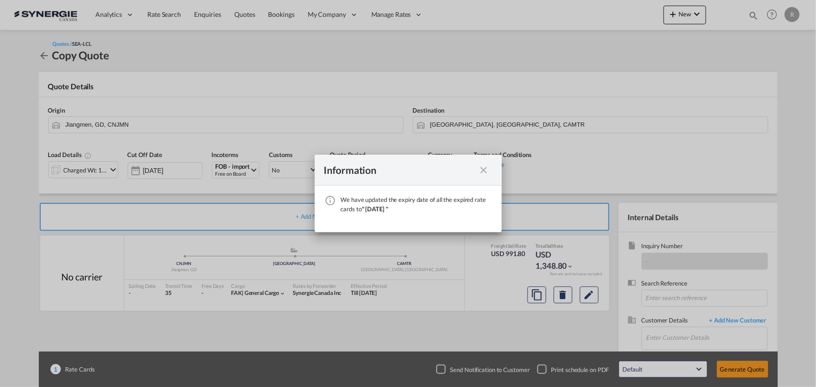
click at [485, 168] on md-icon "icon-close fg-AAA8AD cursor" at bounding box center [484, 170] width 11 height 11
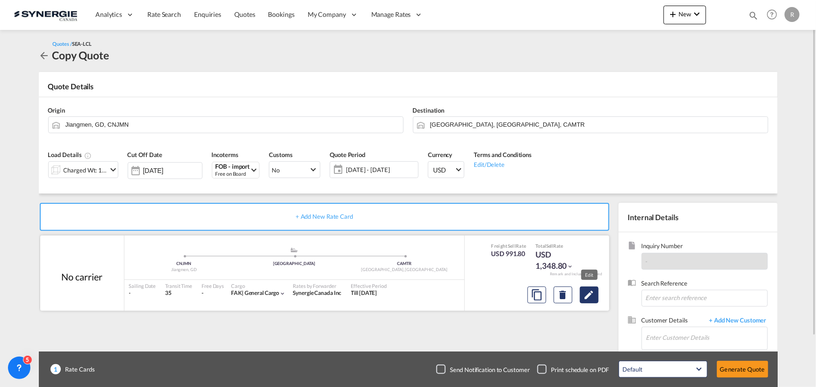
click at [592, 294] on md-icon "Edit" at bounding box center [589, 295] width 11 height 11
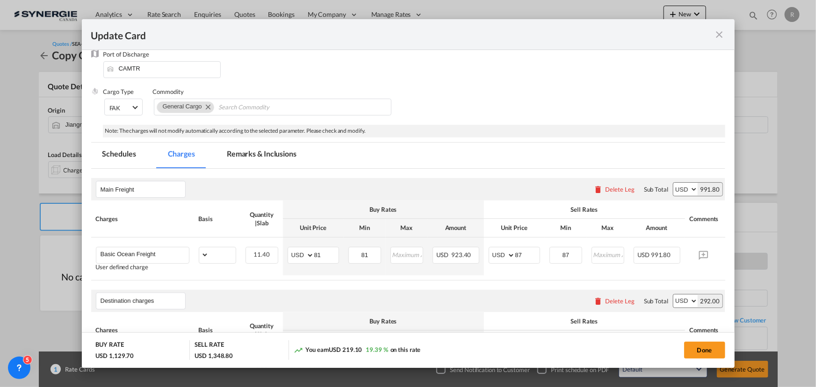
select select "per_cbm"
select select "flat"
select select "per_shipment"
select select "per_bl"
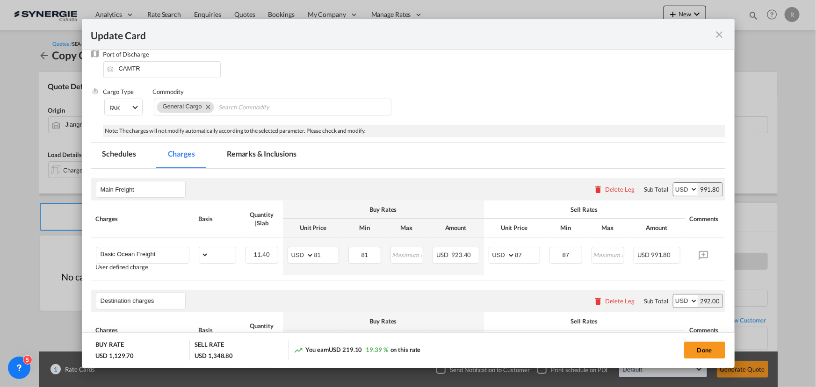
select select "per_bl"
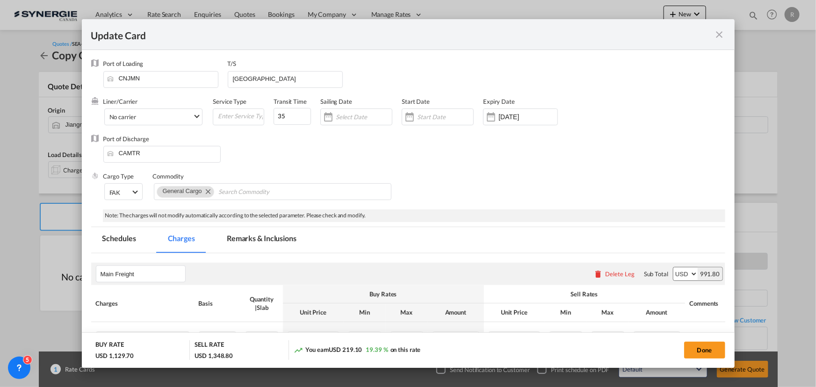
click at [265, 238] on md-tab-item "Remarks & Inclusions" at bounding box center [262, 240] width 92 height 26
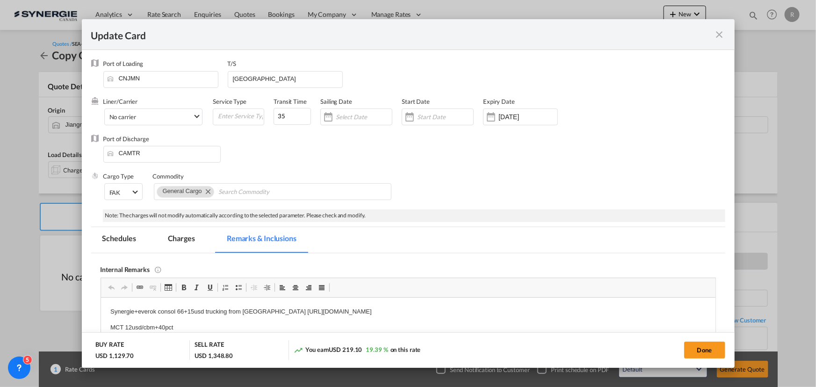
click at [716, 43] on div "Update Card" at bounding box center [408, 34] width 653 height 31
click at [718, 37] on md-icon "icon-close fg-AAA8AD m-0 pointer" at bounding box center [719, 34] width 11 height 11
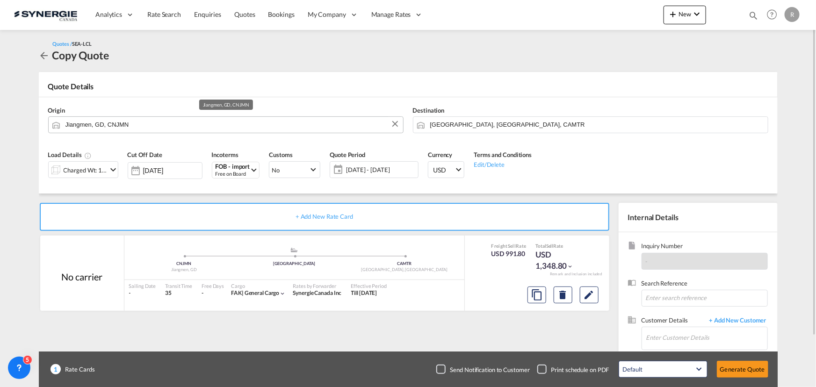
click at [161, 128] on input "Jiangmen, GD, CNJMN" at bounding box center [231, 124] width 333 height 16
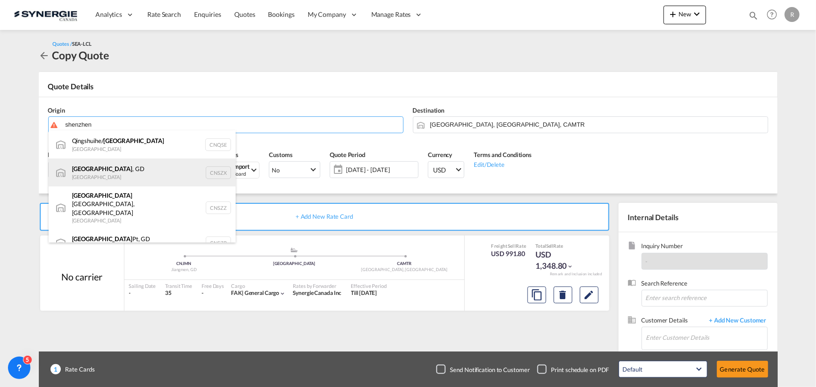
click at [107, 177] on div "[GEOGRAPHIC_DATA] , GD [GEOGRAPHIC_DATA] CNSZX" at bounding box center [142, 173] width 187 height 28
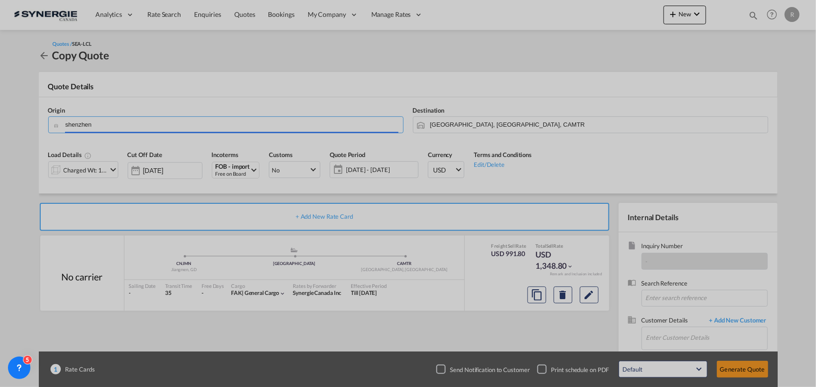
type input "[GEOGRAPHIC_DATA], GD, CNSZX"
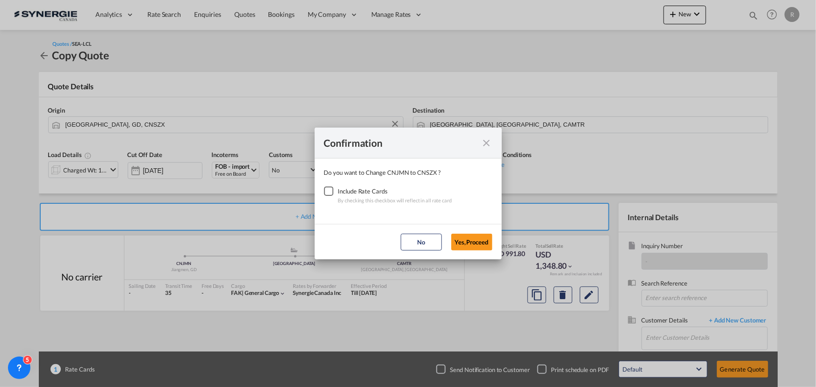
click at [329, 191] on div "Checkbox No Ink" at bounding box center [328, 191] width 9 height 9
click at [477, 243] on button "Yes,Proceed" at bounding box center [471, 242] width 41 height 17
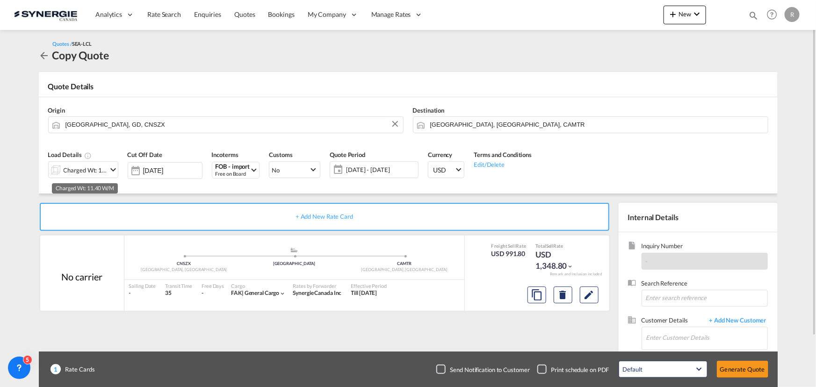
click at [70, 169] on div "Charged Wt: 11.40 W/M" at bounding box center [86, 170] width 44 height 13
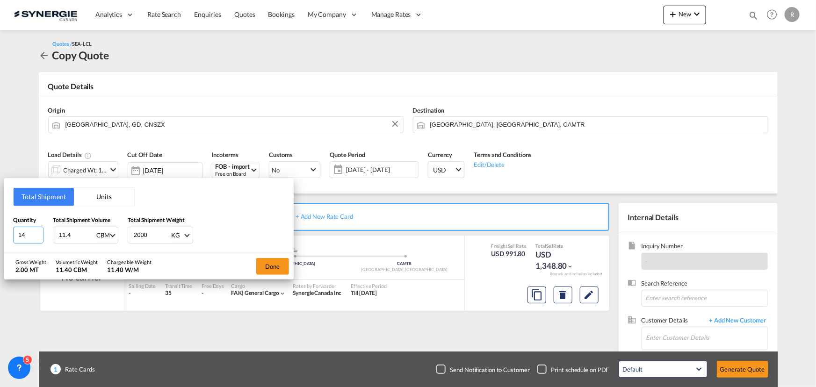
drag, startPoint x: 27, startPoint y: 233, endPoint x: -95, endPoint y: 213, distance: 123.7
click at [0, 213] on html "Analytics Reports Dashboard Rate Search Enquiries Quotes" at bounding box center [408, 193] width 816 height 387
type input "10"
type input "23"
type input "2652"
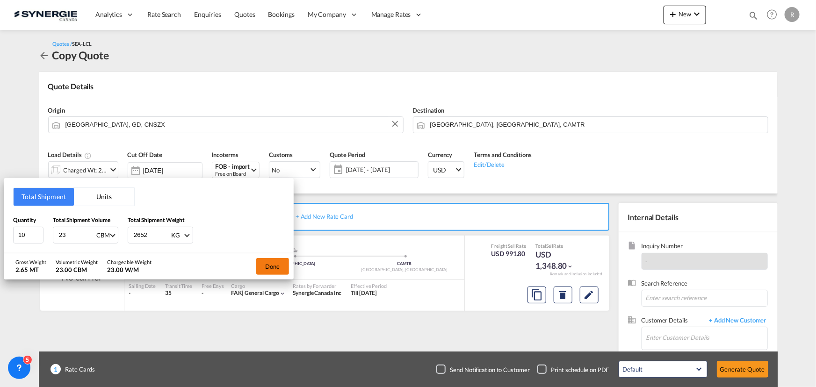
click at [274, 261] on button "Done" at bounding box center [272, 266] width 33 height 17
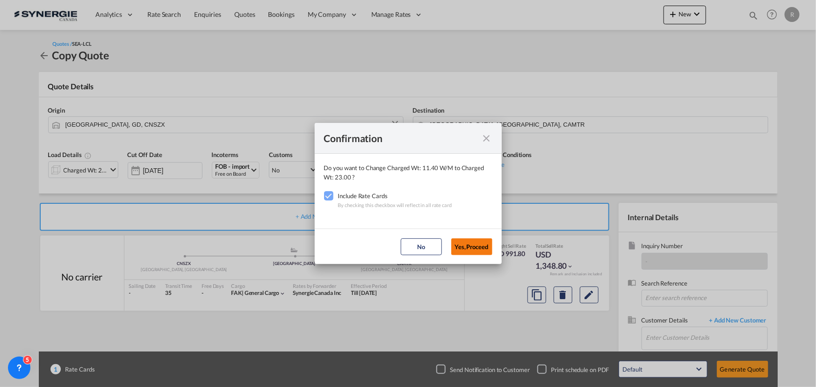
click at [470, 249] on button "Yes,Proceed" at bounding box center [471, 247] width 41 height 17
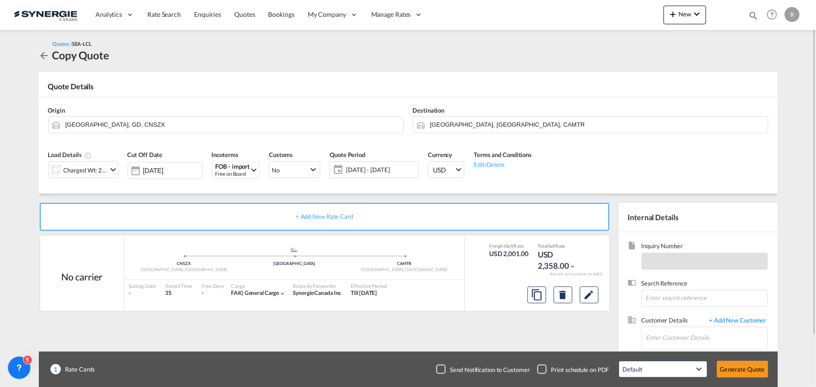
click at [356, 166] on span "[DATE] - [DATE]" at bounding box center [381, 170] width 70 height 8
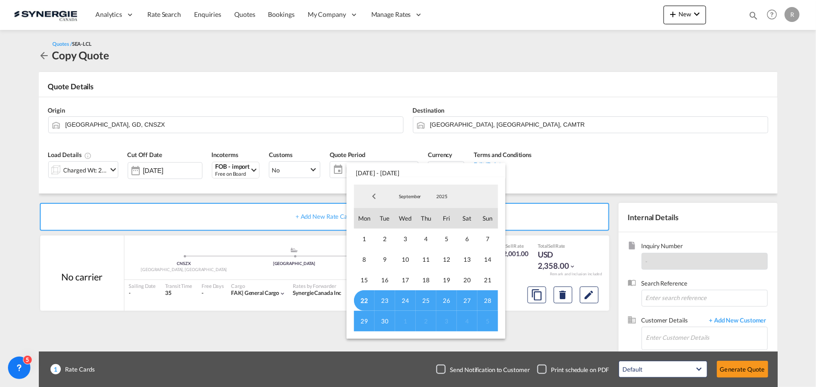
click at [388, 319] on span "30" at bounding box center [385, 321] width 21 height 21
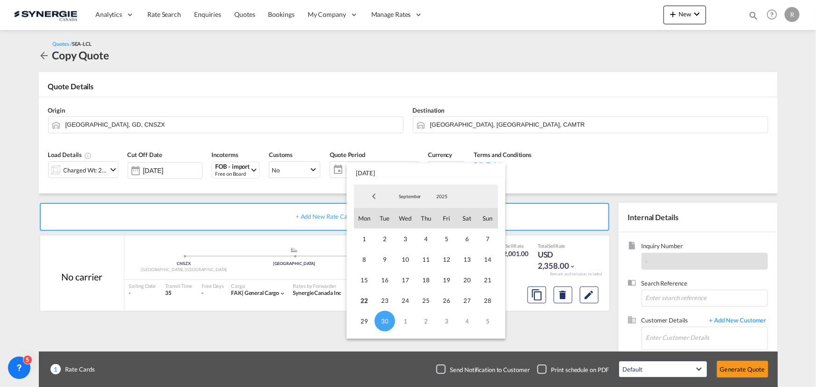
click at [587, 296] on md-backdrop at bounding box center [408, 193] width 816 height 387
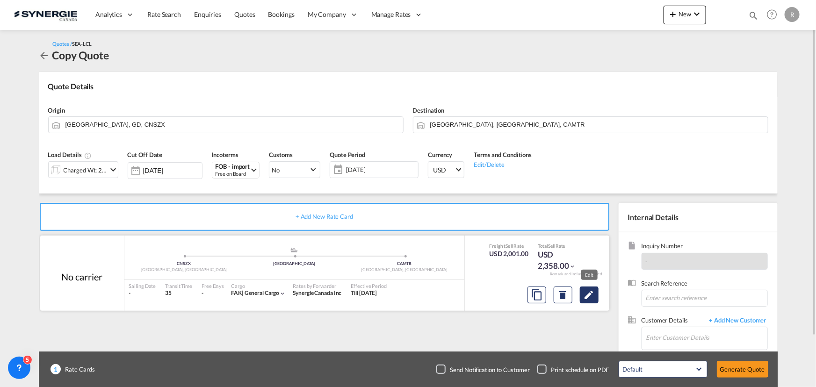
click at [590, 295] on md-icon "Edit" at bounding box center [589, 295] width 11 height 11
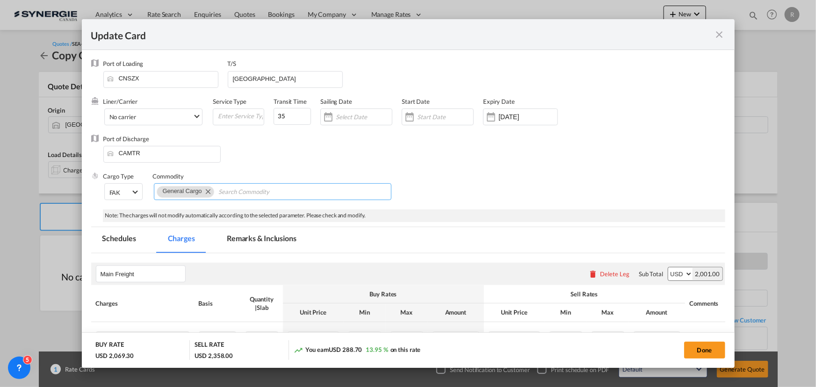
click at [207, 189] on md-icon "Remove General Cargo" at bounding box center [207, 191] width 11 height 11
click at [223, 195] on input "Chips input." at bounding box center [200, 192] width 86 height 15
paste input "Re: *SUSPICIOUS SENDER* Re: Quote - Lyrio - PO6033090/9033263/6033594 - Ad-Wate…"
type input "Re: *SUSPICIOUS SENDER* Re: Quote - Lyrio - PO6033090/9033263/6033594 - Ad-Wate…"
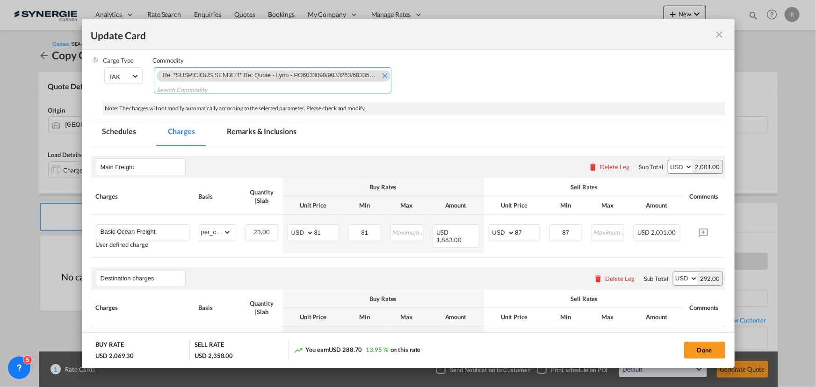
scroll to position [127, 0]
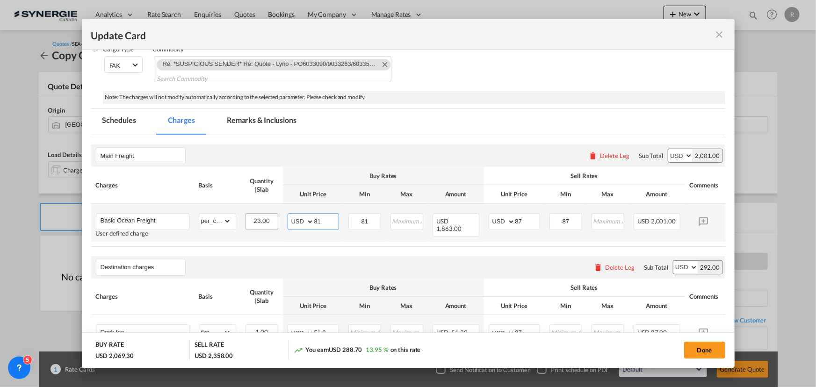
drag, startPoint x: 325, startPoint y: 220, endPoint x: 267, endPoint y: 212, distance: 58.0
click at [267, 212] on tr "Basic Ocean Freight User defined charge Please Enter Already Exists gross_weigh…" at bounding box center [422, 223] width 663 height 38
click at [330, 219] on input "81" at bounding box center [326, 221] width 24 height 14
type input "8"
type input "59"
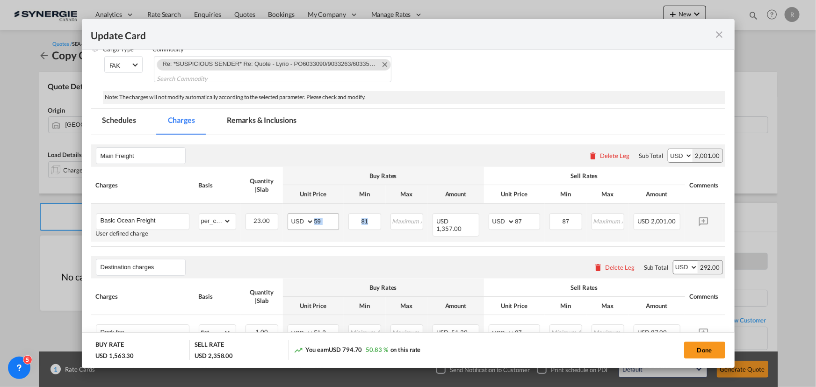
drag, startPoint x: 381, startPoint y: 220, endPoint x: 321, endPoint y: 218, distance: 60.4
click at [321, 218] on tr "Basic Ocean Freight User defined charge Please Enter Already Exists gross_weigh…" at bounding box center [422, 223] width 663 height 38
click at [374, 222] on input "81" at bounding box center [364, 221] width 31 height 14
type input "8"
drag, startPoint x: 532, startPoint y: 217, endPoint x: 463, endPoint y: 214, distance: 69.8
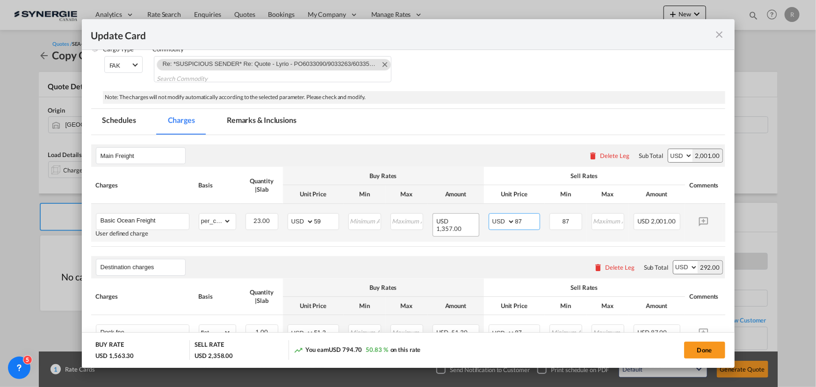
click at [463, 214] on tr "Basic Ocean Freight User defined charge Please Enter Already Exists gross_weigh…" at bounding box center [422, 223] width 663 height 38
type input "65"
drag, startPoint x: 573, startPoint y: 219, endPoint x: 519, endPoint y: 216, distance: 54.9
click at [519, 216] on tr "Basic Ocean Freight User defined charge Please Enter Already Exists gross_weigh…" at bounding box center [422, 223] width 663 height 38
type input "65"
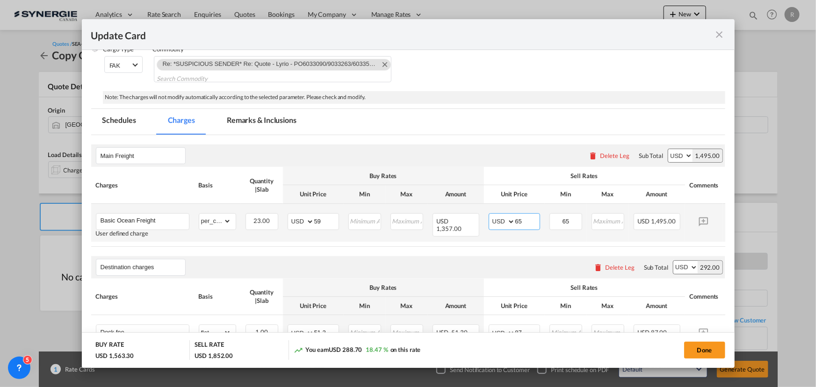
drag, startPoint x: 532, startPoint y: 218, endPoint x: 499, endPoint y: 215, distance: 33.4
click at [499, 215] on md-input-container "AED AFN ALL AMD ANG AOA ARS AUD AWG AZN BAM BBD BDT BGN BHD BIF BMD BND BOB BRL…" at bounding box center [514, 221] width 51 height 17
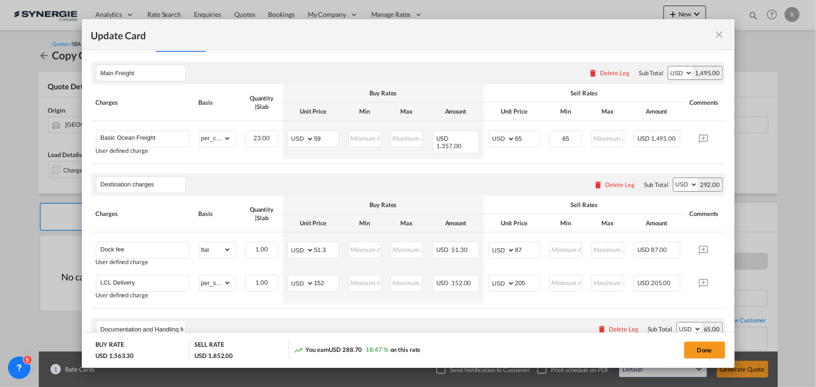
scroll to position [212, 0]
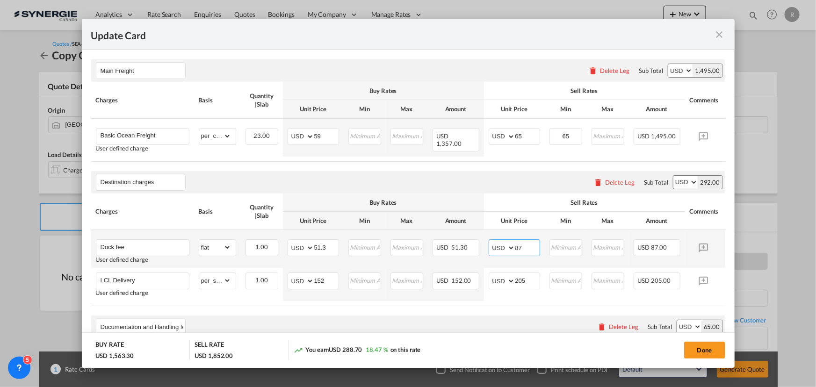
drag, startPoint x: 523, startPoint y: 248, endPoint x: 465, endPoint y: 239, distance: 58.7
click at [472, 242] on tr "Dock fee User defined charge Please Enter Already Exists gross_weight volumetri…" at bounding box center [422, 249] width 663 height 38
type input "131.1"
drag, startPoint x: 334, startPoint y: 247, endPoint x: 221, endPoint y: 235, distance: 113.4
click at [227, 239] on tr "Dock fee User defined charge Please Enter Already Exists gross_weight volumetri…" at bounding box center [422, 249] width 663 height 38
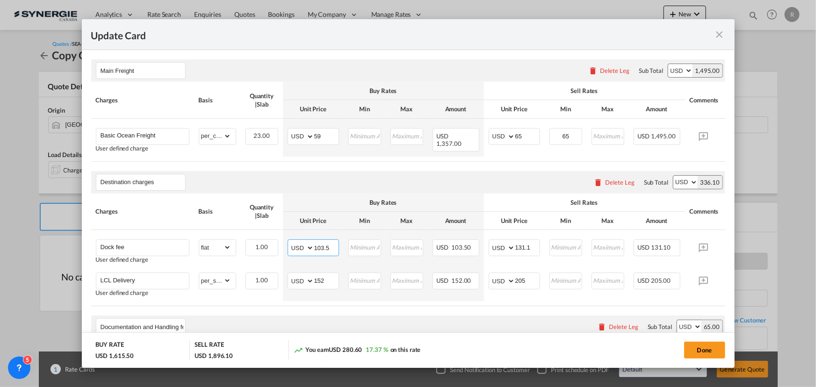
type input "103.5"
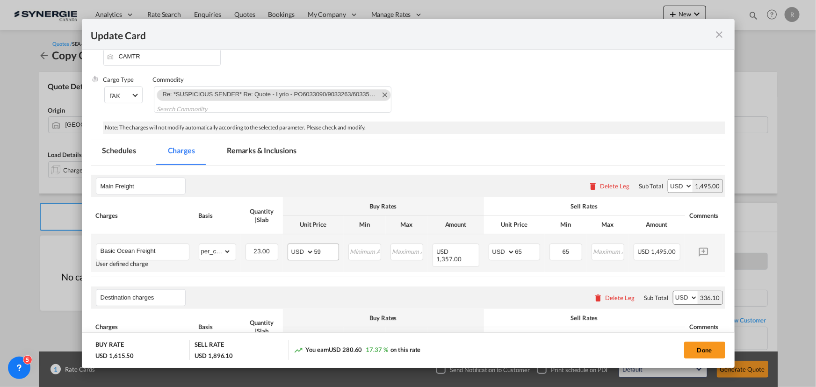
scroll to position [85, 0]
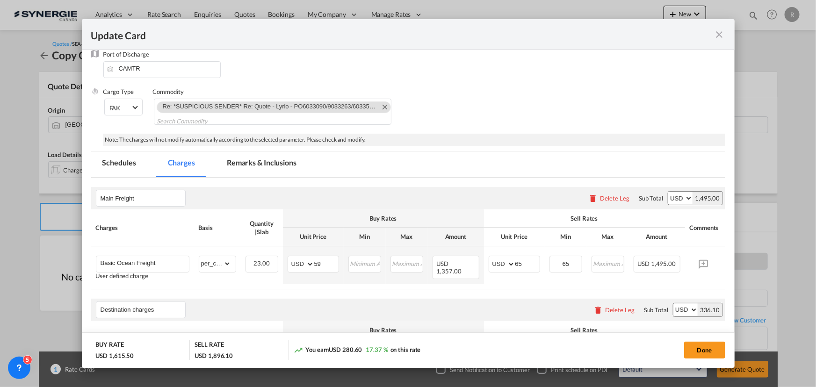
drag, startPoint x: 254, startPoint y: 161, endPoint x: 265, endPoint y: 169, distance: 14.0
click at [254, 161] on md-tab-item "Remarks & Inclusions" at bounding box center [262, 165] width 92 height 26
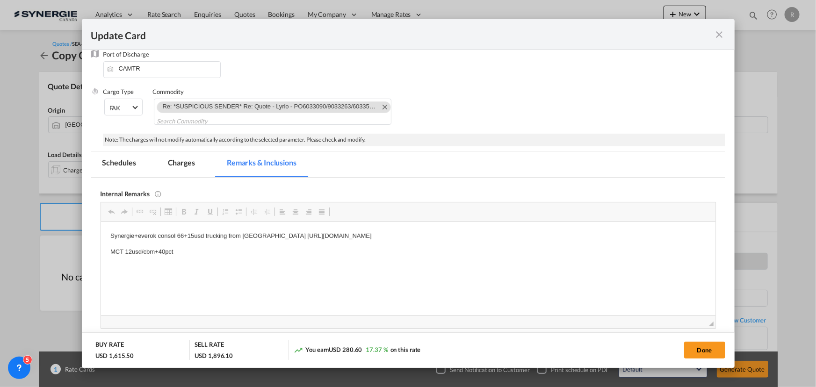
scroll to position [0, 0]
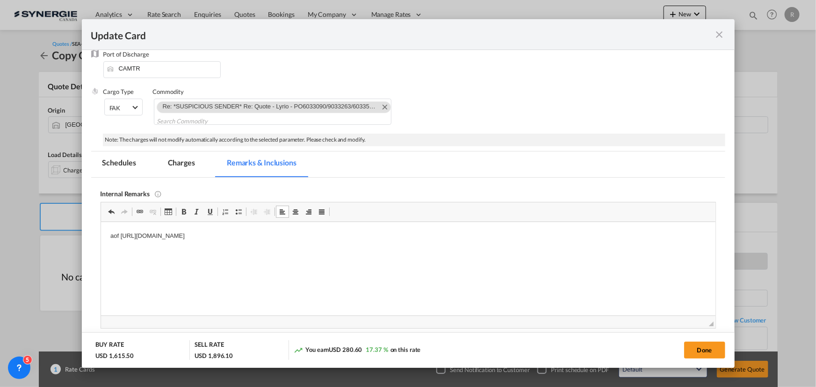
click at [183, 161] on md-tab-item "Charges" at bounding box center [182, 165] width 50 height 26
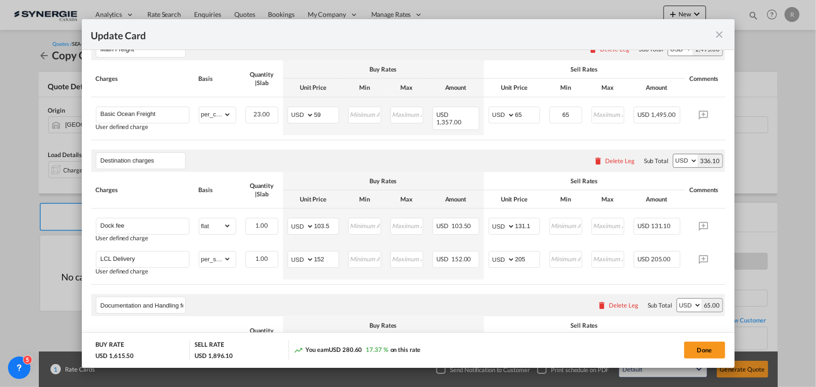
scroll to position [255, 0]
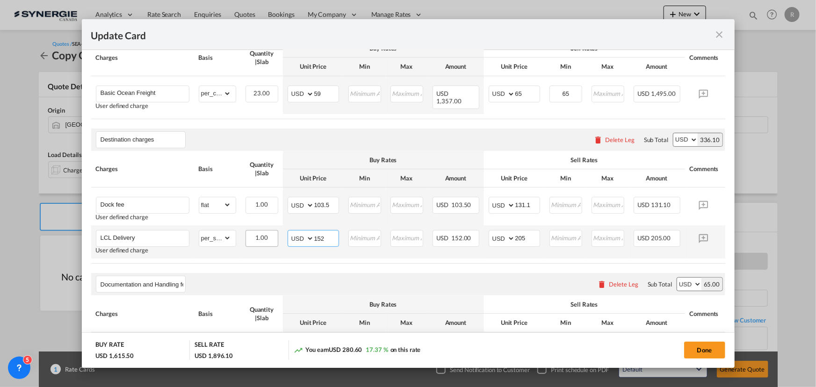
drag, startPoint x: 326, startPoint y: 243, endPoint x: 271, endPoint y: 236, distance: 54.7
click at [271, 236] on tr "LCL Delivery User defined charge Please Enter Already Exists gross_weight volum…" at bounding box center [422, 241] width 663 height 33
click at [295, 243] on select "AED AFN ALL AMD ANG AOA ARS AUD AWG AZN BAM BBD BDT BGN BHD BIF BMD BND BOB BRL…" at bounding box center [302, 238] width 24 height 13
select select "string:CAD"
click at [301, 244] on select "AED AFN ALL AMD ANG AOA ARS AUD AWG AZN BAM BBD BDT BGN BHD BIF BMD BND BOB BRL…" at bounding box center [302, 238] width 24 height 13
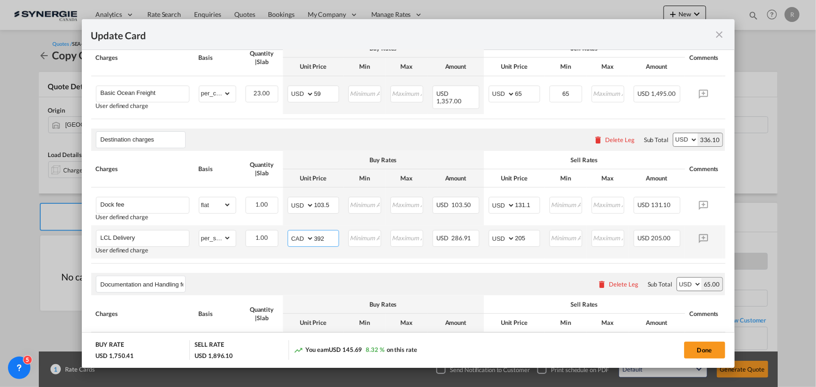
type input "392"
drag, startPoint x: 533, startPoint y: 243, endPoint x: 501, endPoint y: 239, distance: 33.0
click at [501, 239] on md-input-container "AED AFN ALL AMD ANG AOA ARS AUD AWG AZN BAM BBD BDT BGN BHD BIF BMD BND BOB BRL…" at bounding box center [514, 238] width 51 height 17
click at [528, 236] on input "205" at bounding box center [527, 238] width 24 height 14
drag, startPoint x: 528, startPoint y: 235, endPoint x: 450, endPoint y: 220, distance: 79.1
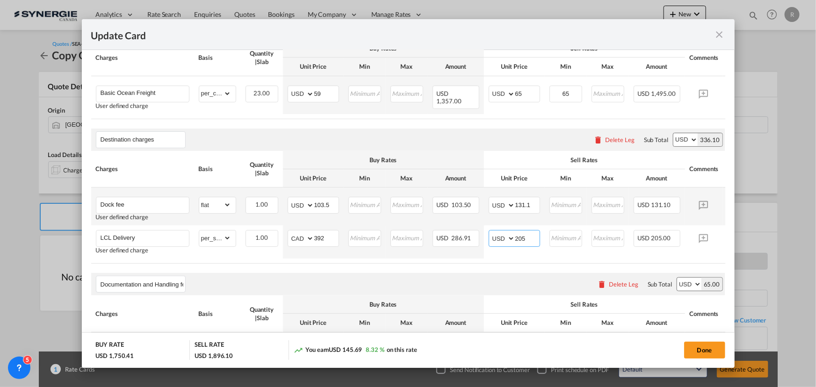
click at [450, 220] on tbody "Dock fee User defined charge Please Enter Already Exists gross_weight volumetri…" at bounding box center [422, 223] width 663 height 71
type input "305"
click at [425, 271] on air-lcl-rate-modification "Main Freight Please enter leg name Leg Name Already Exists Delete Leg Sub Total…" at bounding box center [408, 234] width 634 height 454
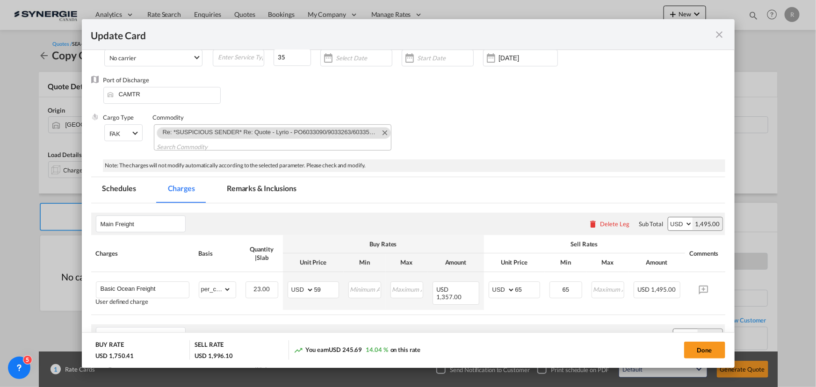
scroll to position [0, 0]
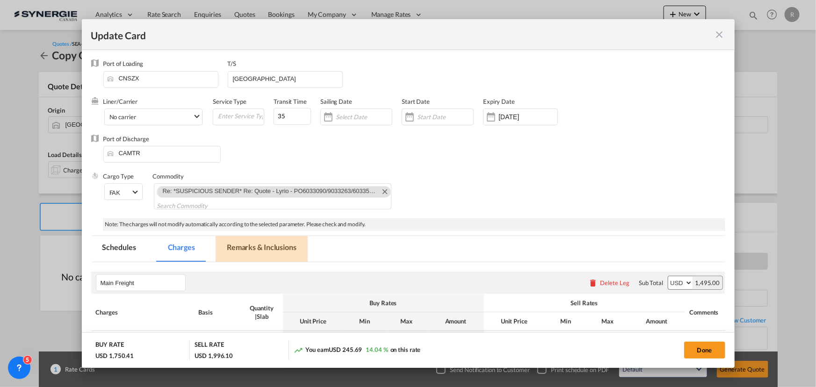
click at [267, 247] on md-tab-item "Remarks & Inclusions" at bounding box center [262, 249] width 92 height 26
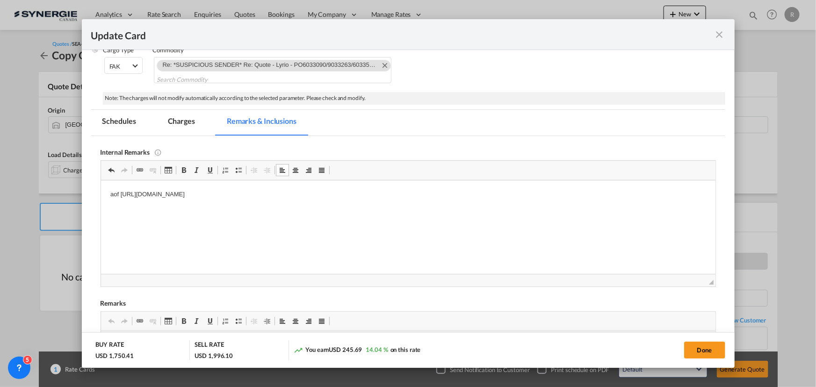
scroll to position [127, 0]
click at [406, 193] on p "aof https://app.frontapp.com/open/msg_1hqeny1b?key=fwCDGjTuV0JzUWQajIQO-ALjG8bV…" at bounding box center [408, 194] width 596 height 10
click at [168, 207] on p "[PERSON_NAME]" at bounding box center [408, 209] width 596 height 10
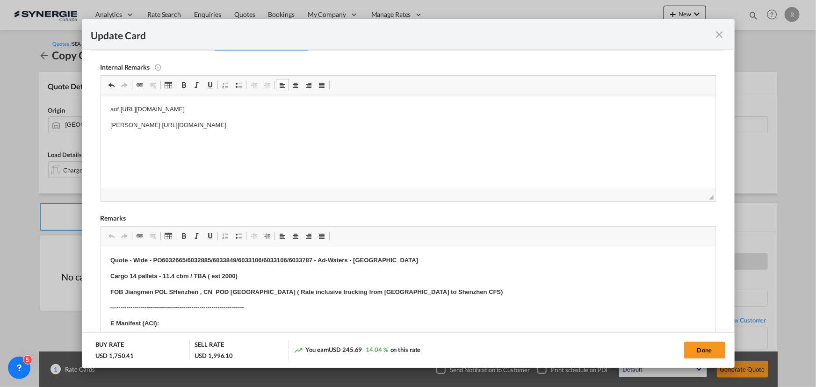
scroll to position [212, 0]
click at [132, 256] on strong "Quote - Wide - PO6032665/6032885/6033849/6033106/6033106/6033787 - Ad-Waters - …" at bounding box center [264, 258] width 308 height 7
drag, startPoint x: 131, startPoint y: 259, endPoint x: 261, endPoint y: 256, distance: 129.1
click at [245, 255] on p "Quote - Wide - PO6032665/6032885/6033849/6033106/6033106/6033787 - Ad-Waters - …" at bounding box center [408, 259] width 596 height 10
click at [138, 256] on strong "Quote - Wide - PO6032665/6032885/6033849/6033106/6033106/6033787 - Ad-Waters - …" at bounding box center [264, 258] width 308 height 7
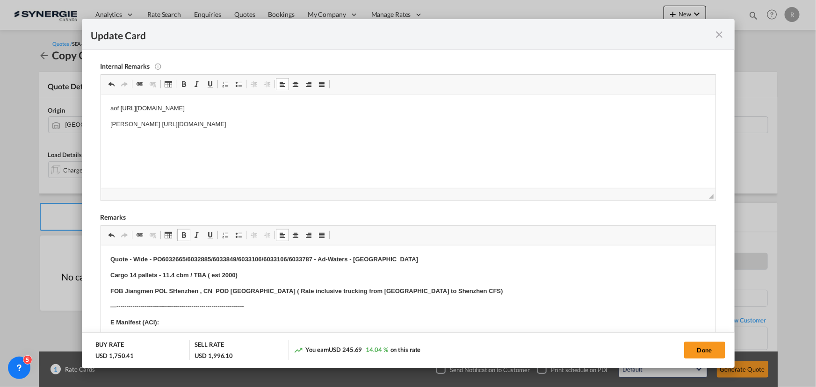
click at [131, 257] on strong "Quote - Wide - PO6032665/6032885/6033849/6033106/6033106/6033787 - Ad-Waters - …" at bounding box center [264, 258] width 308 height 7
drag, startPoint x: 131, startPoint y: 257, endPoint x: 421, endPoint y: 257, distance: 290.0
click at [421, 257] on p "Quote - Wide - PO6032665/6032885/6033849/6033106/6033106/6033787 - Ad-Waters - …" at bounding box center [408, 259] width 596 height 10
drag, startPoint x: 142, startPoint y: 259, endPoint x: 225, endPoint y: 255, distance: 83.8
click at [225, 255] on strong "Quote -Re: *SUSPICIOUS SENDER* Re: Quote - Lyrio - PO6033090/9033263/6033594 - …" at bounding box center [283, 258] width 347 height 7
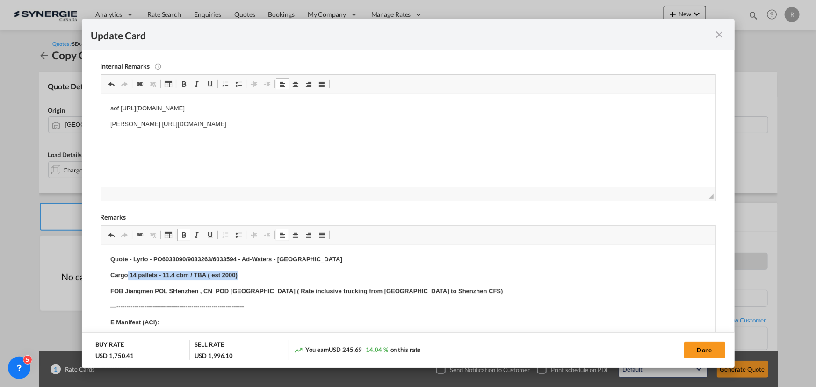
drag, startPoint x: 128, startPoint y: 275, endPoint x: 266, endPoint y: 276, distance: 137.5
click at [266, 276] on p "Cargo 14 pallets - 11.4 cbm / TBA ( est 2000)" at bounding box center [408, 275] width 596 height 10
drag, startPoint x: 124, startPoint y: 290, endPoint x: 167, endPoint y: 291, distance: 43.1
click at [167, 291] on strong "FOB Jiangmen POL SHenzhen , CN POD Montreal ( Rate inclusive trucking from Jian…" at bounding box center [306, 290] width 393 height 7
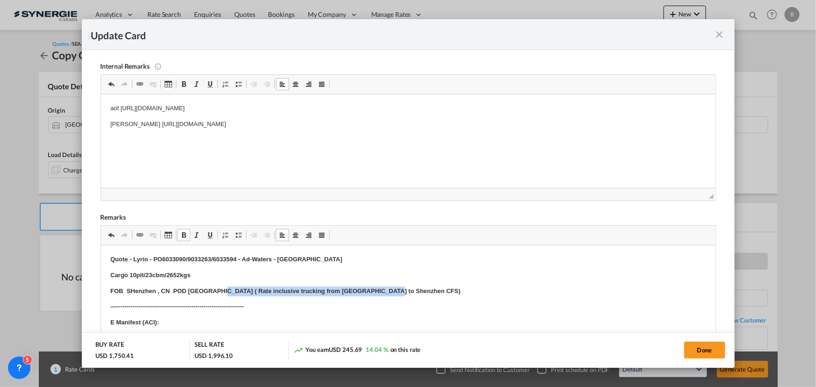
drag, startPoint x: 217, startPoint y: 291, endPoint x: 423, endPoint y: 282, distance: 206.0
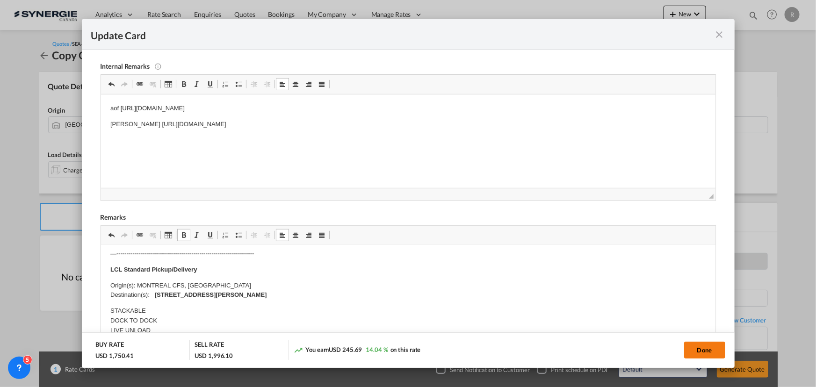
click at [712, 350] on button "Done" at bounding box center [704, 350] width 41 height 17
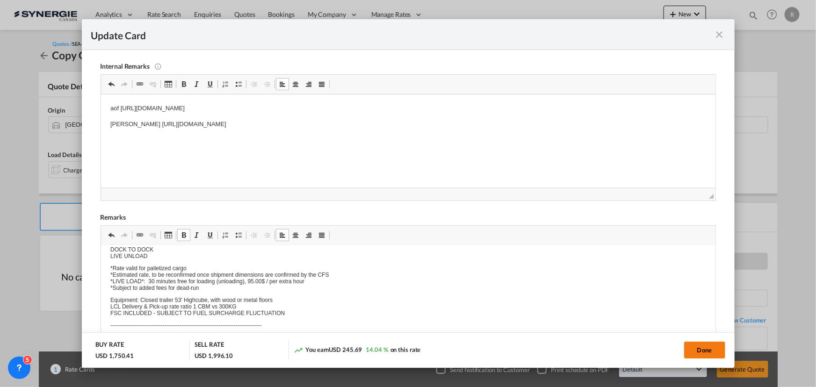
type input "[DATE]"
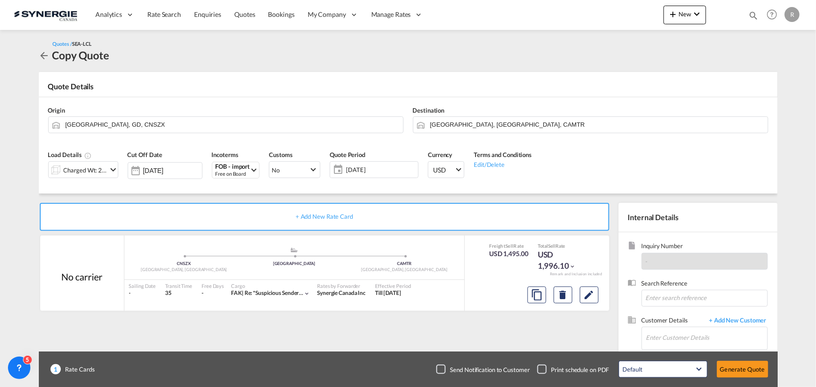
scroll to position [112, 0]
click at [658, 337] on input "Enter Customer Details" at bounding box center [706, 337] width 121 height 21
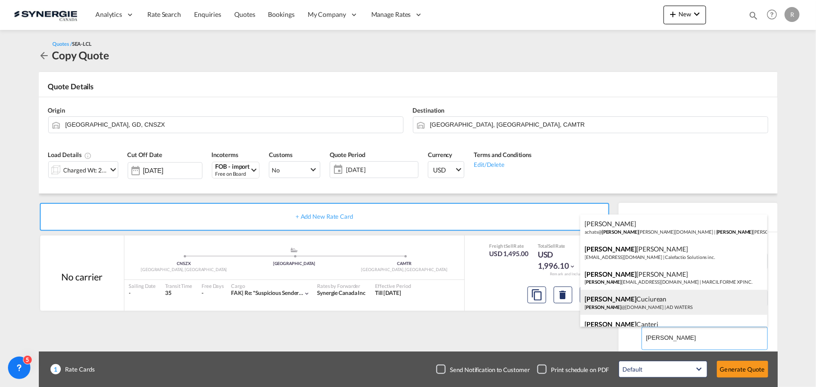
click at [629, 304] on div "Laura Cuciurean laura @ad-waters.com | AD WATERS" at bounding box center [674, 302] width 187 height 25
type input "AD WATERS, Laura Cuciurean, laura@ad-waters.com"
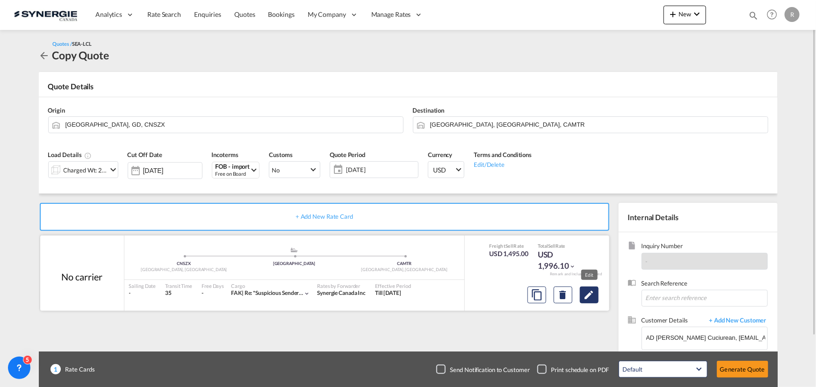
click at [594, 295] on md-icon "Edit" at bounding box center [589, 295] width 11 height 11
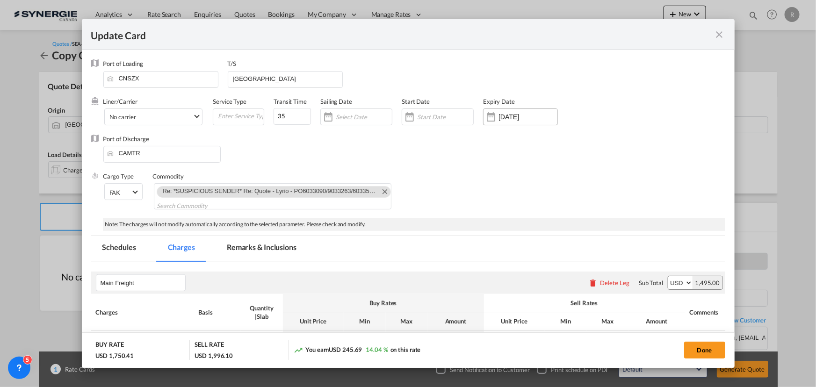
click at [509, 116] on input "[DATE]" at bounding box center [528, 116] width 59 height 7
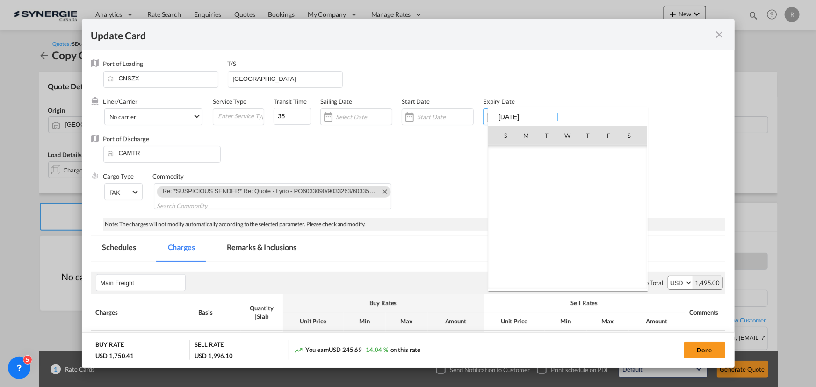
scroll to position [216804, 0]
click at [529, 198] on span "13" at bounding box center [526, 197] width 19 height 19
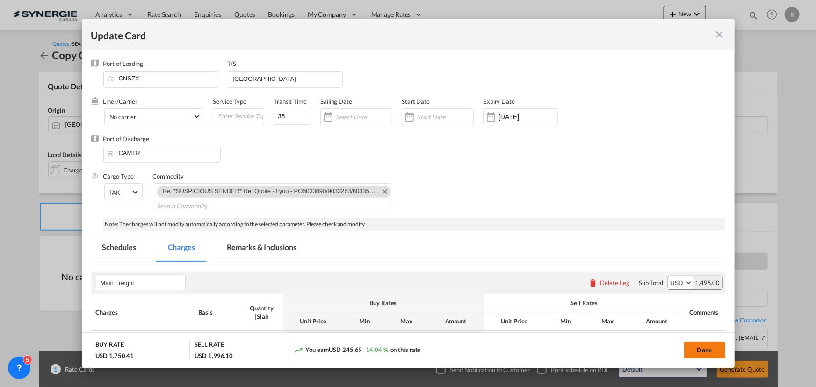
click at [709, 357] on button "Done" at bounding box center [704, 350] width 41 height 17
type input "12 Oct 2025"
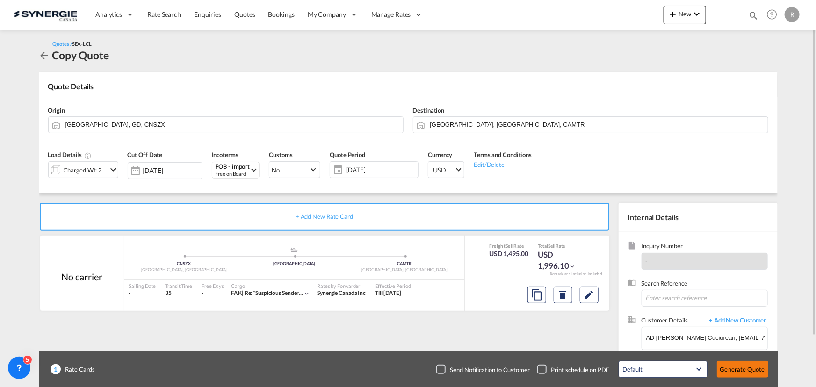
click at [749, 374] on button "Generate Quote" at bounding box center [742, 369] width 51 height 17
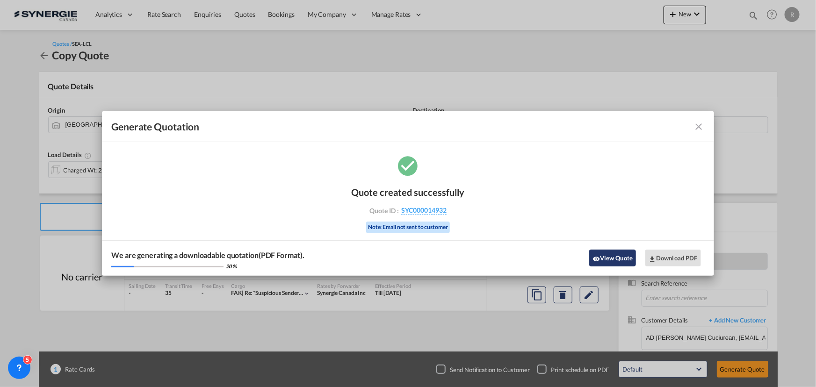
click at [616, 262] on button "View Quote" at bounding box center [612, 258] width 47 height 17
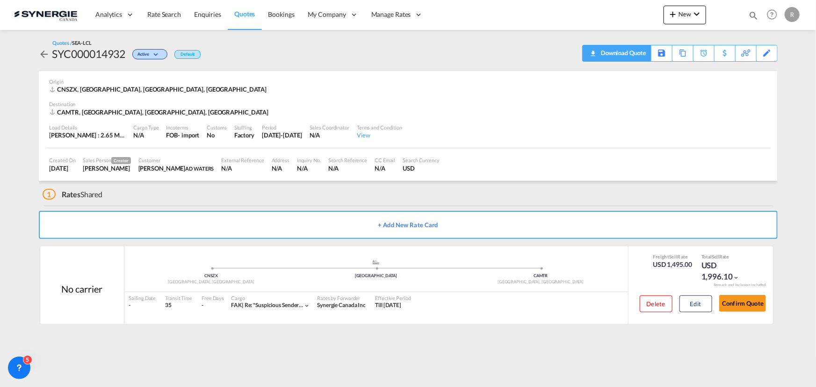
click at [635, 56] on div "Download Quote" at bounding box center [623, 52] width 48 height 15
click at [752, 15] on md-icon "icon-magnify" at bounding box center [753, 15] width 10 height 10
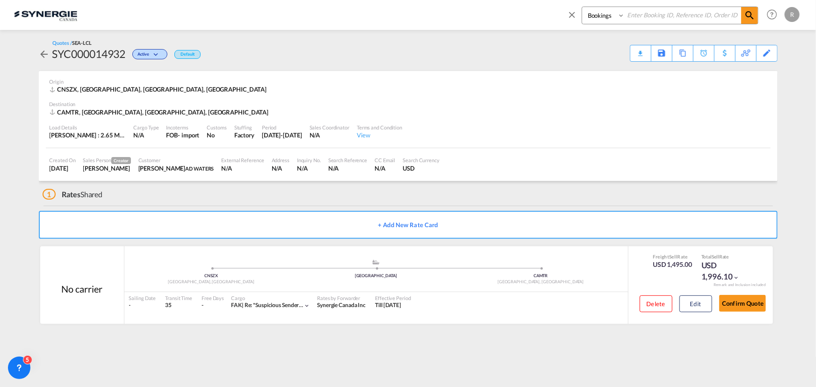
click at [590, 21] on select "Bookings Quotes Enquiries" at bounding box center [604, 15] width 44 height 17
select select "Quotes"
click at [582, 7] on select "Bookings Quotes Enquiries" at bounding box center [604, 15] width 44 height 17
click at [666, 18] on input at bounding box center [683, 15] width 116 height 16
type input "14372"
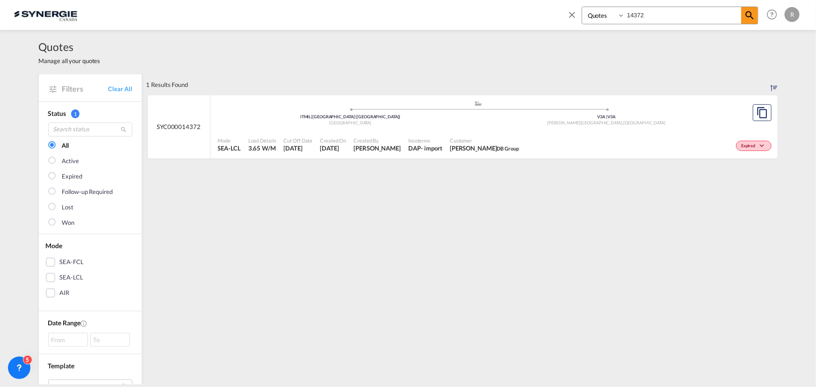
click at [578, 132] on div "Mode SEA-LCL Load Details 3.65 W/M Cut Off Date 27 Aug 2025 Created On 27 Aug 2…" at bounding box center [493, 145] width 567 height 28
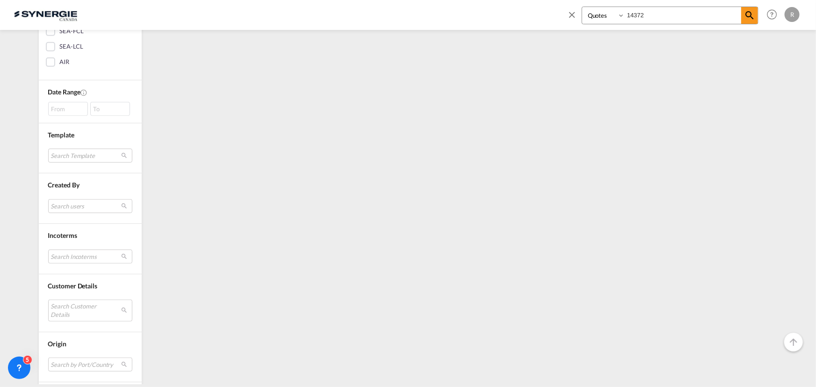
scroll to position [255, 0]
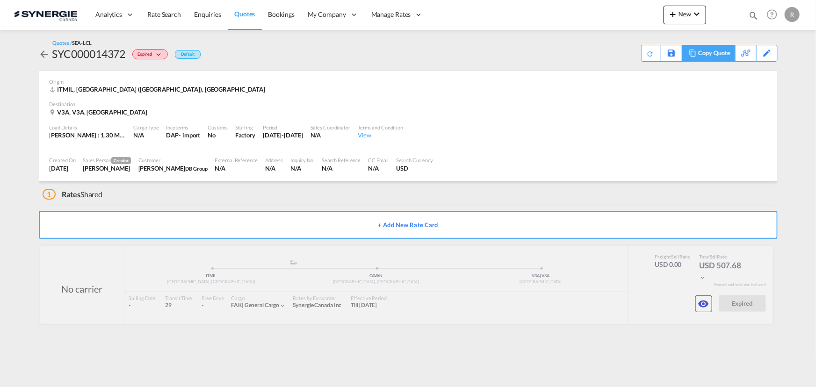
click at [721, 55] on div "Copy Quote" at bounding box center [714, 53] width 32 height 16
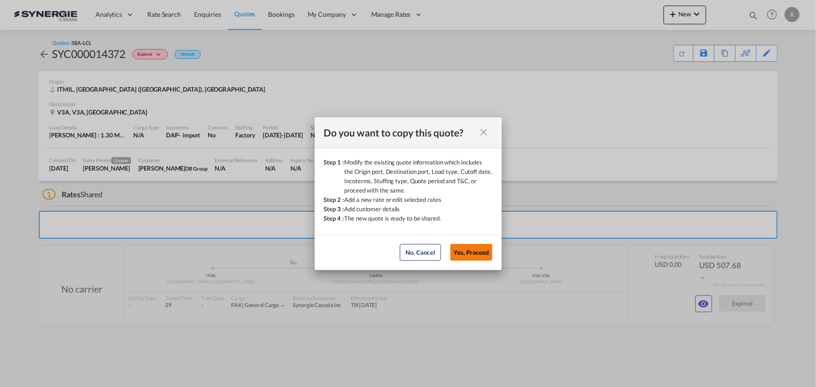
click at [472, 247] on button "Yes, Proceed" at bounding box center [471, 252] width 42 height 17
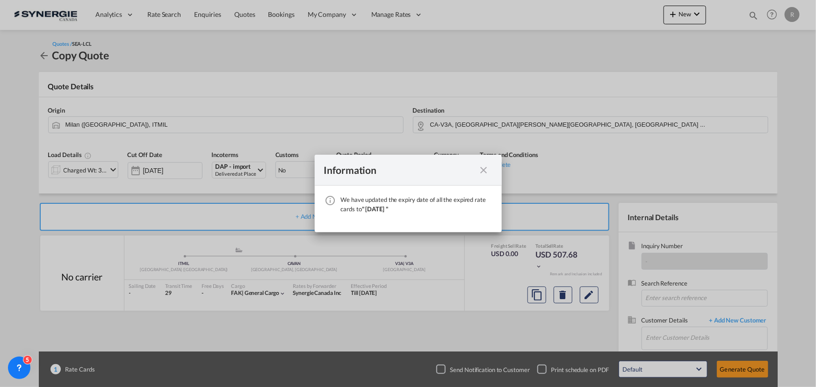
click at [484, 173] on md-icon "icon-close fg-AAA8AD cursor" at bounding box center [484, 170] width 11 height 11
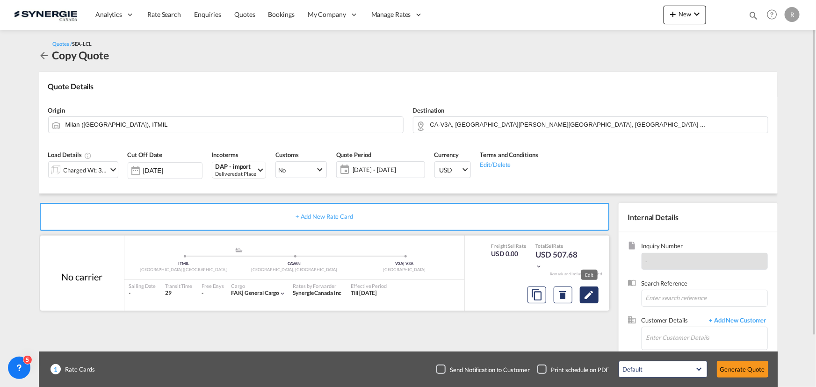
click at [591, 296] on md-icon "Edit" at bounding box center [589, 295] width 11 height 11
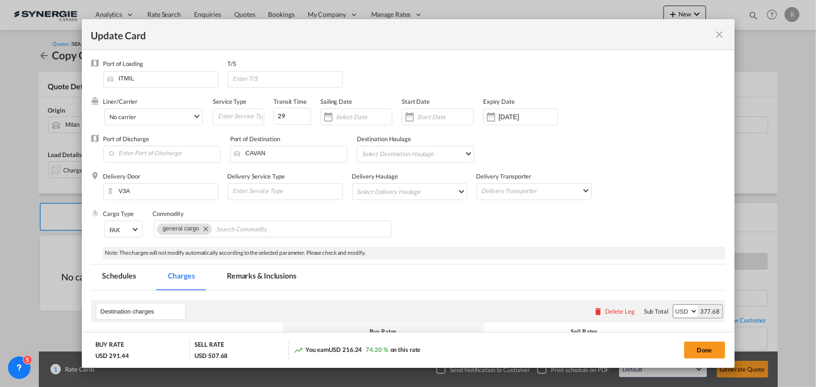
select select "per_w/m"
select select "per_shipment"
select select "per_bl"
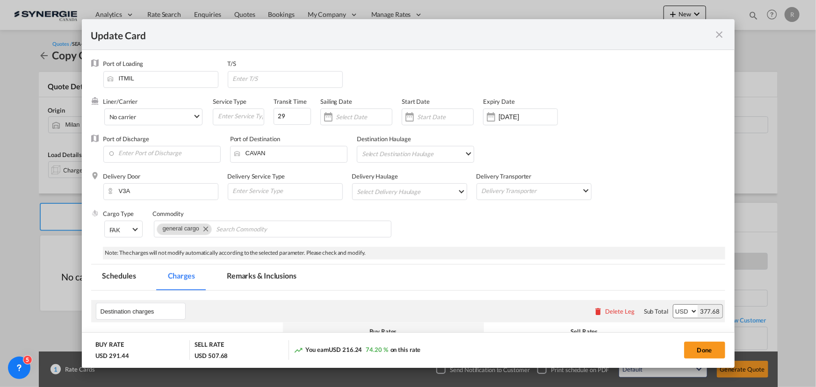
select select "per_bl"
select select "per_shipment"
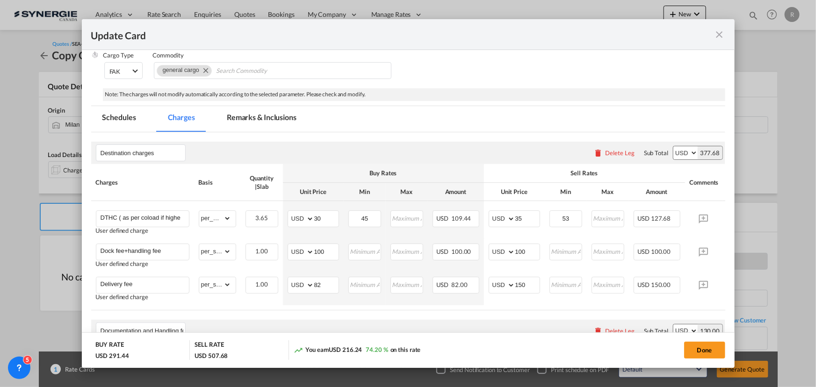
scroll to position [184, 0]
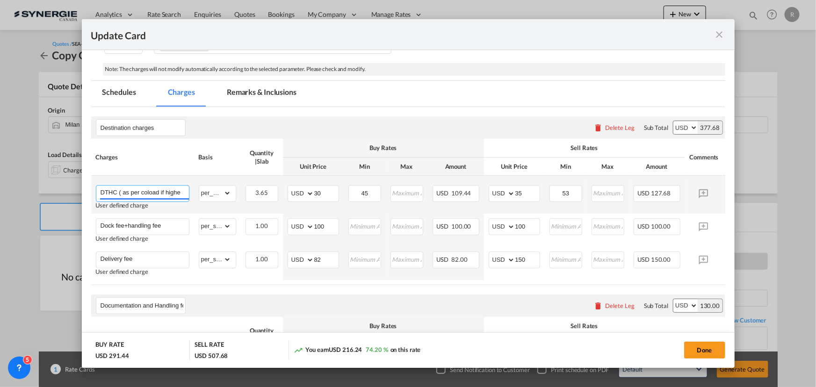
click at [158, 193] on input "DTHC ( as per coload if higher with disbursment)" at bounding box center [145, 193] width 88 height 14
click at [122, 192] on input "DTHC ( as per coload if higher with disbursment)" at bounding box center [145, 193] width 88 height 14
drag, startPoint x: 122, startPoint y: 192, endPoint x: 238, endPoint y: 201, distance: 115.9
click at [238, 201] on tr "DTHC ( as per coload if higher with disbursment) User defined charge Please Ent…" at bounding box center [422, 195] width 663 height 38
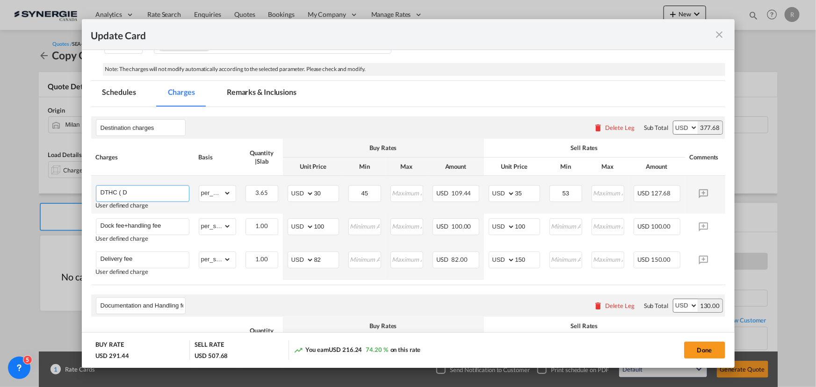
scroll to position [0, 0]
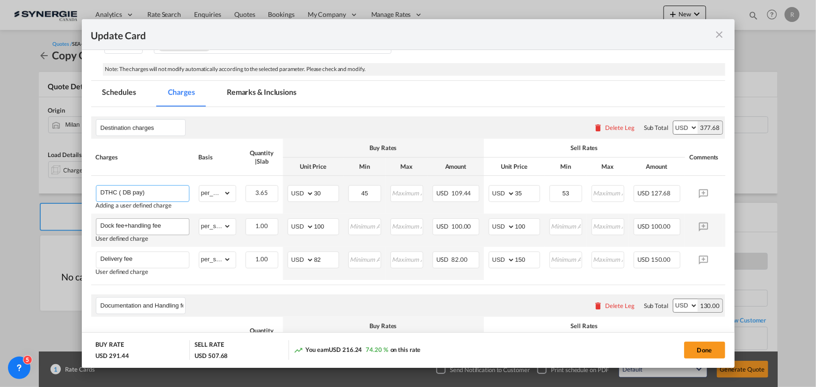
type input "DTHC ( DB pay)"
click at [172, 228] on input "Dock fee+handling fee" at bounding box center [145, 226] width 88 height 14
type input "Dock fee+handling fee ( if any)"
click at [295, 317] on div "Documentation and Handling fee Please enter leg name Leg Name Already Exists De…" at bounding box center [408, 306] width 634 height 22
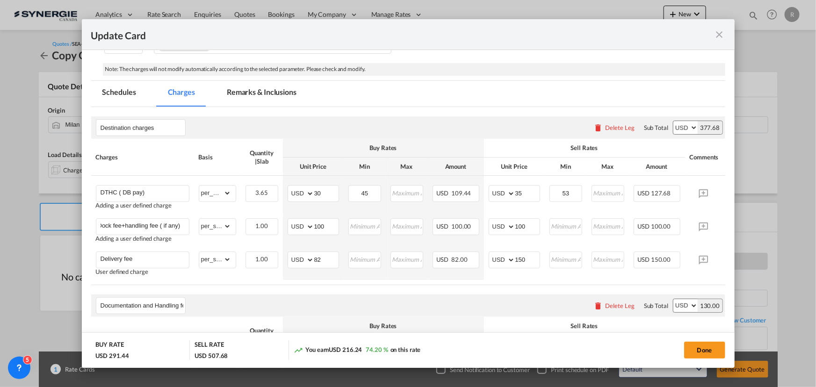
scroll to position [0, 0]
drag, startPoint x: 250, startPoint y: 90, endPoint x: 248, endPoint y: 97, distance: 7.0
click at [250, 90] on md-tab-item "Remarks & Inclusions" at bounding box center [262, 94] width 92 height 26
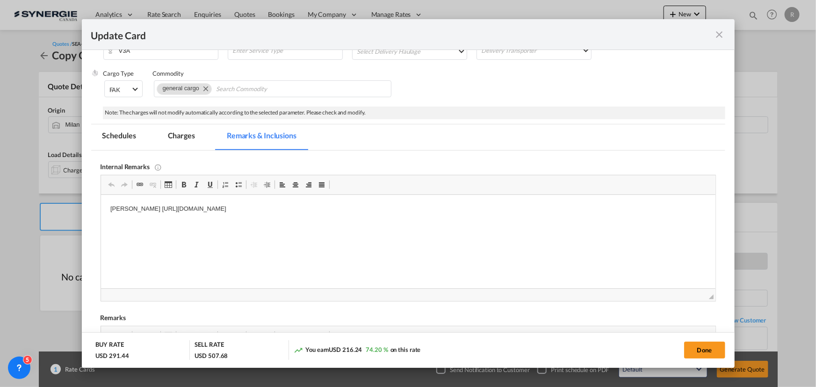
scroll to position [184, 0]
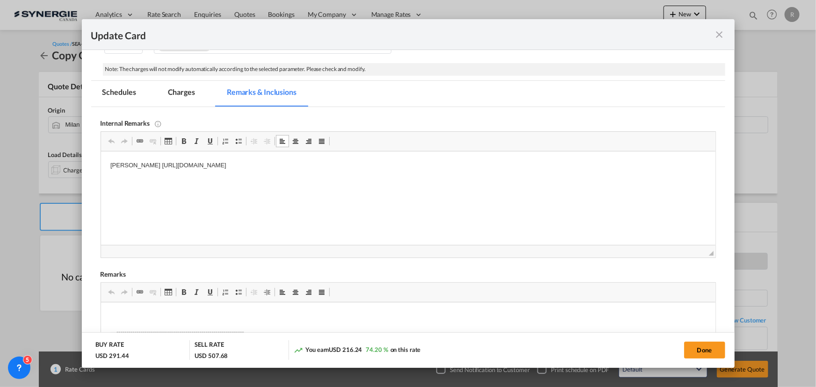
click at [407, 167] on p "[PERSON_NAME] [URL][DOMAIN_NAME]" at bounding box center [408, 166] width 596 height 10
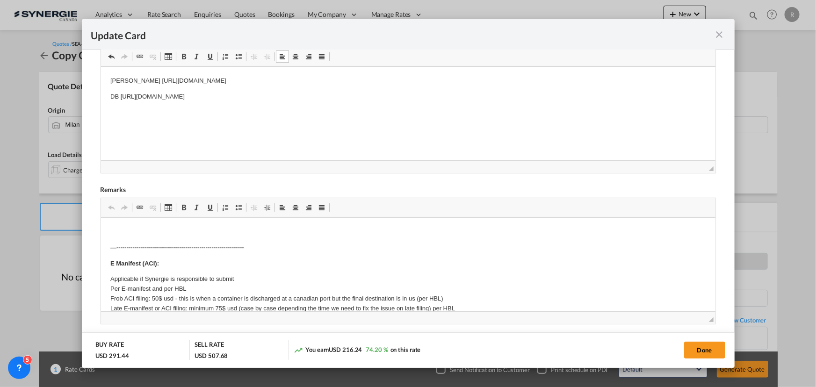
scroll to position [269, 0]
click at [711, 352] on button "Done" at bounding box center [704, 350] width 41 height 17
type input "[DATE]"
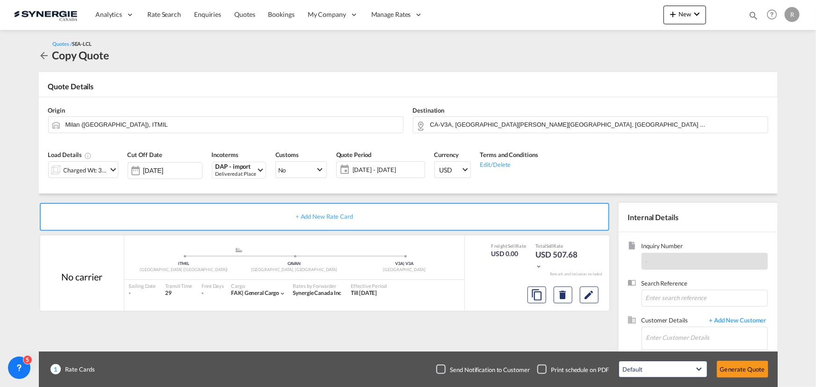
scroll to position [140, 0]
click at [675, 338] on input "Enter Customer Details" at bounding box center [706, 337] width 121 height 21
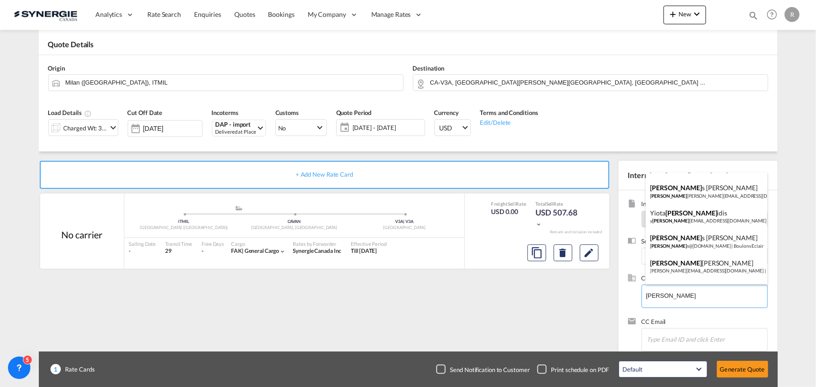
scroll to position [212, 0]
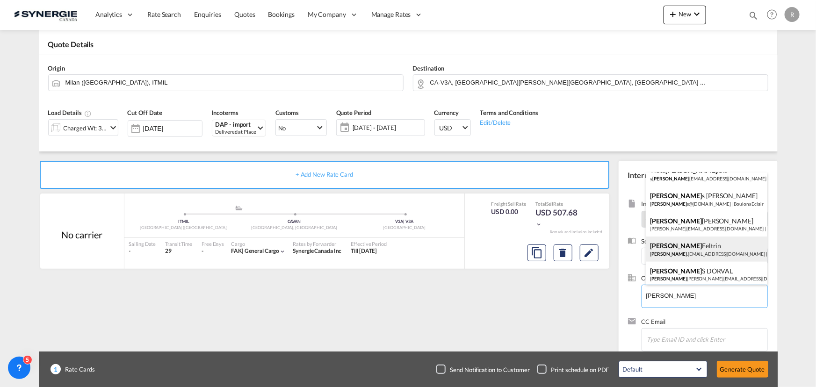
click at [689, 247] on div "[PERSON_NAME] [PERSON_NAME] .[PERSON_NAME][EMAIL_ADDRESS][DOMAIN_NAME] | DB Gro…" at bounding box center [707, 249] width 122 height 25
type input "DB Group, [PERSON_NAME], [PERSON_NAME][EMAIL_ADDRESS][PERSON_NAME][DOMAIN_NAME]"
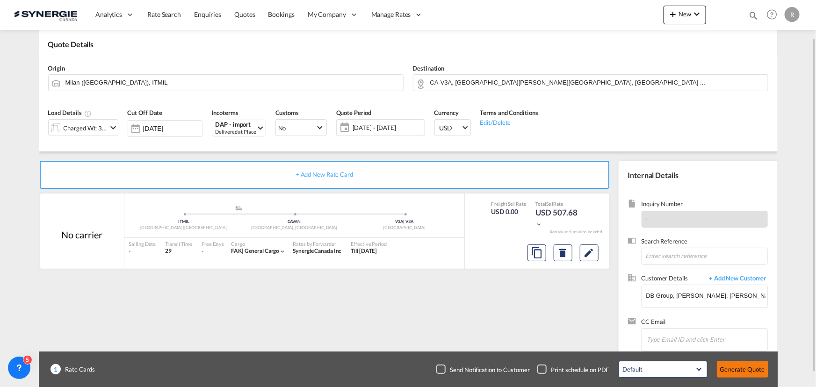
click at [742, 367] on button "Generate Quote" at bounding box center [742, 369] width 51 height 17
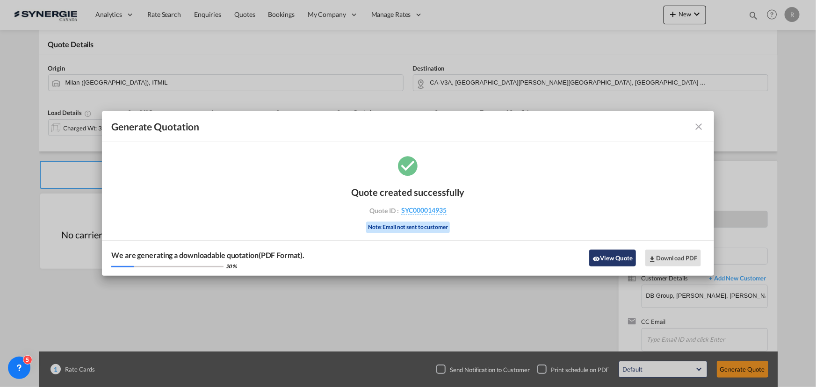
click at [612, 257] on button "View Quote" at bounding box center [612, 258] width 47 height 17
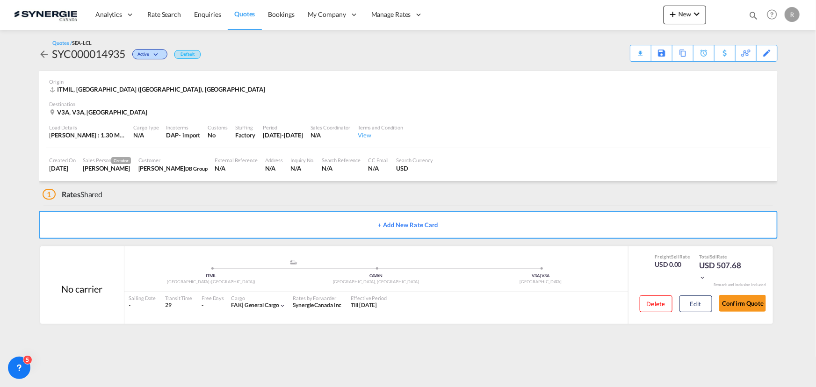
click at [0, 0] on div "Download Quote" at bounding box center [0, 0] width 0 height 0
click at [729, 309] on button "Confirm Quote" at bounding box center [742, 303] width 47 height 17
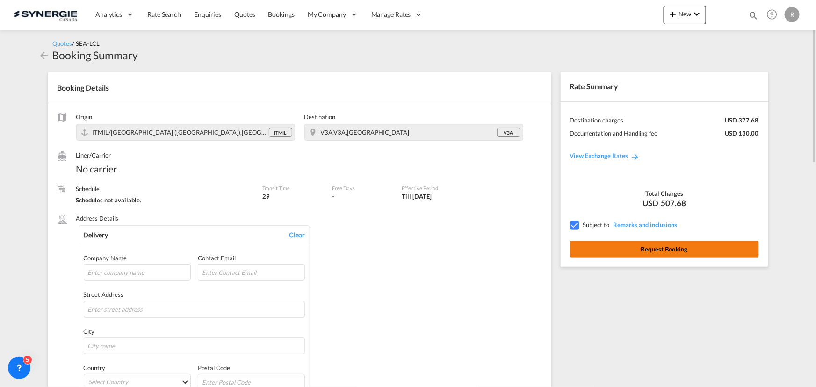
click at [722, 253] on button "Request Booking" at bounding box center [664, 249] width 189 height 17
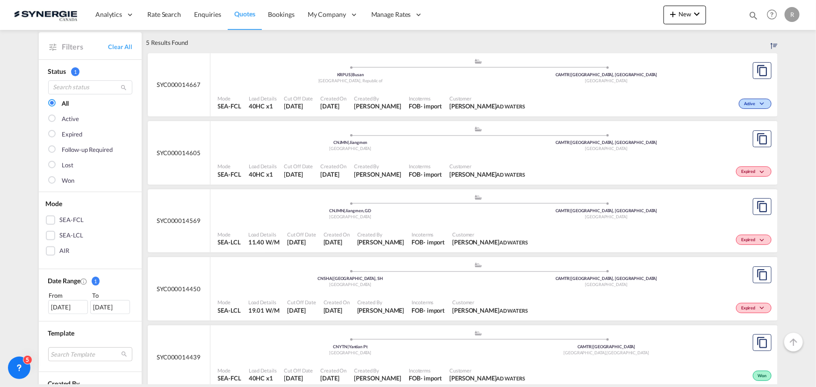
scroll to position [170, 0]
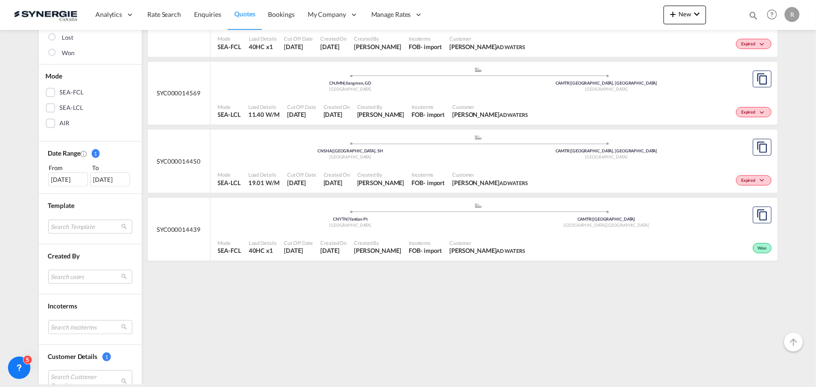
click at [56, 176] on div "[DATE]" at bounding box center [68, 180] width 40 height 14
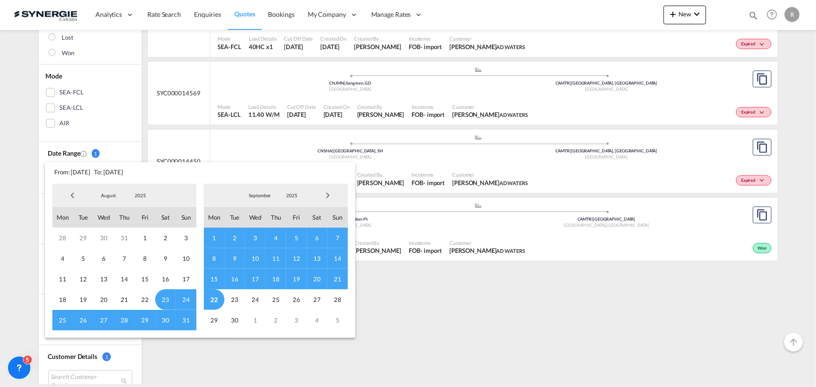
click at [70, 196] on span "Previous Month" at bounding box center [72, 195] width 19 height 19
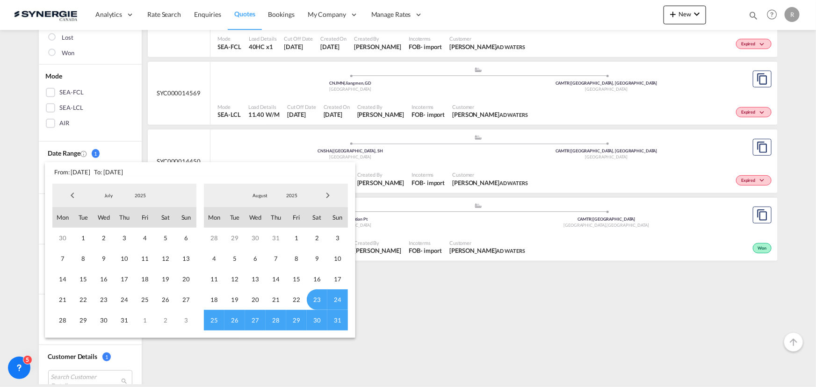
click at [70, 196] on span "Previous Month" at bounding box center [72, 195] width 19 height 19
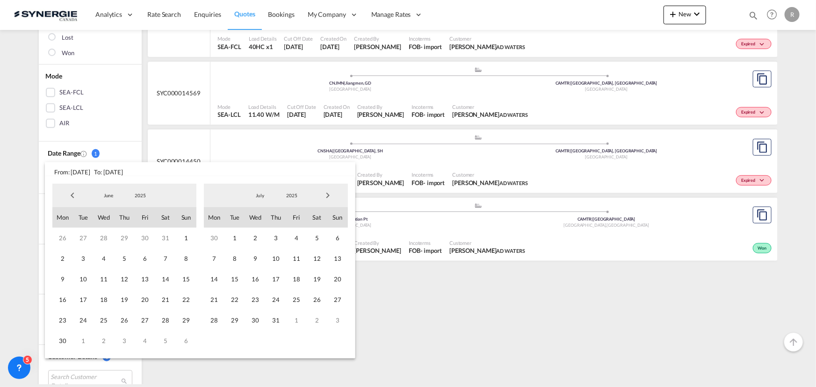
click at [70, 196] on span "Previous Month" at bounding box center [72, 195] width 19 height 19
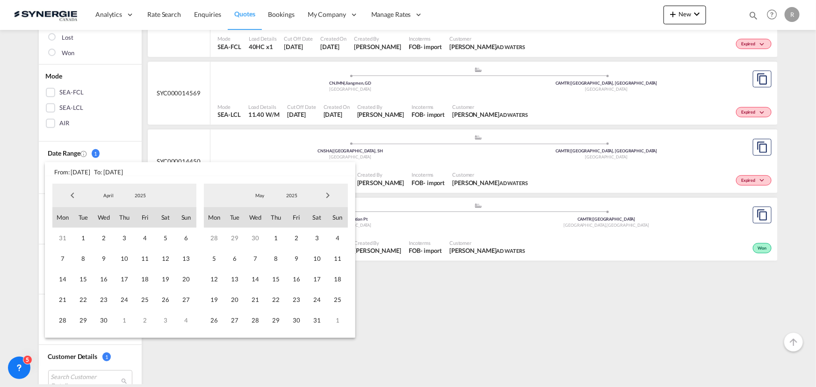
click at [70, 196] on span "Previous Month" at bounding box center [72, 195] width 19 height 19
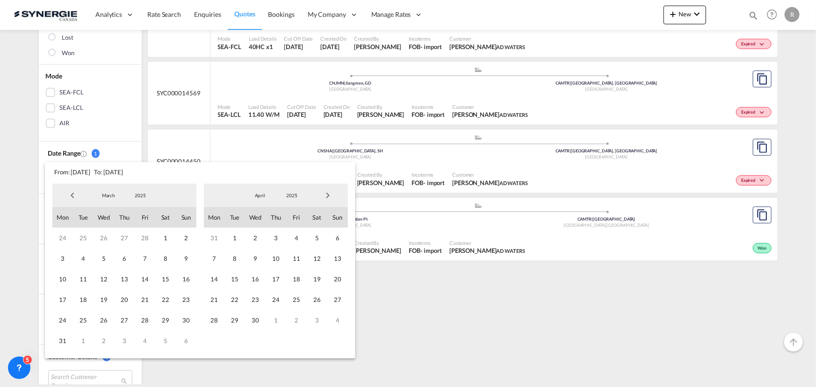
click at [70, 196] on span "Previous Month" at bounding box center [72, 195] width 19 height 19
click at [161, 237] on span "1" at bounding box center [165, 238] width 21 height 21
click at [328, 198] on span "Next Month" at bounding box center [328, 195] width 19 height 19
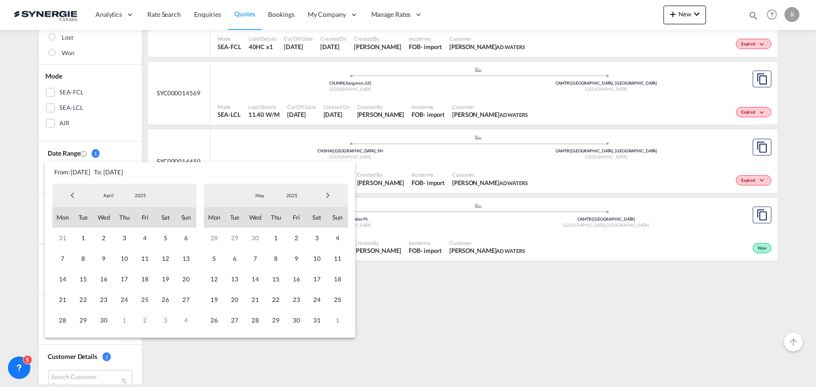
click at [328, 198] on span "Next Month" at bounding box center [328, 195] width 19 height 19
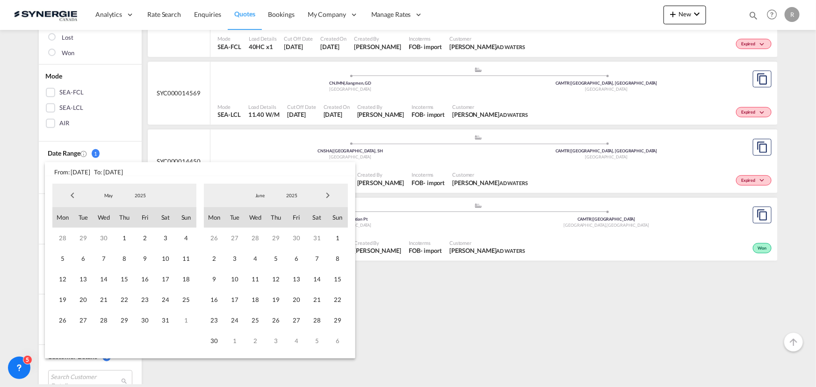
click at [328, 198] on span "Next Month" at bounding box center [328, 195] width 19 height 19
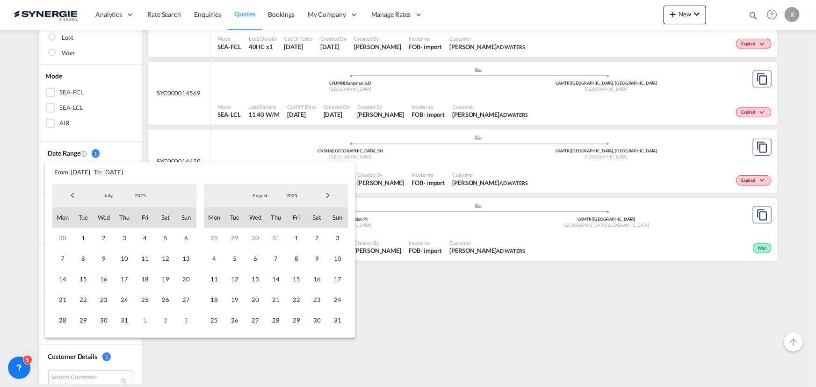
click at [328, 198] on span "Next Month" at bounding box center [328, 195] width 19 height 19
click at [62, 300] on span "22" at bounding box center [62, 300] width 21 height 21
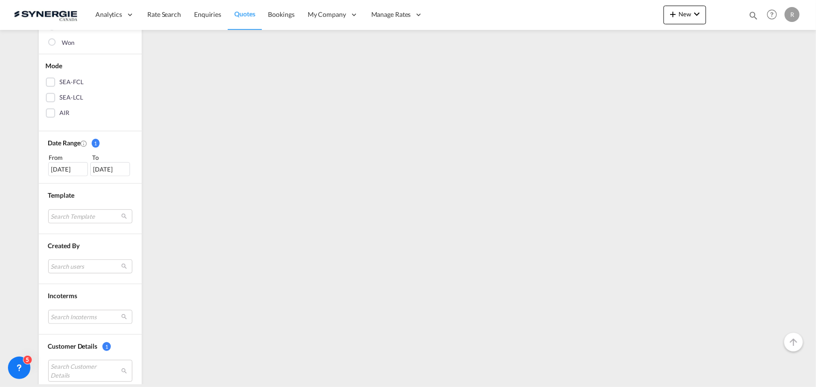
scroll to position [298, 0]
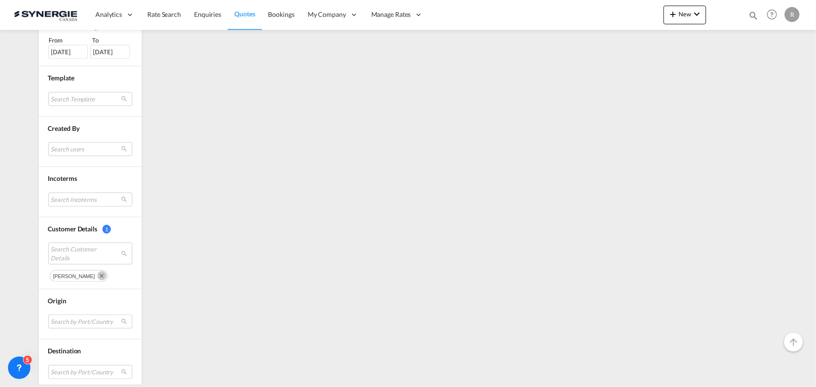
click at [98, 274] on md-icon "Remove" at bounding box center [101, 275] width 9 height 9
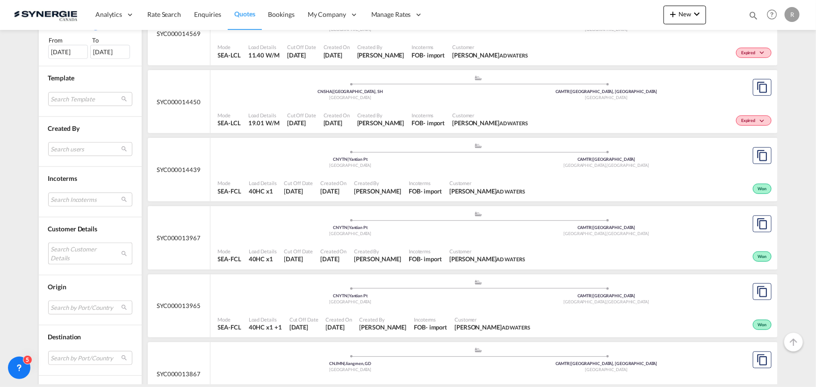
click at [65, 252] on md-select "Search Customer Details" at bounding box center [90, 254] width 84 height 22
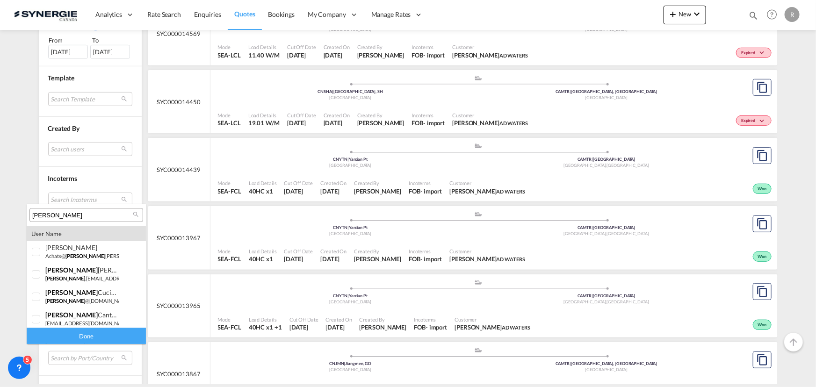
click at [68, 218] on input "[PERSON_NAME]" at bounding box center [82, 215] width 101 height 8
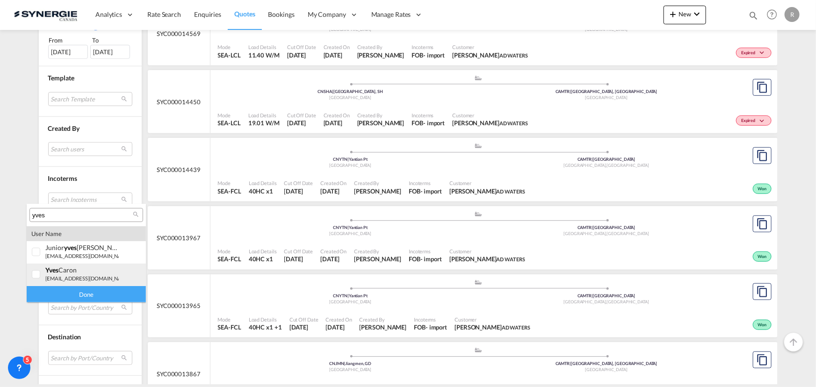
type input "yves"
click at [132, 278] on small "| jolco" at bounding box center [139, 279] width 14 height 6
click at [132, 276] on small "| jolco" at bounding box center [139, 279] width 14 height 6
click at [80, 277] on small "[EMAIL_ADDRESS][DOMAIN_NAME]" at bounding box center [88, 279] width 86 height 6
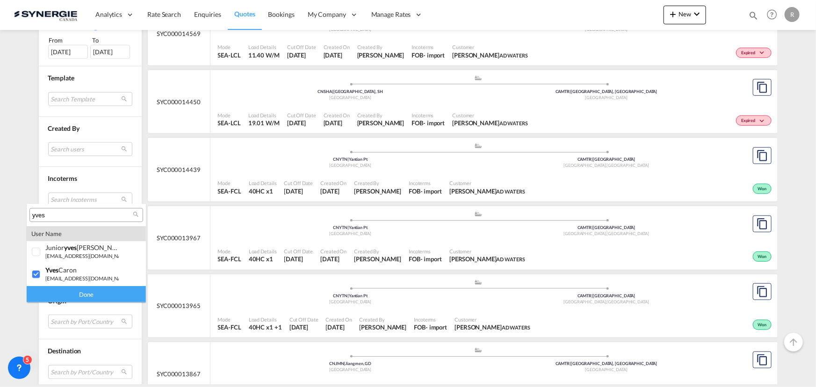
click at [82, 291] on div "Done" at bounding box center [86, 294] width 119 height 16
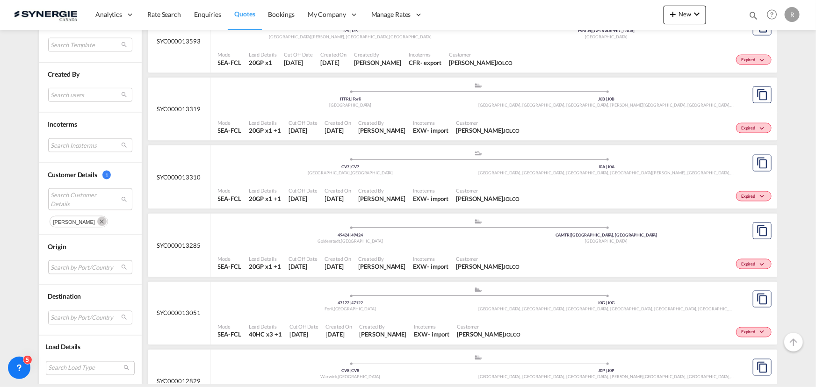
scroll to position [638, 0]
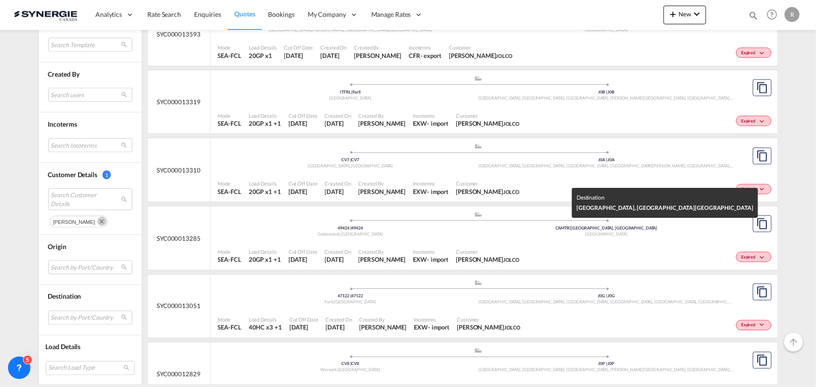
click at [628, 229] on div "CAMTR | [GEOGRAPHIC_DATA], [GEOGRAPHIC_DATA]" at bounding box center [607, 228] width 256 height 6
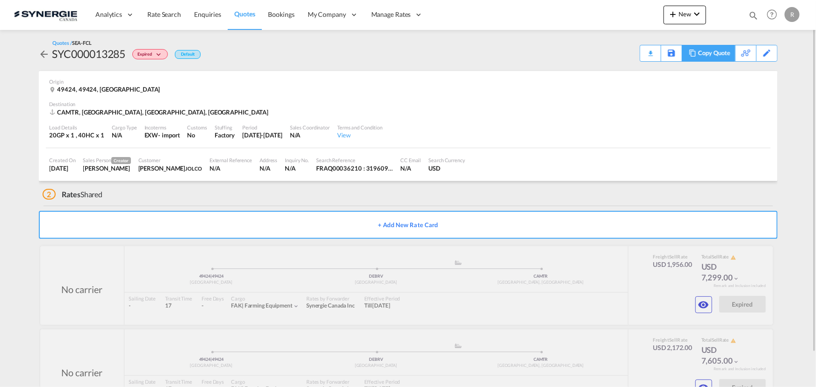
click at [718, 53] on div "Copy Quote" at bounding box center [714, 53] width 32 height 16
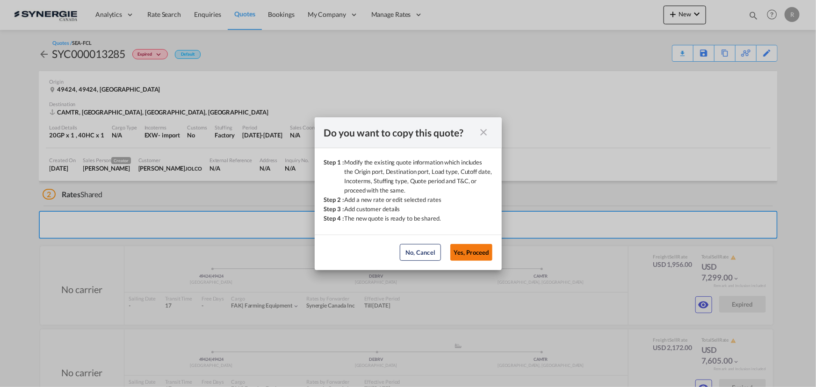
click at [470, 254] on button "Yes, Proceed" at bounding box center [471, 252] width 42 height 17
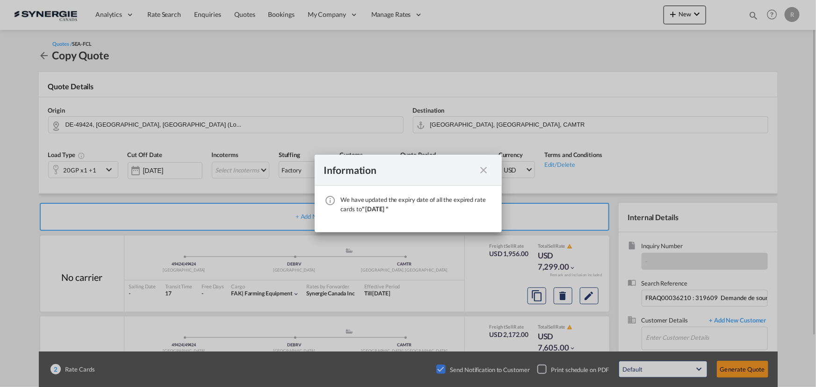
click at [485, 168] on md-icon "icon-close fg-AAA8AD cursor" at bounding box center [484, 170] width 11 height 11
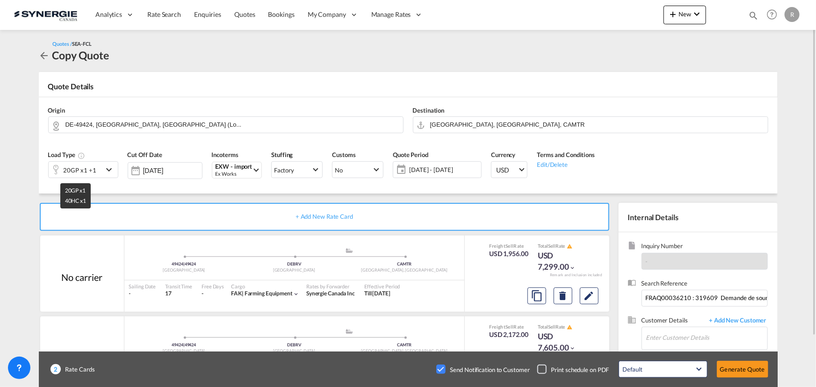
click at [83, 171] on div "20GP x1 +1" at bounding box center [80, 170] width 33 height 13
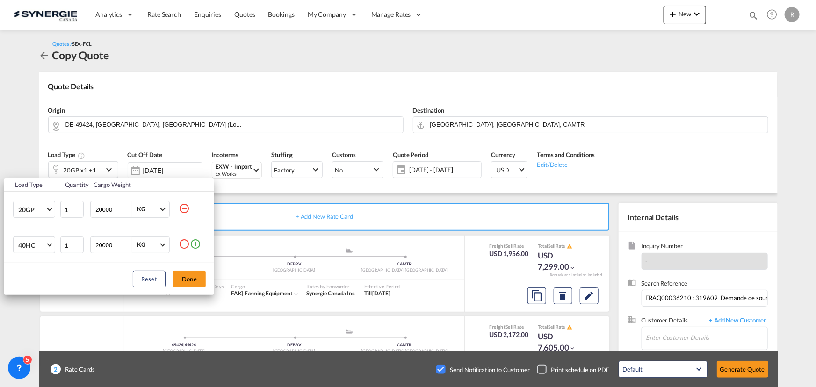
click at [187, 209] on md-icon "icon-minus-circle-outline" at bounding box center [184, 208] width 11 height 11
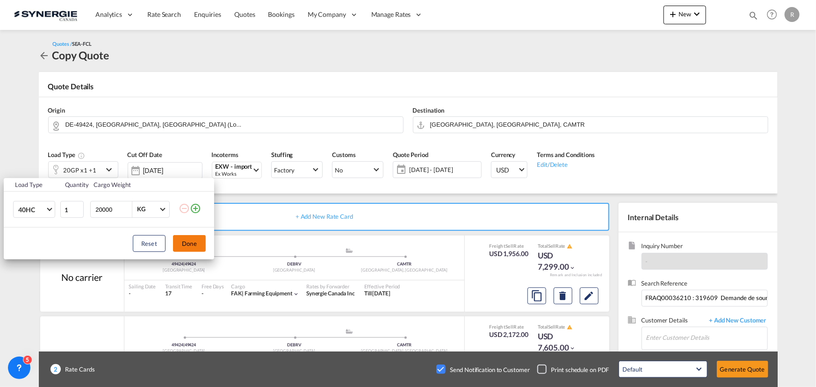
click at [191, 246] on button "Done" at bounding box center [189, 243] width 33 height 17
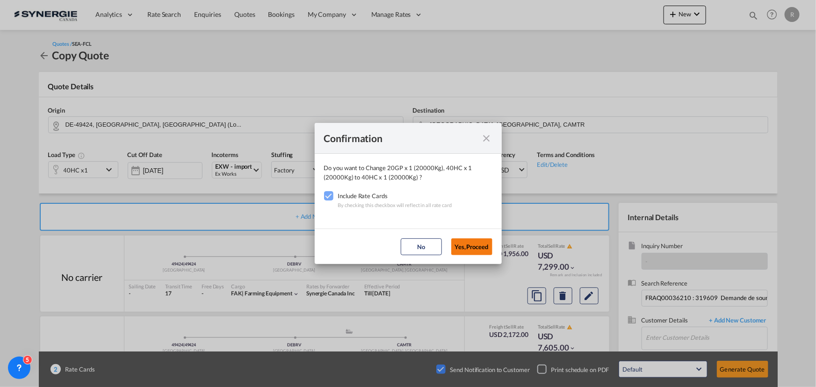
click at [472, 246] on button "Yes,Proceed" at bounding box center [471, 247] width 41 height 17
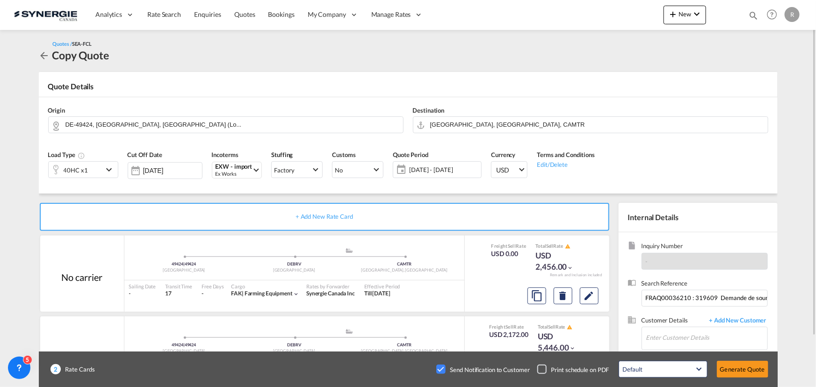
click at [454, 171] on span "[DATE] - [DATE]" at bounding box center [444, 170] width 70 height 8
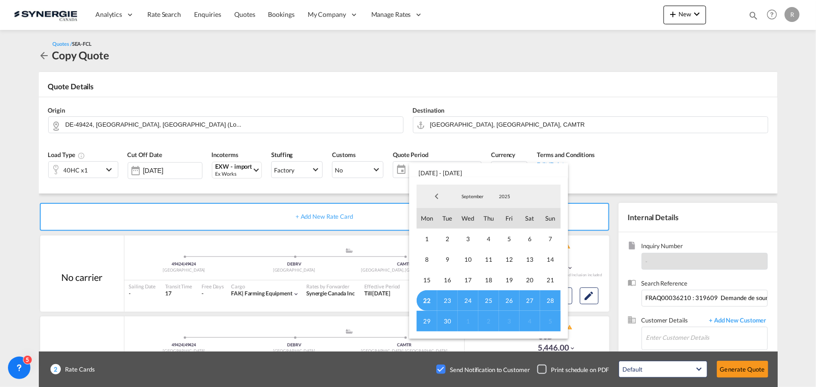
click at [443, 318] on span "30" at bounding box center [447, 321] width 21 height 21
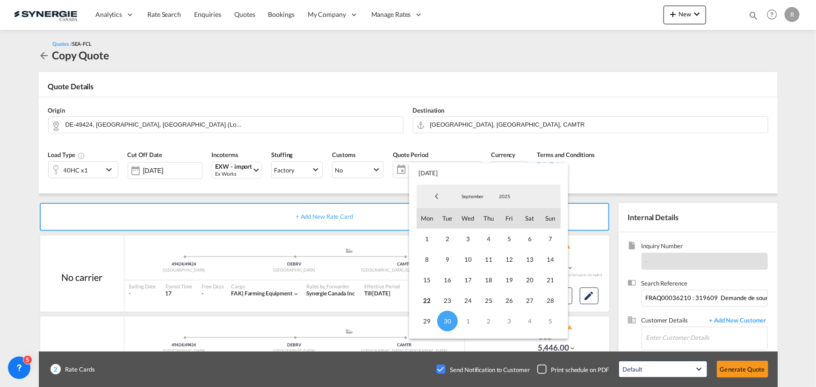
click at [712, 104] on md-backdrop at bounding box center [408, 193] width 816 height 387
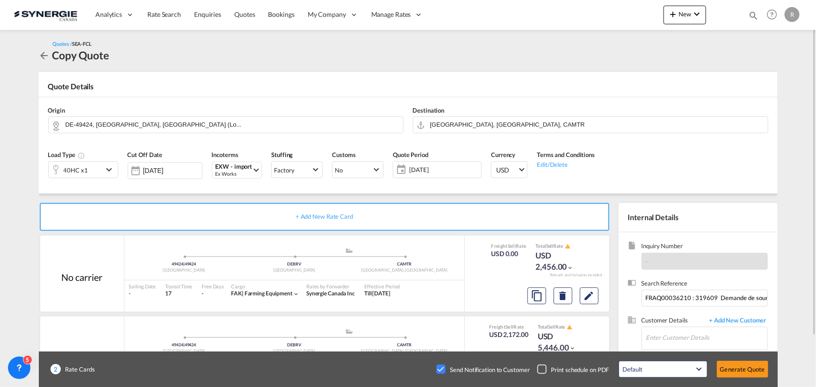
scroll to position [58, 0]
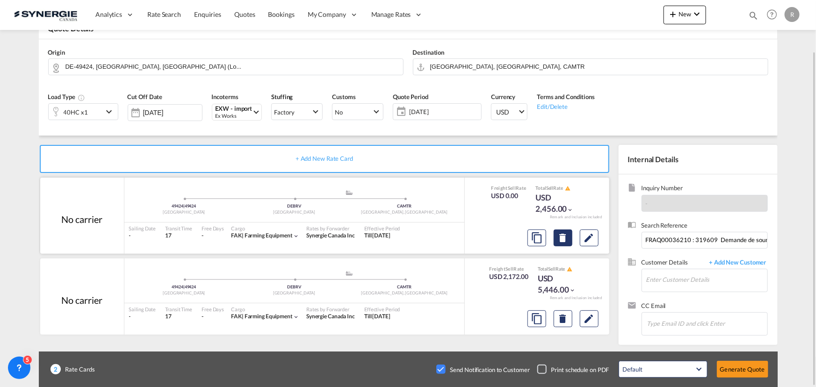
click at [561, 238] on md-icon "Delete" at bounding box center [563, 237] width 11 height 11
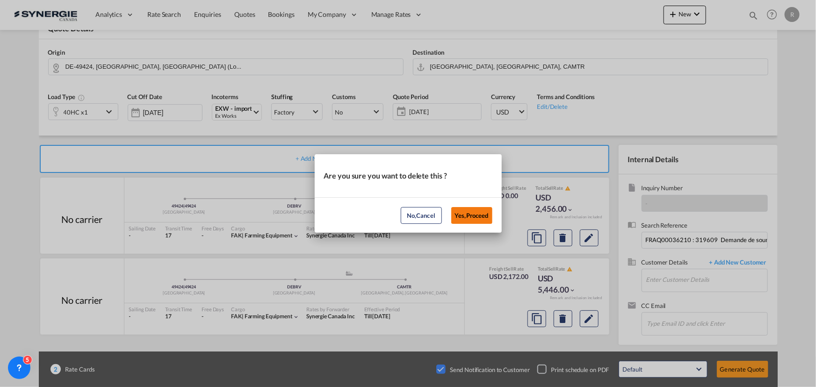
click at [476, 214] on button "Yes,Proceed" at bounding box center [471, 215] width 41 height 17
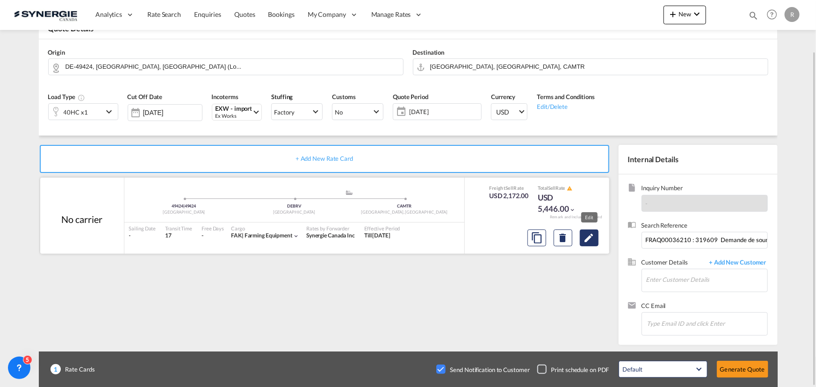
click at [590, 239] on md-icon "Edit" at bounding box center [589, 237] width 11 height 11
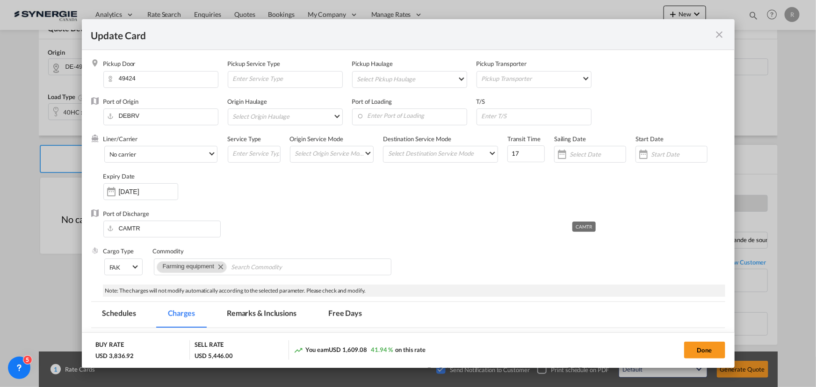
select select "per equipment"
select select "per B/L"
select select "per equipment"
select select "per B/L"
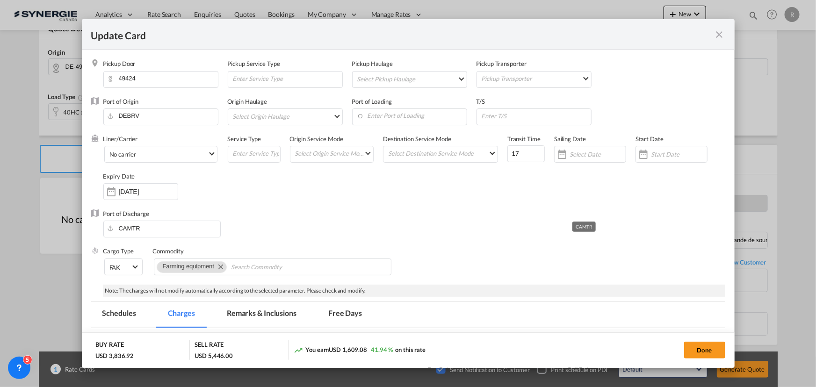
select select "per equipment"
select select "per container"
select select "per B/L"
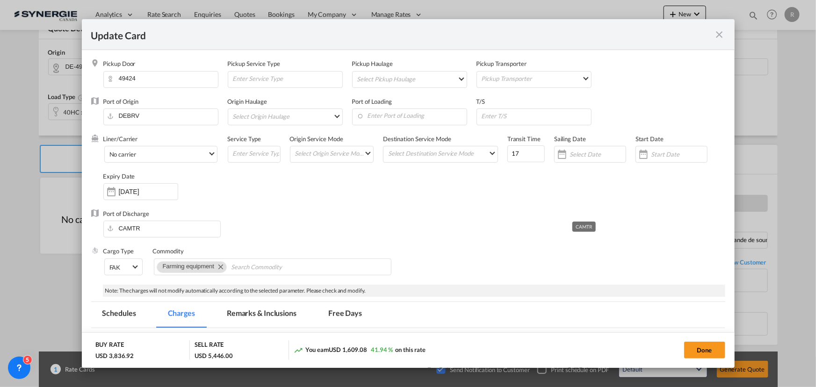
select select "per B/L"
select select "per shipment"
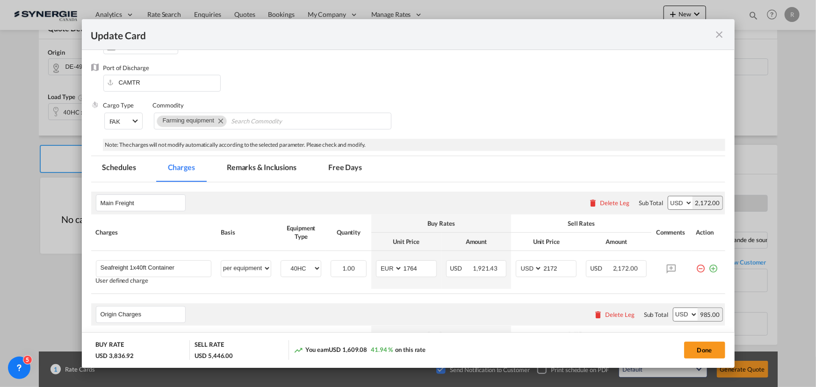
scroll to position [170, 0]
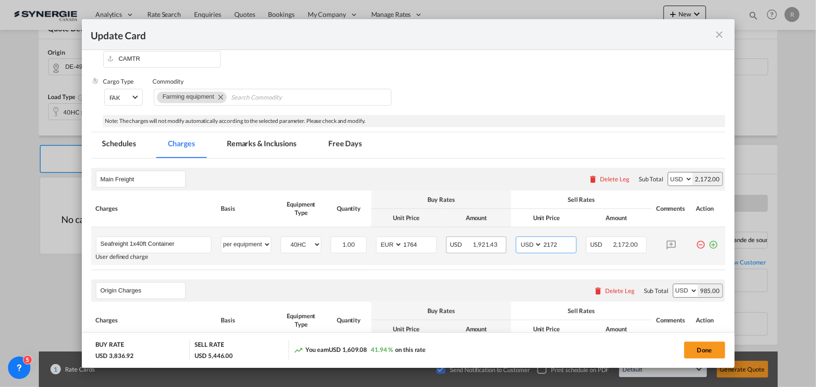
drag, startPoint x: 560, startPoint y: 248, endPoint x: 491, endPoint y: 244, distance: 69.4
click at [491, 244] on tr "Seafreight 1x40ft Container Please Enter User Defined Charges Cannot Be Publish…" at bounding box center [408, 246] width 634 height 38
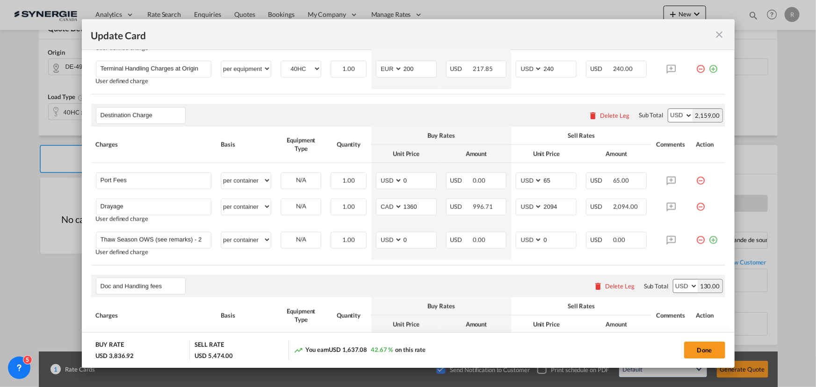
scroll to position [595, 0]
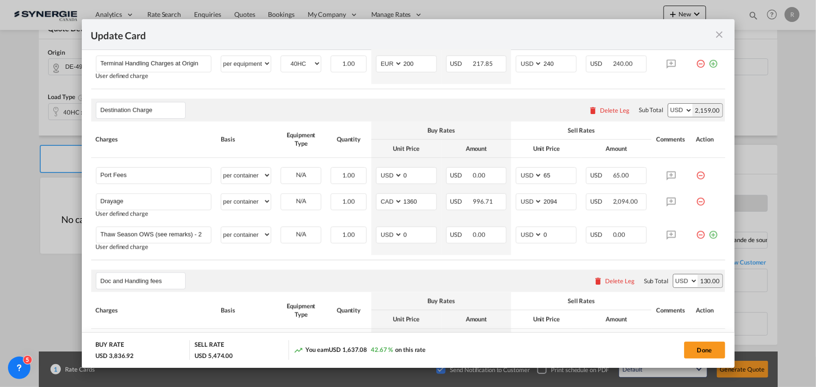
type input "2200"
drag, startPoint x: 420, startPoint y: 201, endPoint x: 333, endPoint y: 182, distance: 89.0
click at [348, 187] on tbody "Port Fees Please Enter User Defined Charges Cannot Be Published per equipment p…" at bounding box center [408, 206] width 634 height 97
type input "2830"
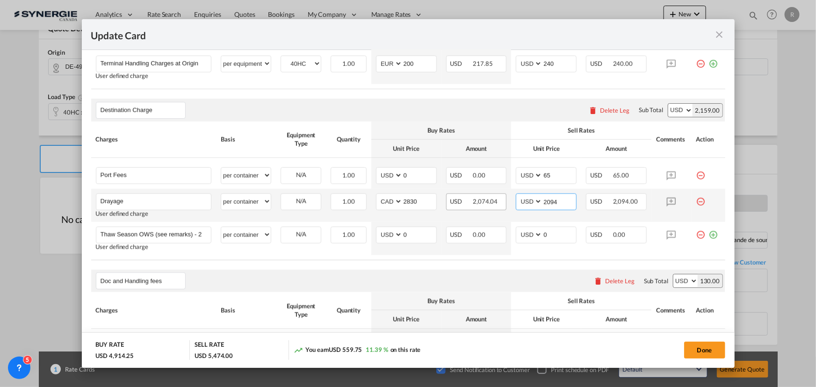
drag, startPoint x: 560, startPoint y: 201, endPoint x: 501, endPoint y: 193, distance: 59.0
click at [501, 193] on tr "Drayage Please Enter User Defined Charges Cannot Be Published User defined char…" at bounding box center [408, 205] width 634 height 33
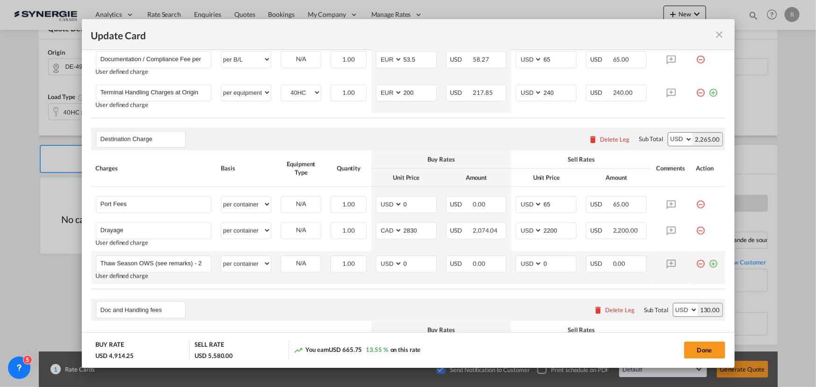
scroll to position [552, 0]
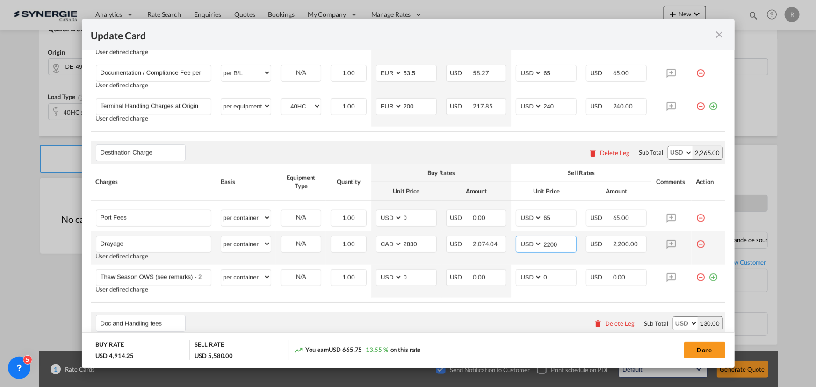
drag, startPoint x: 541, startPoint y: 243, endPoint x: 575, endPoint y: 244, distance: 34.6
click at [575, 244] on td "AED AFN ALL AMD ANG AOA ARS AUD AWG AZN BAM BBD BDT BGN BHD BIF BMD BND [PERSON…" at bounding box center [546, 248] width 70 height 33
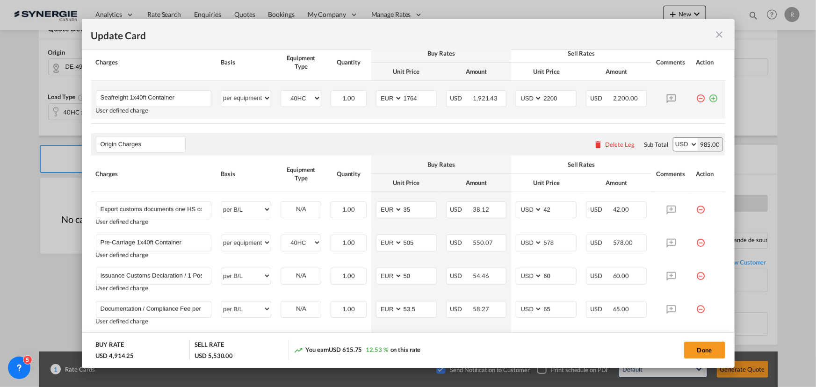
scroll to position [255, 0]
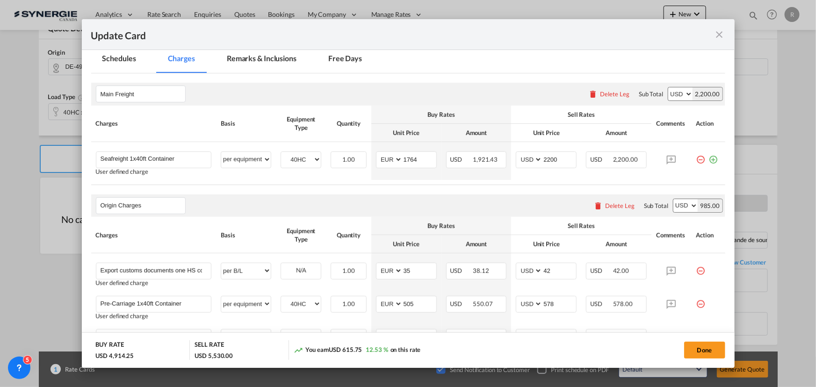
type input "2150"
click at [263, 59] on md-tab-item "Remarks & Inclusions" at bounding box center [262, 60] width 92 height 26
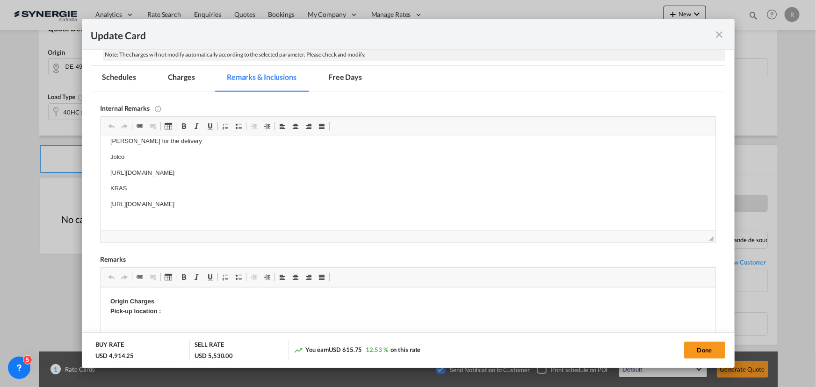
scroll to position [0, 0]
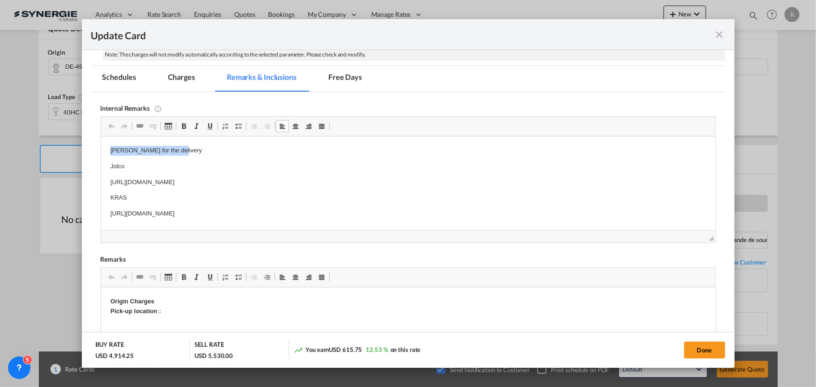
drag, startPoint x: 109, startPoint y: 152, endPoint x: 193, endPoint y: 148, distance: 84.3
click at [193, 148] on html "[PERSON_NAME] for the delivery Jolco [URL][DOMAIN_NAME] KRAS [URL][DOMAIN_NAME]" at bounding box center [408, 191] width 615 height 108
drag, startPoint x: 110, startPoint y: 167, endPoint x: 378, endPoint y: 187, distance: 268.7
click at [378, 187] on body "[PERSON_NAME] Jolco [URL][DOMAIN_NAME] KRAS [URL][DOMAIN_NAME]" at bounding box center [408, 190] width 596 height 89
click at [162, 299] on p "Origin Charges Pick-up location :" at bounding box center [408, 307] width 596 height 20
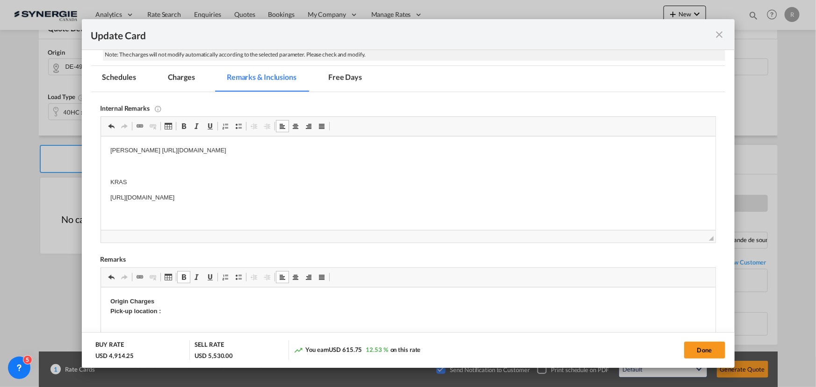
click at [166, 310] on p "Origin Charges Pick-up location :" at bounding box center [408, 307] width 596 height 20
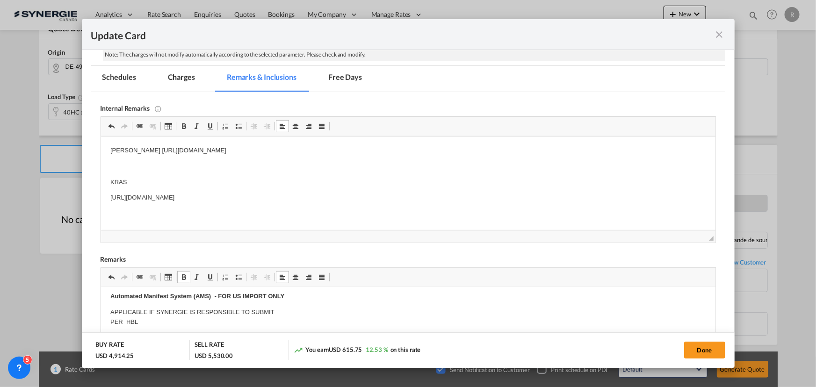
scroll to position [255, 0]
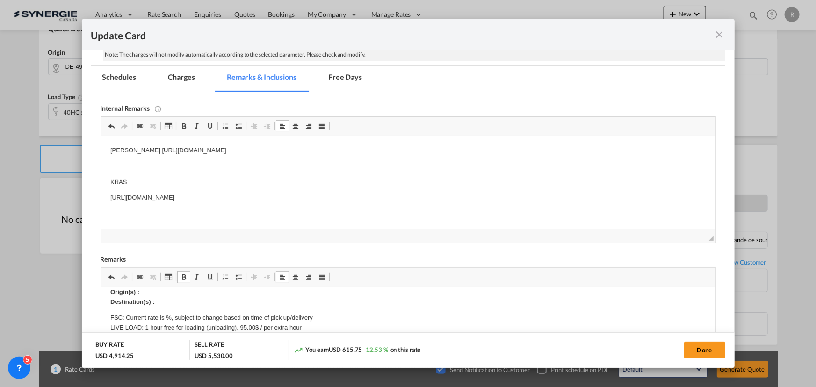
click at [154, 302] on strong "Origin(s) : Destination(s) :" at bounding box center [132, 297] width 44 height 17
click at [160, 289] on p "Origin(s) : Destination(s) : [PERSON_NAME], [GEOGRAPHIC_DATA] G5N 5Z7" at bounding box center [408, 298] width 596 height 20
click at [702, 362] on md-dialog-actions "BUY RATE USD 4,914.25 SELL RATE USD 5,530.00 You earn USD 615.75 12.53 % on thi…" at bounding box center [408, 351] width 653 height 36
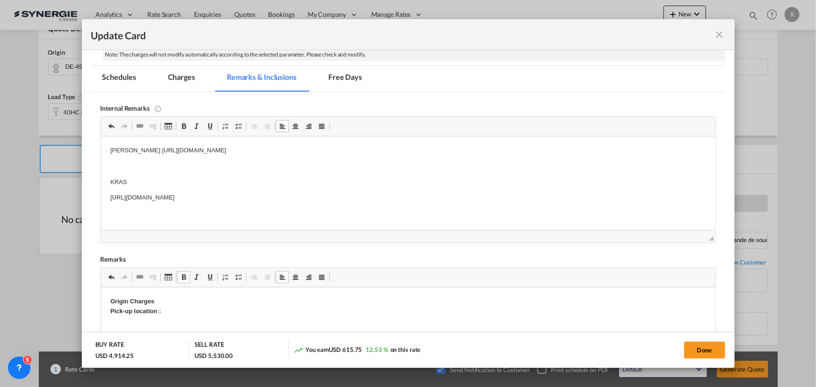
click at [174, 315] on p "Origin Charges Pick-up location :" at bounding box center [408, 307] width 596 height 20
click at [700, 350] on button "Done" at bounding box center [704, 350] width 41 height 17
type input "[DATE]"
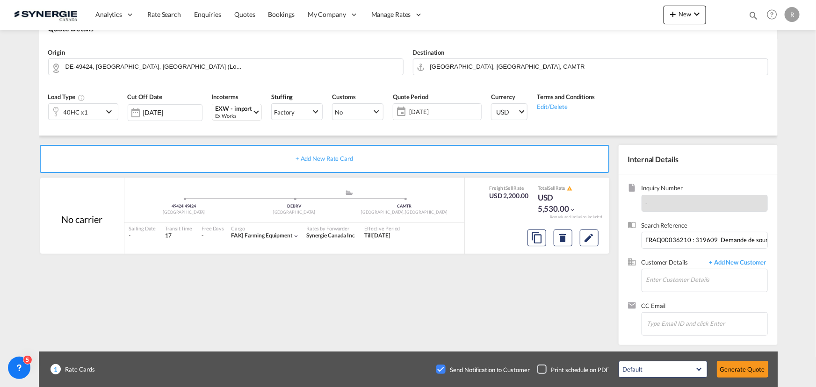
scroll to position [178, 0]
click at [677, 240] on input "FRAQ00036210 : 319609 Demande de soumission Maritime et Aérienne BUDGÉTAIRE de …" at bounding box center [705, 240] width 126 height 17
click at [656, 285] on input "Enter Customer Details" at bounding box center [706, 279] width 121 height 21
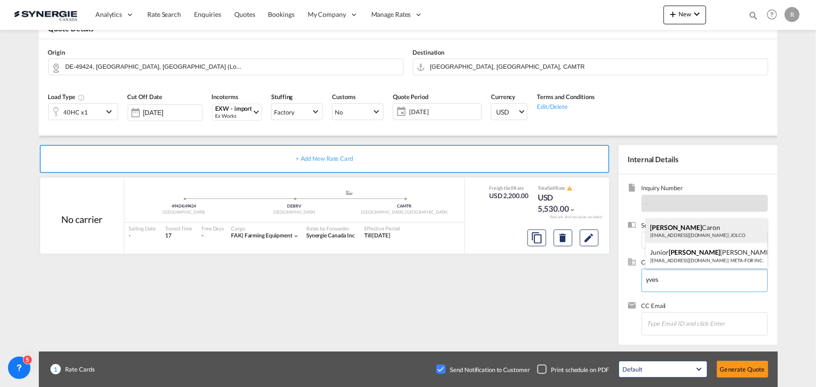
click at [664, 236] on div "[PERSON_NAME] [PERSON_NAME][EMAIL_ADDRESS][DOMAIN_NAME] | JOLCO" at bounding box center [707, 230] width 122 height 25
type input "[PERSON_NAME], [PERSON_NAME], [EMAIL_ADDRESS][DOMAIN_NAME]"
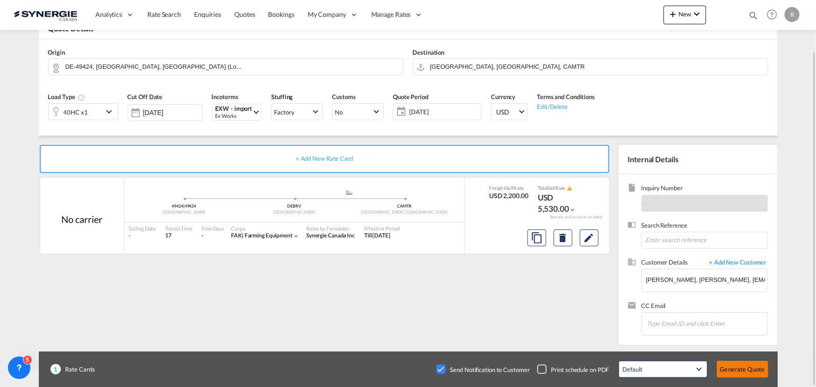
click at [737, 367] on button "Generate Quote" at bounding box center [742, 369] width 51 height 17
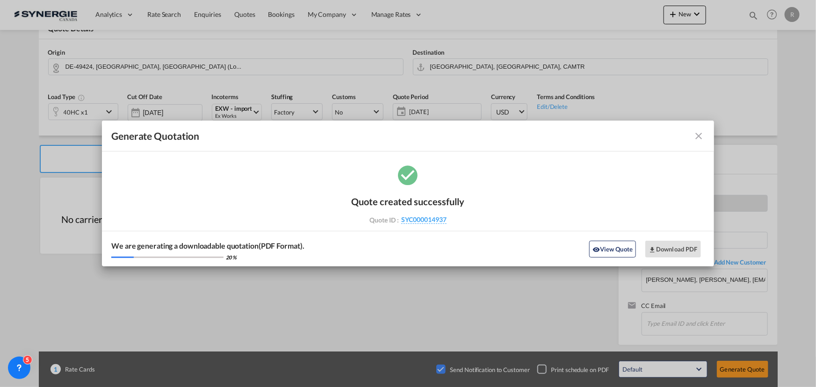
click at [700, 133] on md-icon "icon-close fg-AAA8AD cursor m-0" at bounding box center [699, 136] width 11 height 11
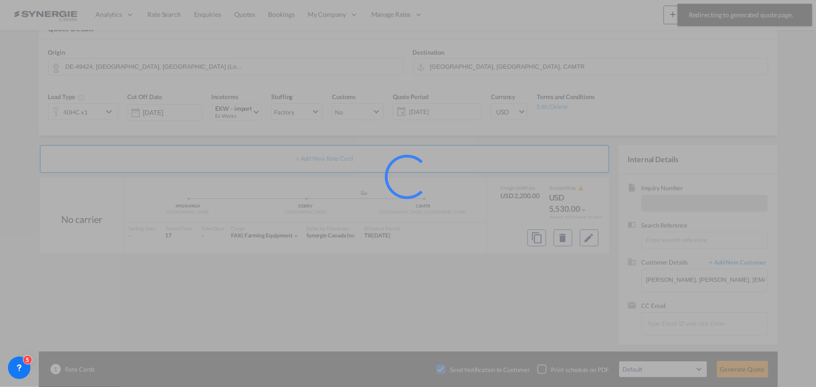
click at [587, 237] on div at bounding box center [408, 193] width 816 height 387
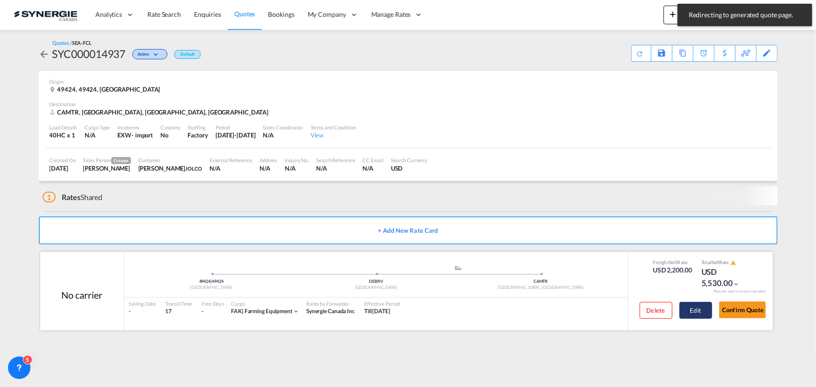
click at [697, 312] on button "Edit" at bounding box center [696, 310] width 33 height 17
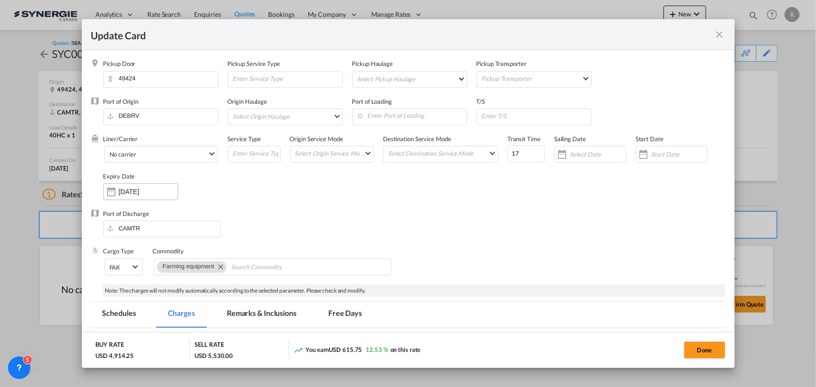
click at [145, 192] on input "[DATE]" at bounding box center [148, 191] width 59 height 7
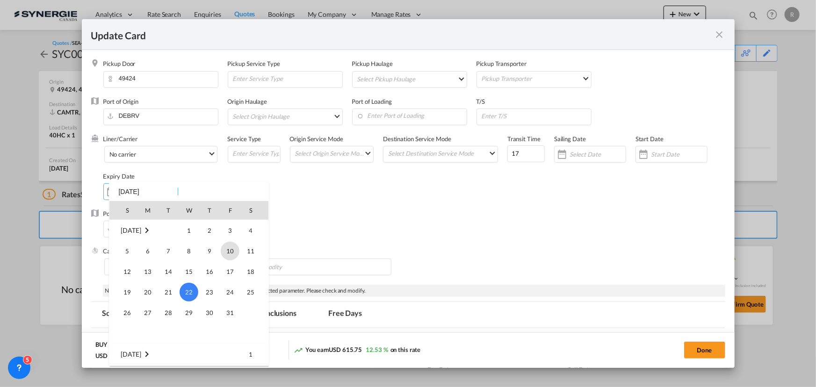
scroll to position [216761, 0]
click at [168, 252] on span "30" at bounding box center [168, 252] width 19 height 19
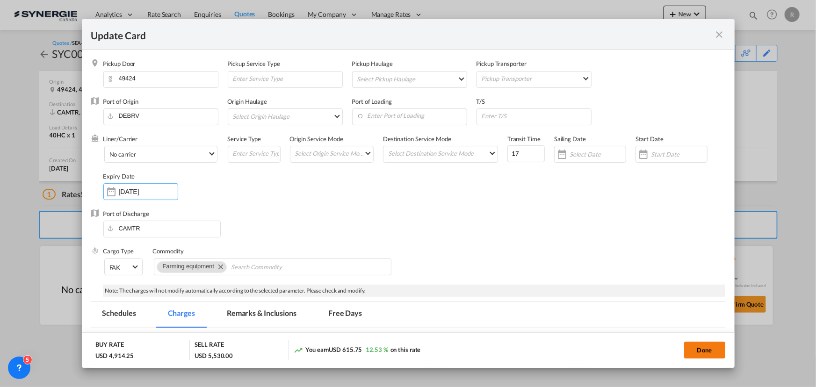
click at [693, 352] on button "Done" at bounding box center [704, 350] width 41 height 17
type input "[DATE]"
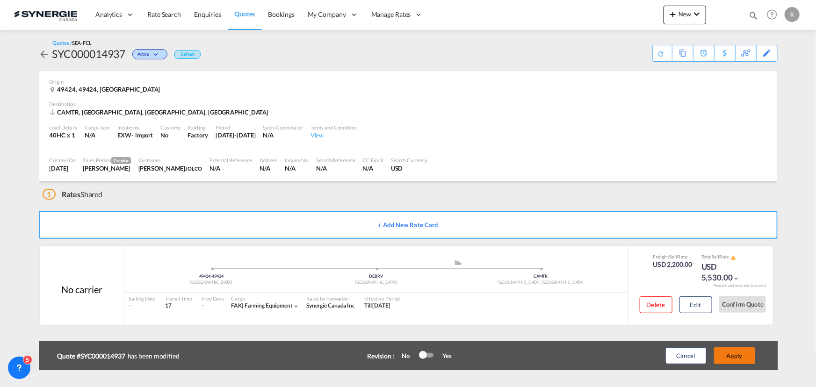
click at [732, 359] on button "Apply" at bounding box center [734, 356] width 41 height 17
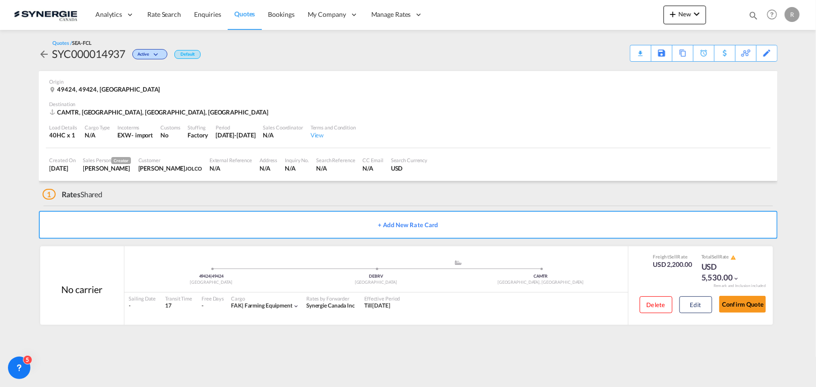
click at [0, 0] on div "Download Quote" at bounding box center [0, 0] width 0 height 0
